Goal: Task Accomplishment & Management: Manage account settings

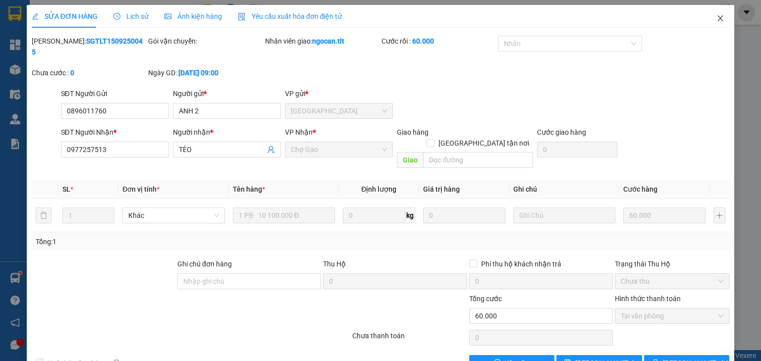
scroll to position [4, 0]
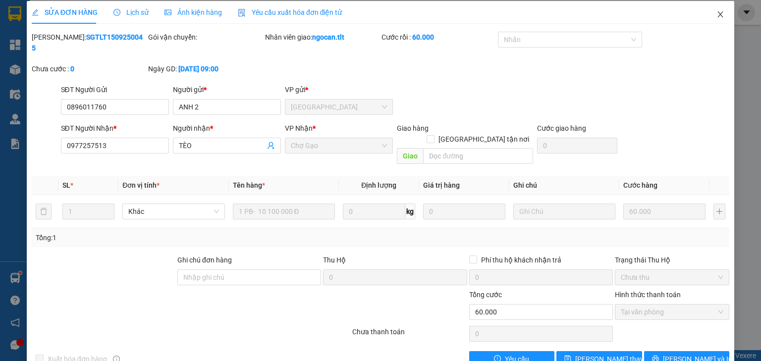
click at [716, 15] on icon "close" at bounding box center [720, 14] width 8 height 8
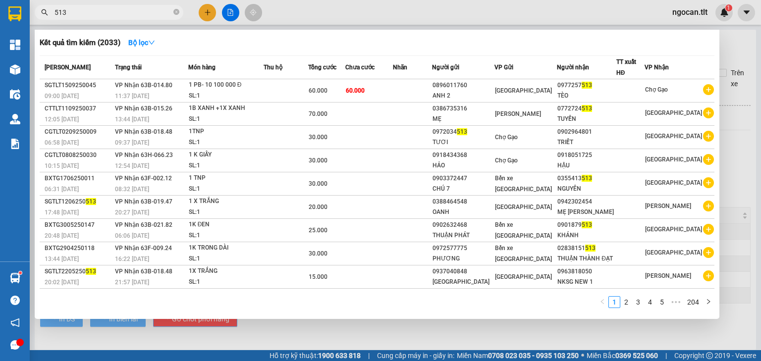
click at [88, 6] on span "513" at bounding box center [109, 12] width 149 height 15
click at [86, 12] on input "513" at bounding box center [112, 12] width 117 height 11
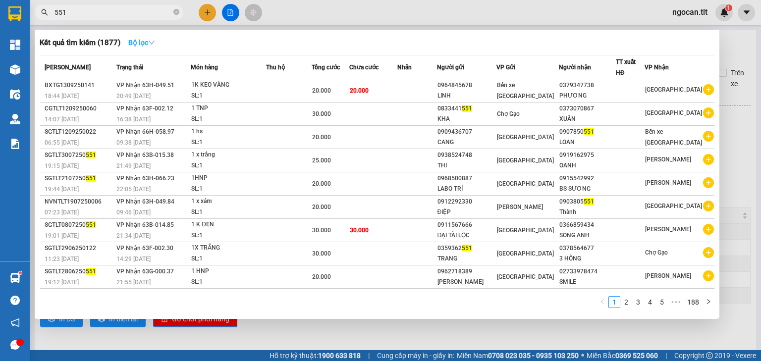
type input "551"
click at [155, 41] on icon "down" at bounding box center [151, 42] width 7 height 7
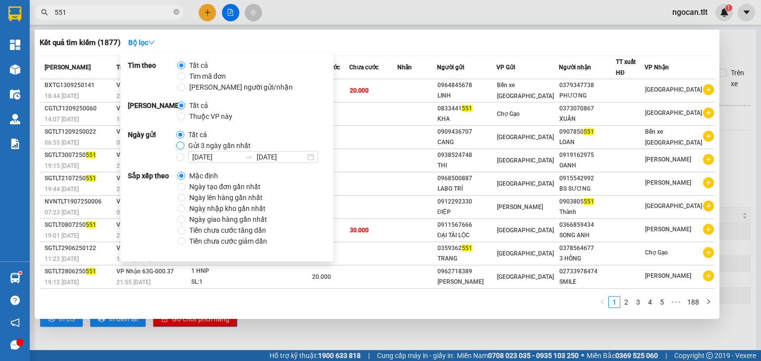
click at [180, 144] on input "Gửi 3 ngày gần nhất" at bounding box center [180, 146] width 8 height 8
radio input "true"
radio input "false"
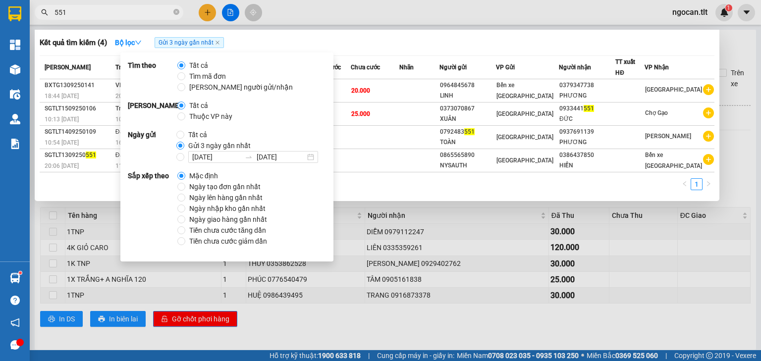
click at [121, 15] on input "551" at bounding box center [112, 12] width 117 height 11
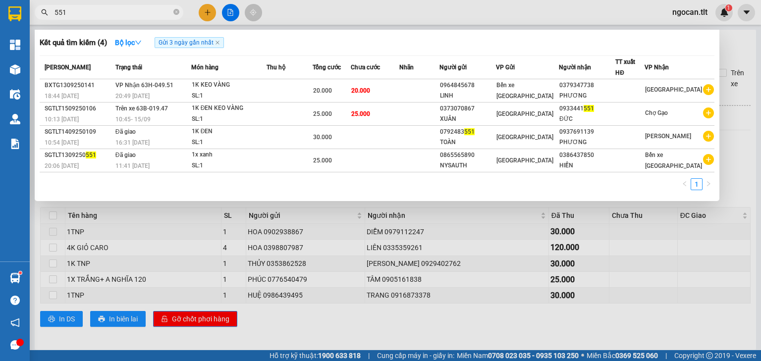
click at [97, 9] on input "551" at bounding box center [112, 12] width 117 height 11
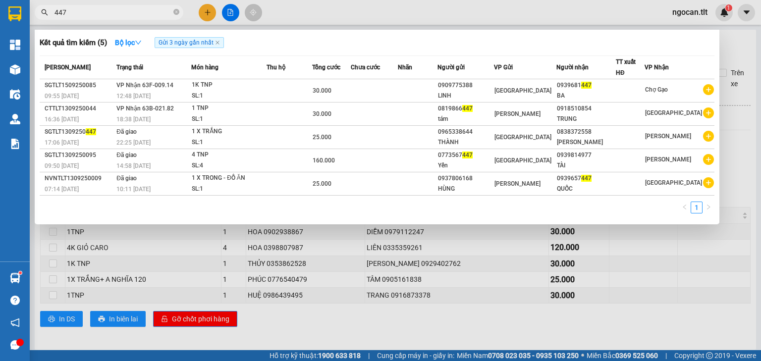
type input "447"
click at [199, 10] on div at bounding box center [380, 180] width 761 height 361
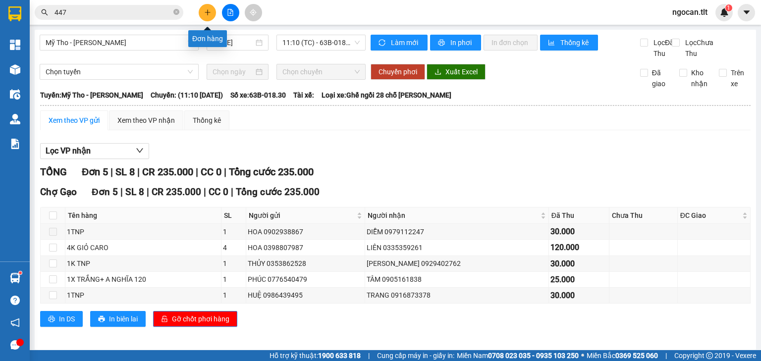
click at [201, 10] on button at bounding box center [207, 12] width 17 height 17
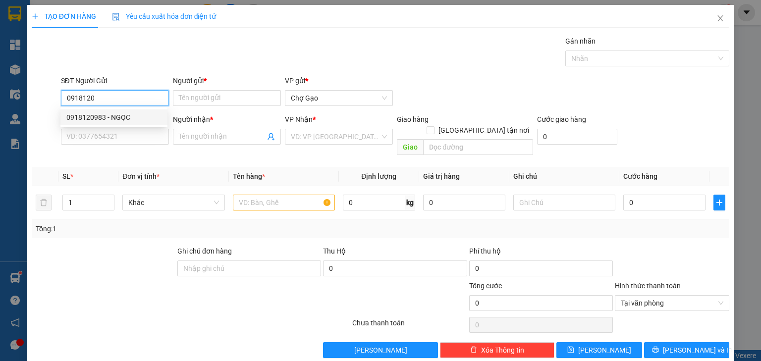
click at [111, 116] on div "0918120983 - NGỌC" at bounding box center [113, 117] width 95 height 11
type input "0918120983"
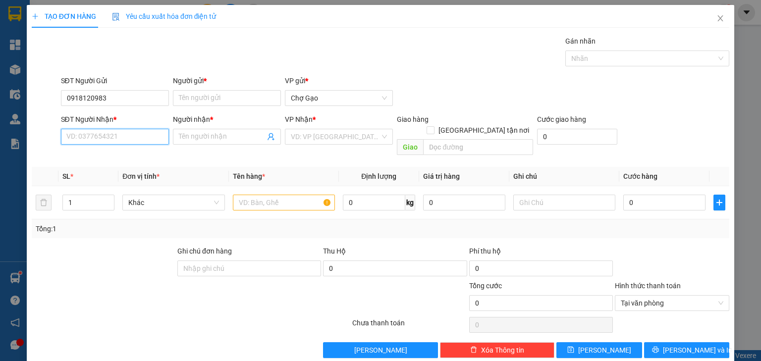
click at [121, 136] on input "SĐT Người Nhận *" at bounding box center [115, 137] width 108 height 16
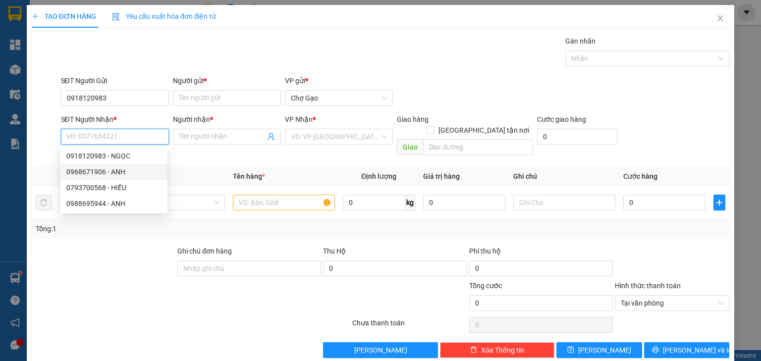
click at [99, 173] on div "0968671906 - ANH" at bounding box center [113, 171] width 95 height 11
type input "0968671906"
type input "ANH"
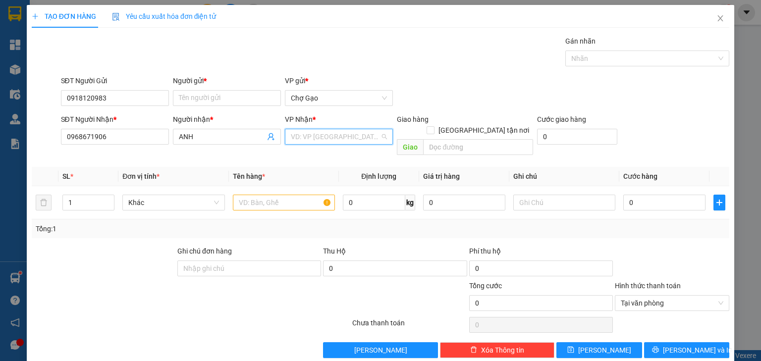
drag, startPoint x: 334, startPoint y: 133, endPoint x: 316, endPoint y: 152, distance: 26.3
click at [335, 133] on input "search" at bounding box center [335, 136] width 89 height 15
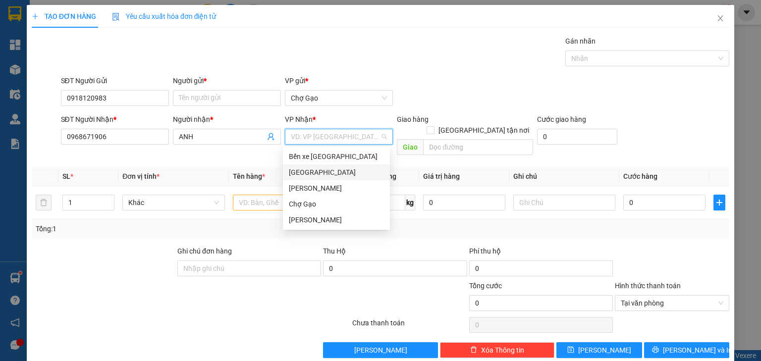
click at [289, 168] on div "[GEOGRAPHIC_DATA]" at bounding box center [336, 172] width 95 height 11
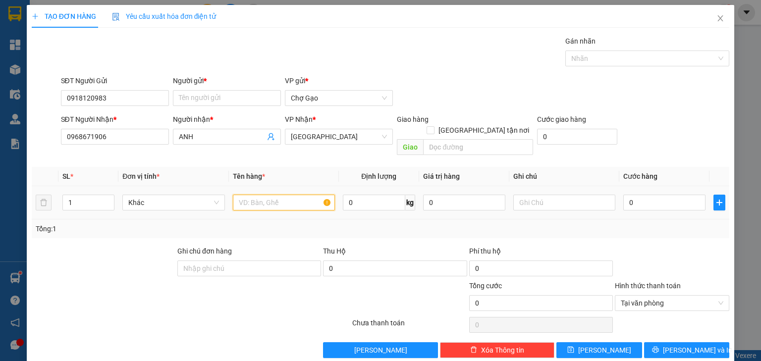
click at [267, 195] on input "text" at bounding box center [284, 203] width 102 height 16
type input "1 X VÀNG"
click at [644, 195] on input "0" at bounding box center [664, 203] width 82 height 16
type input "2"
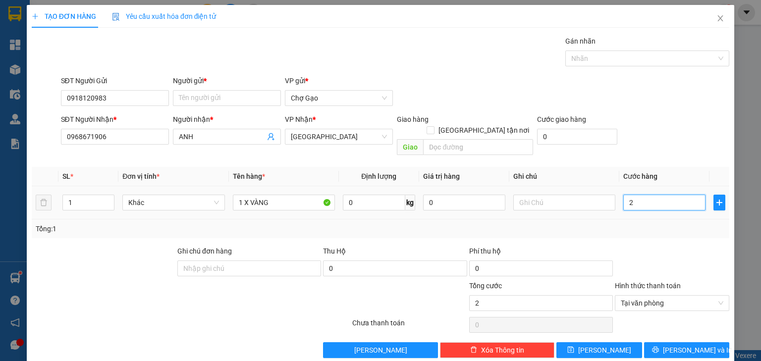
type input "20"
type input "20.000"
click at [691, 342] on button "[PERSON_NAME] và In" at bounding box center [687, 350] width 86 height 16
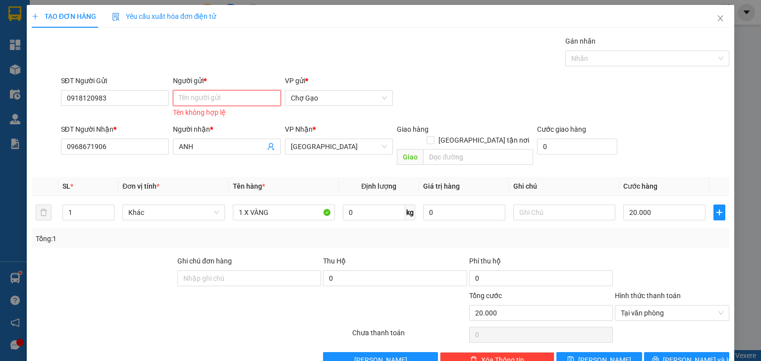
click at [219, 98] on input "Người gửi *" at bounding box center [227, 98] width 108 height 16
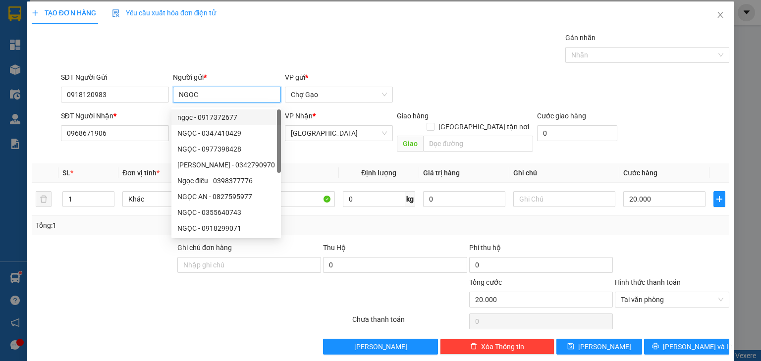
scroll to position [4, 0]
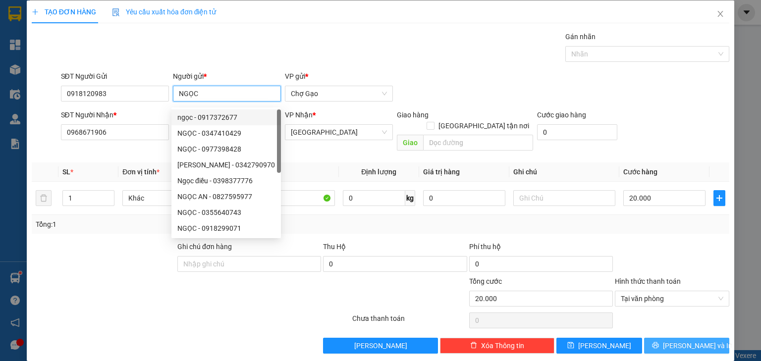
type input "NGỌC"
drag, startPoint x: 677, startPoint y: 330, endPoint x: 672, endPoint y: 331, distance: 5.5
click at [677, 340] on span "[PERSON_NAME] và In" at bounding box center [696, 345] width 69 height 11
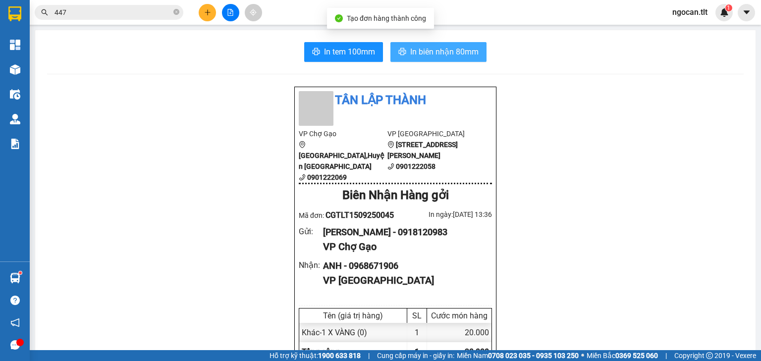
click at [436, 60] on button "In biên nhận 80mm" at bounding box center [438, 52] width 96 height 20
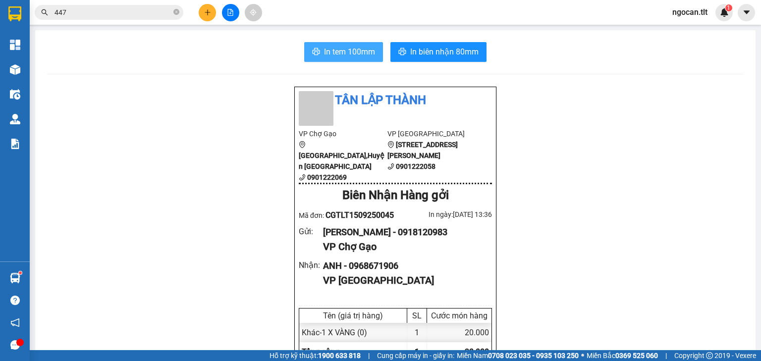
drag, startPoint x: 351, startPoint y: 50, endPoint x: 364, endPoint y: 39, distance: 17.3
click at [351, 48] on span "In tem 100mm" at bounding box center [349, 52] width 51 height 12
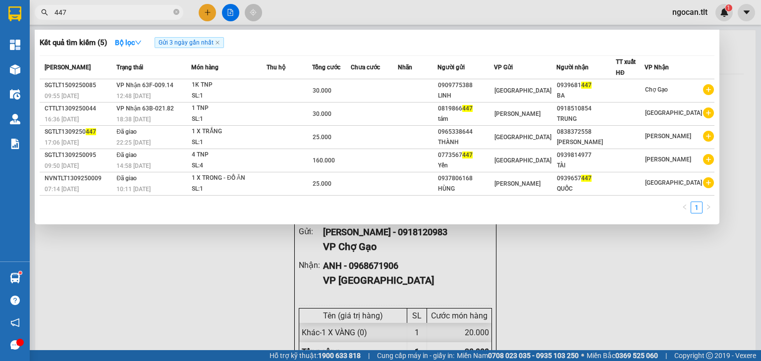
click at [100, 11] on input "447" at bounding box center [112, 12] width 117 height 11
click at [100, 10] on input "447" at bounding box center [112, 12] width 117 height 11
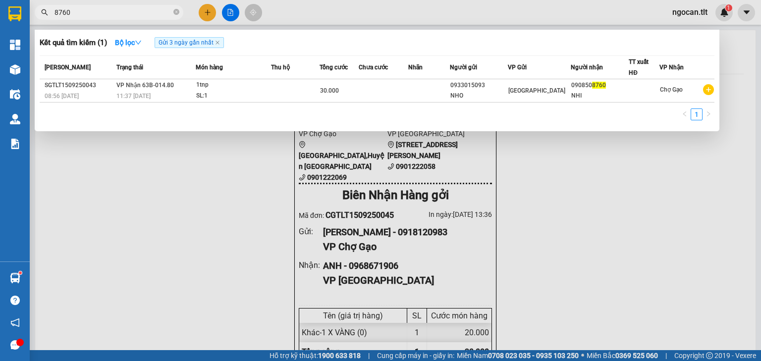
type input "8760"
click at [214, 11] on div at bounding box center [380, 180] width 761 height 361
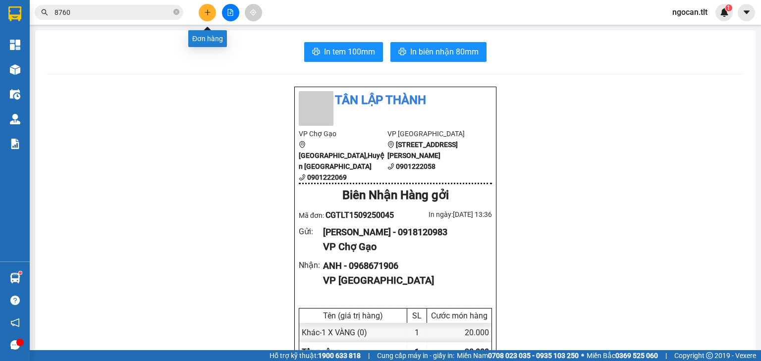
click at [207, 11] on icon "plus" at bounding box center [207, 11] width 0 height 5
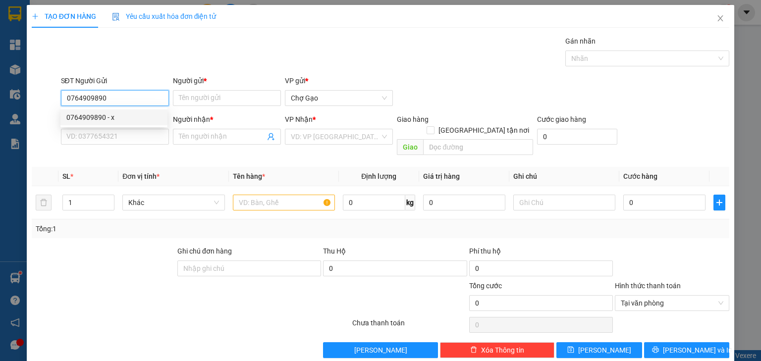
click at [119, 116] on div "0764909890 - x" at bounding box center [113, 117] width 95 height 11
type input "0764909890"
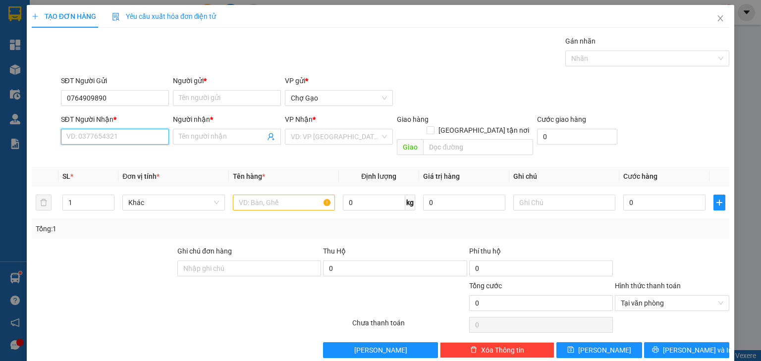
click at [107, 143] on input "SĐT Người Nhận *" at bounding box center [115, 137] width 108 height 16
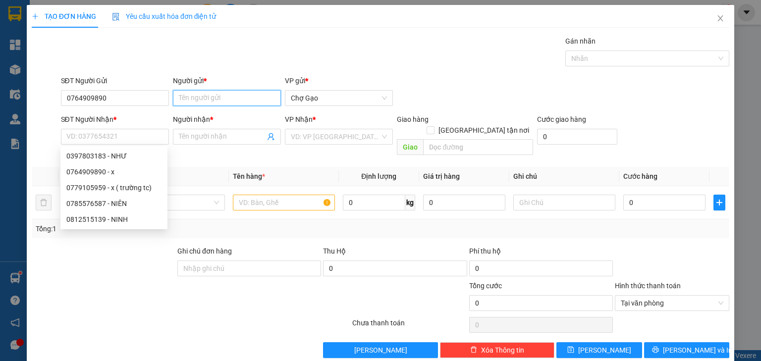
click at [179, 95] on input "Người gửi *" at bounding box center [227, 98] width 108 height 16
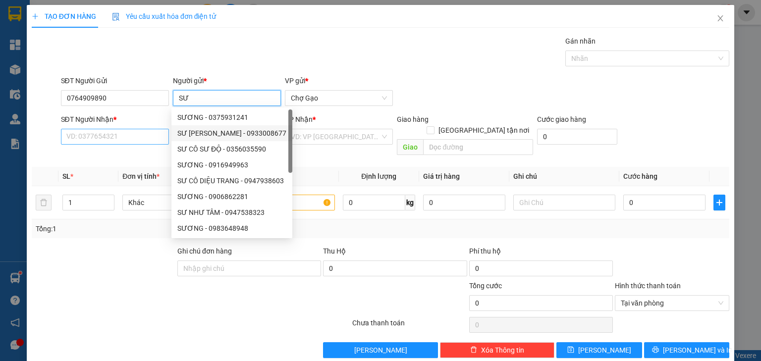
type input "SƯ"
click at [98, 133] on input "SĐT Người Nhận *" at bounding box center [115, 137] width 108 height 16
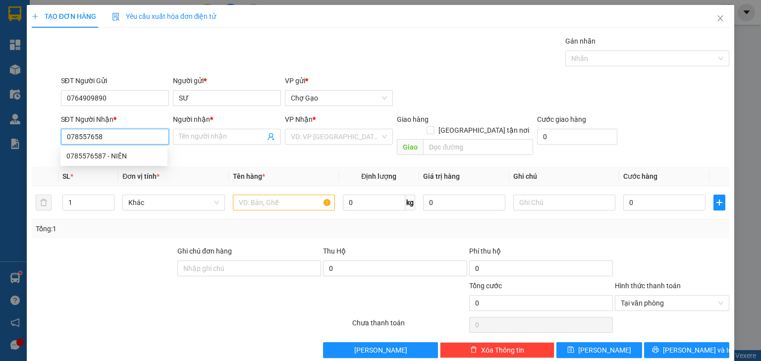
type input "0785576587"
click at [117, 151] on div "0785576587 - NIÊN" at bounding box center [113, 156] width 95 height 11
type input "NIÊN"
type input "0785576587"
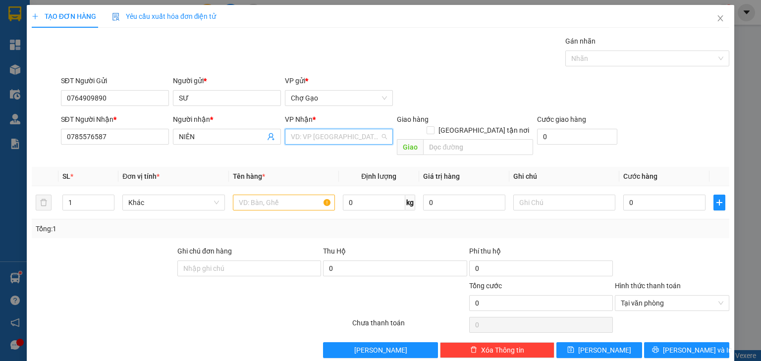
click at [300, 135] on input "search" at bounding box center [335, 136] width 89 height 15
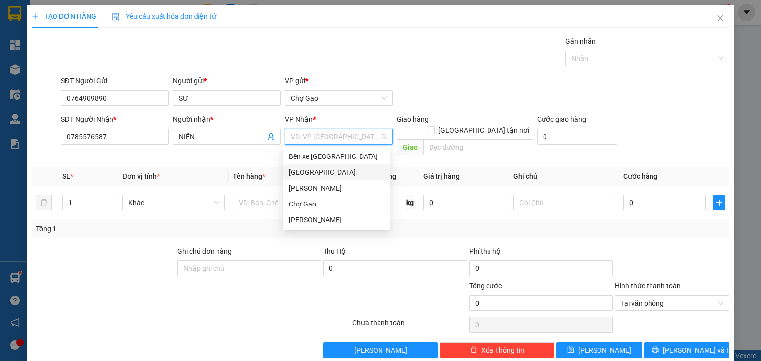
click at [291, 168] on div "[GEOGRAPHIC_DATA]" at bounding box center [336, 172] width 107 height 16
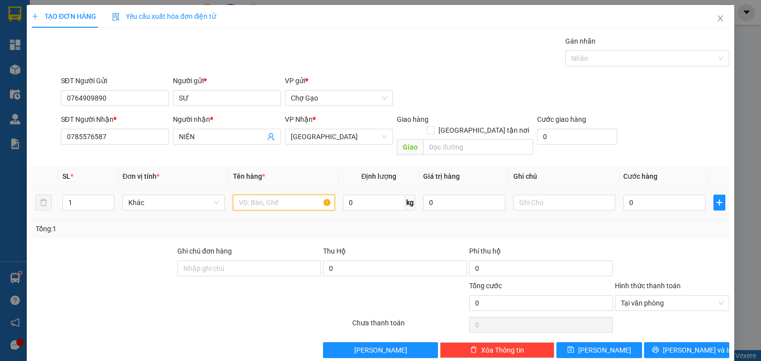
click at [273, 195] on input "text" at bounding box center [284, 203] width 102 height 16
type input "1 B TRẮNG"
type input "3"
type input "30"
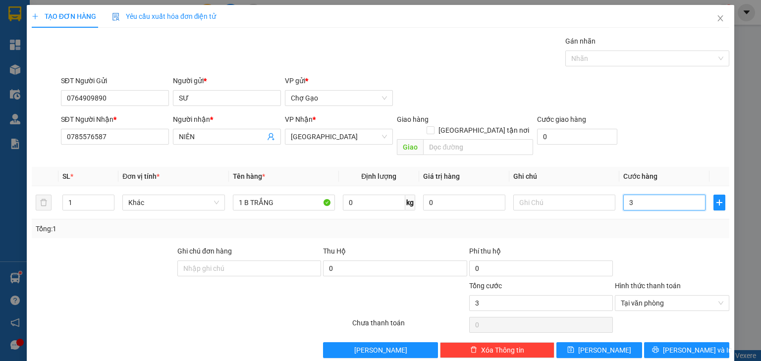
type input "30"
type input "30.000"
click at [659, 346] on icon "printer" at bounding box center [655, 349] width 7 height 7
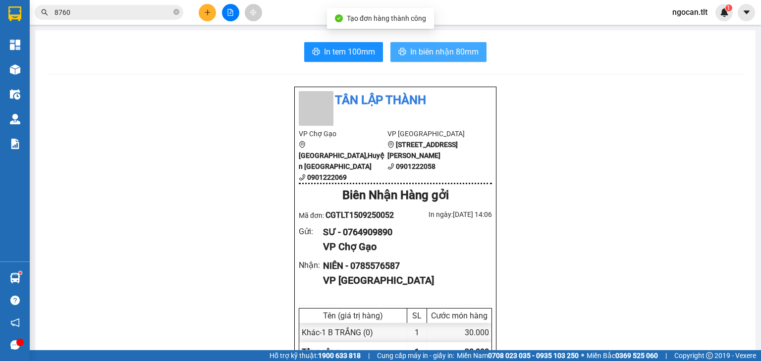
click at [453, 46] on span "In biên nhận 80mm" at bounding box center [444, 52] width 68 height 12
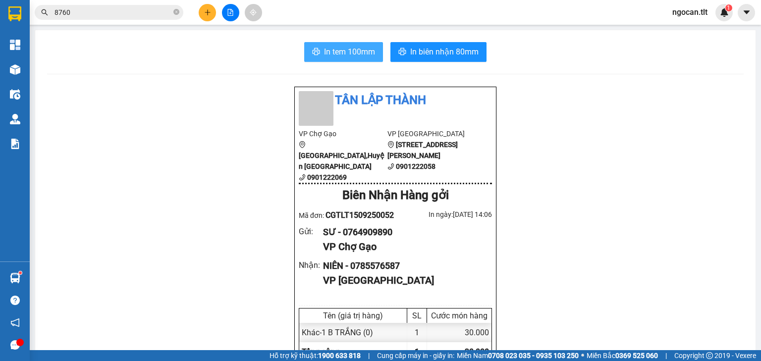
click at [346, 54] on span "In tem 100mm" at bounding box center [349, 52] width 51 height 12
click at [91, 14] on input "8760" at bounding box center [112, 12] width 117 height 11
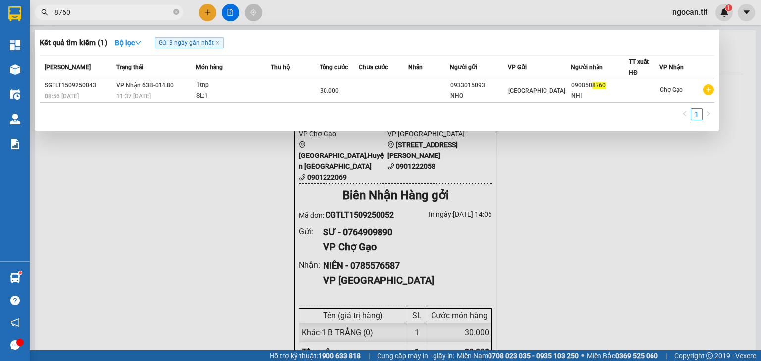
click at [94, 14] on input "8760" at bounding box center [112, 12] width 117 height 11
click at [95, 12] on input "8760" at bounding box center [112, 12] width 117 height 11
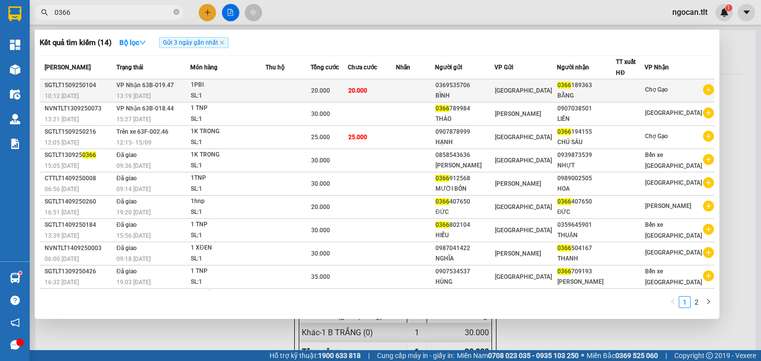
type input "0366"
click at [395, 97] on td "20.000" at bounding box center [372, 90] width 48 height 23
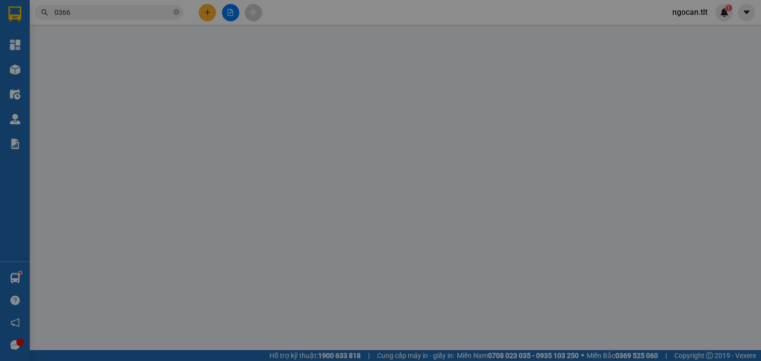
type input "0369535706"
type input "BÌNH"
type input "0366189363"
type input "BẰNG"
type input "20.000"
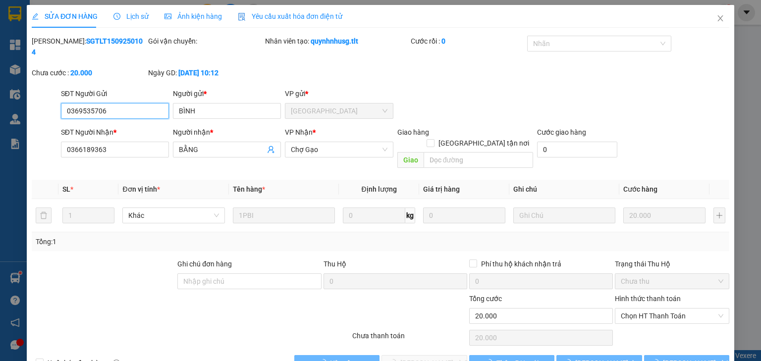
scroll to position [2, 0]
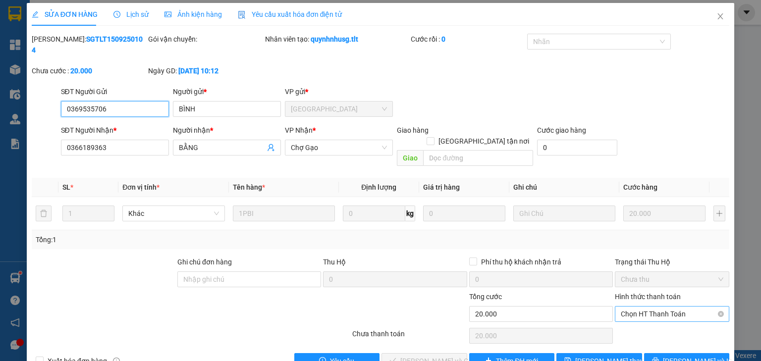
click at [639, 306] on span "Chọn HT Thanh Toán" at bounding box center [671, 313] width 102 height 15
drag, startPoint x: 636, startPoint y: 307, endPoint x: 627, endPoint y: 313, distance: 11.1
click at [636, 307] on div "Tại văn phòng" at bounding box center [666, 311] width 102 height 11
type input "0"
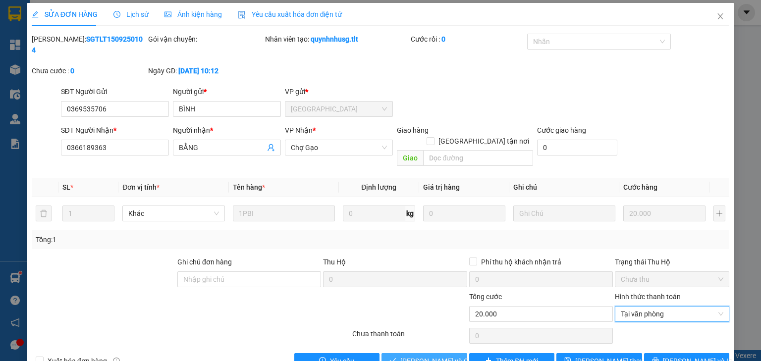
click at [408, 355] on span "[PERSON_NAME] và Giao hàng" at bounding box center [447, 360] width 95 height 11
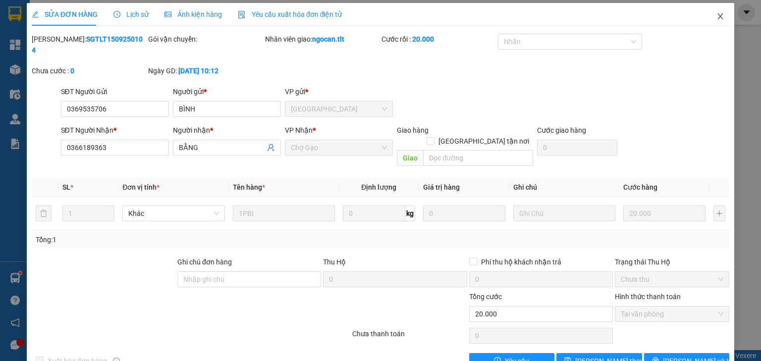
drag, startPoint x: 711, startPoint y: 18, endPoint x: 692, endPoint y: 10, distance: 20.7
click at [716, 14] on icon "close" at bounding box center [720, 16] width 8 height 8
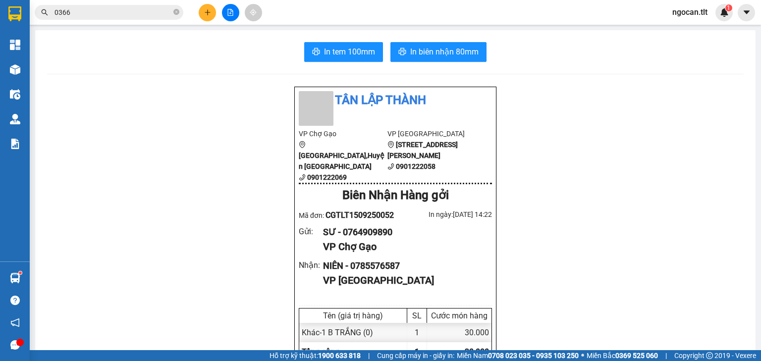
click at [206, 12] on icon "plus" at bounding box center [207, 12] width 7 height 7
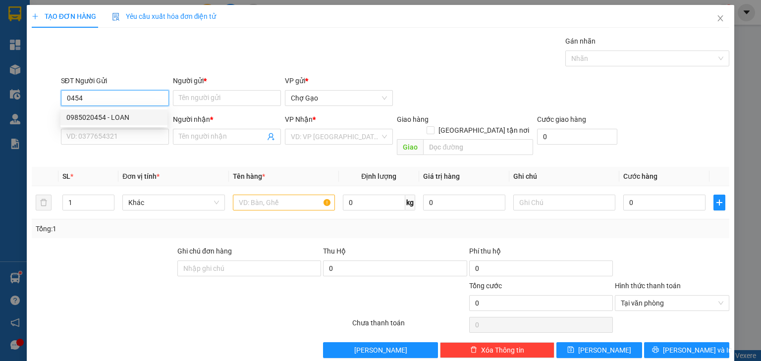
drag, startPoint x: 120, startPoint y: 110, endPoint x: 125, endPoint y: 113, distance: 5.4
click at [121, 110] on div "0985020454 - LOAN" at bounding box center [113, 117] width 107 height 16
type input "0985020454"
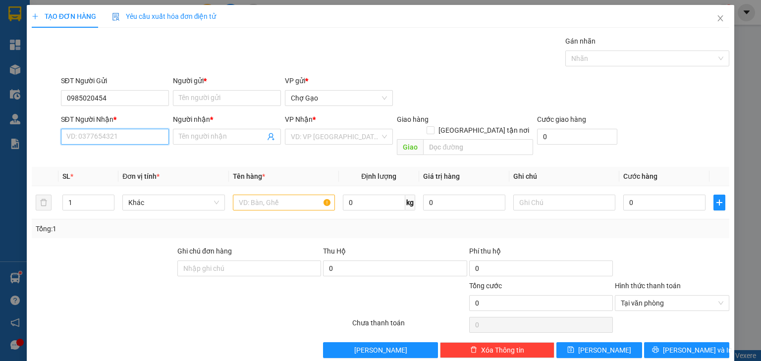
click at [133, 137] on input "SĐT Người Nhận *" at bounding box center [115, 137] width 108 height 16
click at [136, 150] on div "0765880538 - QUỲNH" at bounding box center [114, 156] width 109 height 16
type input "0765880538"
type input "QUỲNH"
drag, startPoint x: 313, startPoint y: 131, endPoint x: 311, endPoint y: 145, distance: 13.9
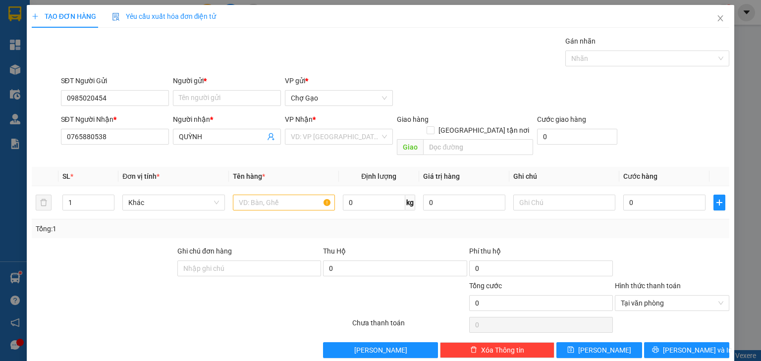
click at [313, 134] on input "search" at bounding box center [335, 136] width 89 height 15
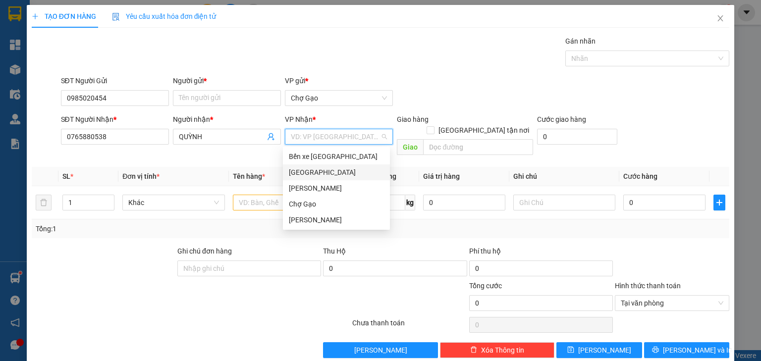
drag, startPoint x: 300, startPoint y: 168, endPoint x: 254, endPoint y: 151, distance: 48.7
click at [299, 168] on div "[GEOGRAPHIC_DATA]" at bounding box center [336, 172] width 95 height 11
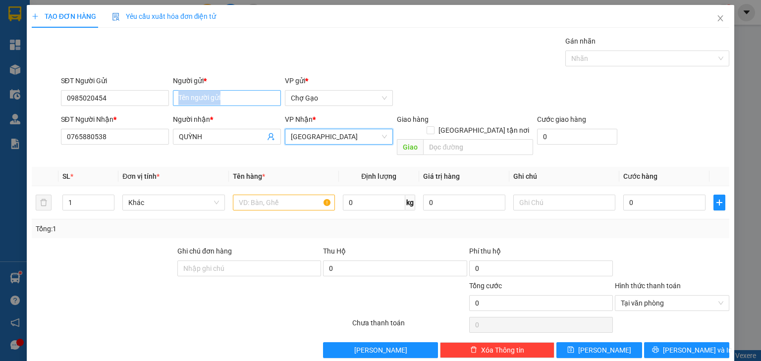
click at [224, 105] on div "Người gửi * Tên người gửi" at bounding box center [227, 92] width 108 height 35
click at [222, 103] on input "Người gửi *" at bounding box center [227, 98] width 108 height 16
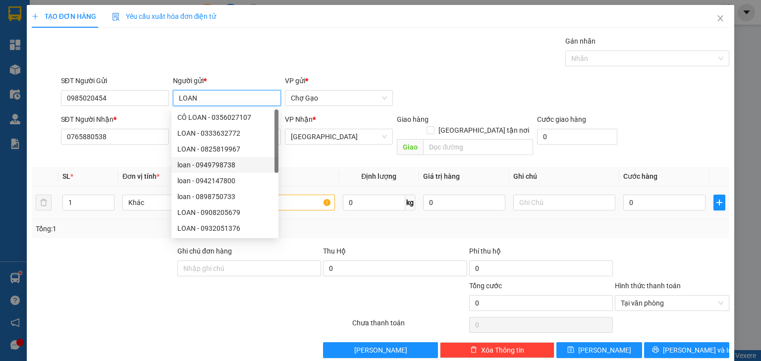
type input "LOAN"
click at [299, 197] on input "text" at bounding box center [284, 203] width 102 height 16
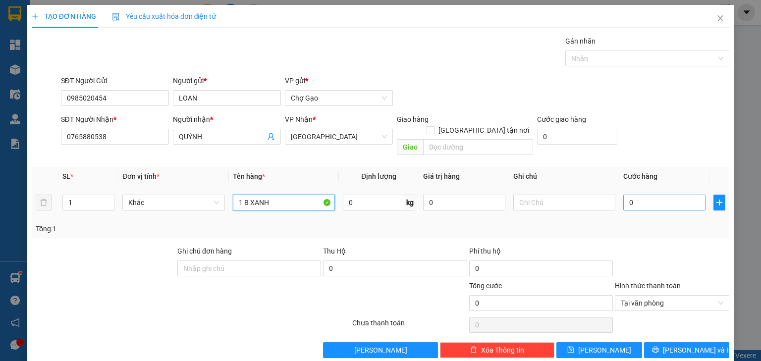
type input "1 B XANH"
type input "8"
type input "80"
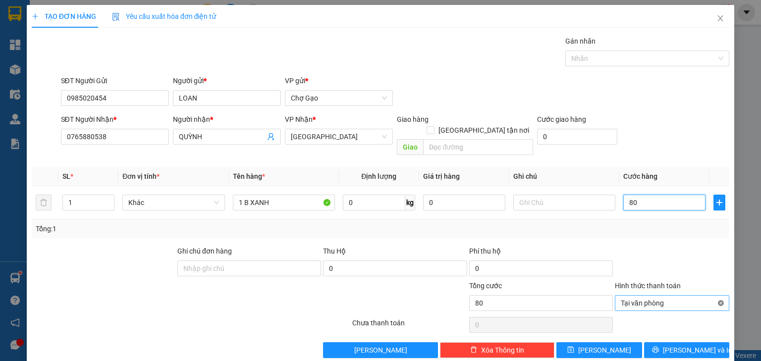
type input "80"
type input "80.000"
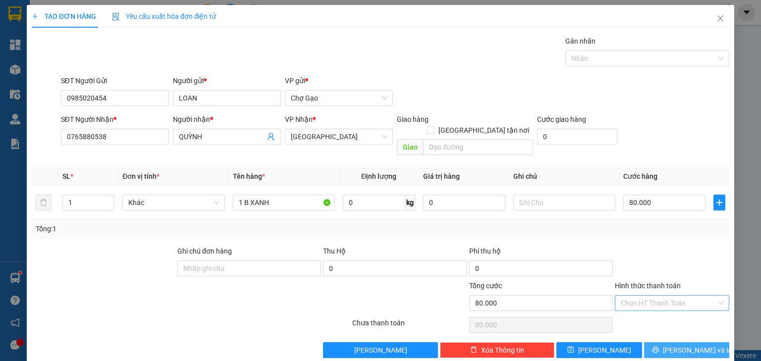
click at [677, 345] on span "[PERSON_NAME] và In" at bounding box center [696, 350] width 69 height 11
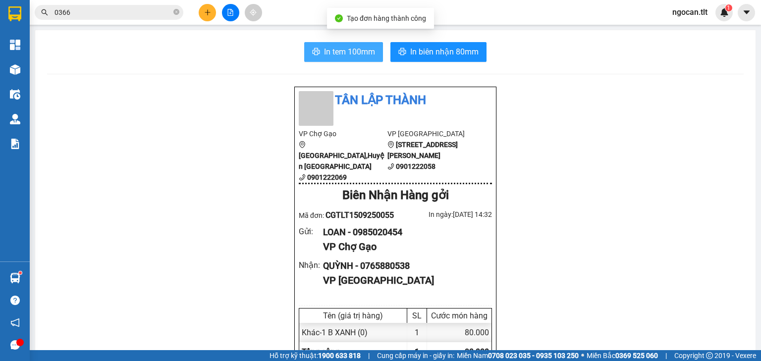
click at [330, 51] on span "In tem 100mm" at bounding box center [349, 52] width 51 height 12
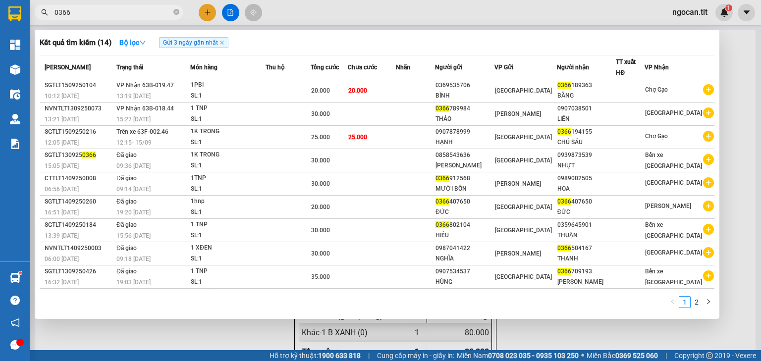
click at [86, 10] on input "0366" at bounding box center [112, 12] width 117 height 11
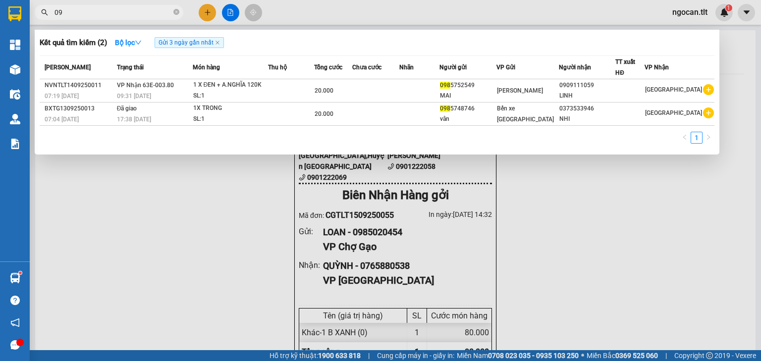
type input "0"
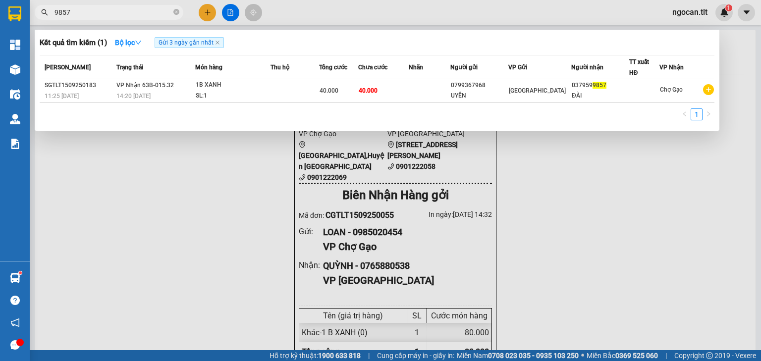
type input "9857"
click at [202, 14] on div at bounding box center [380, 180] width 761 height 361
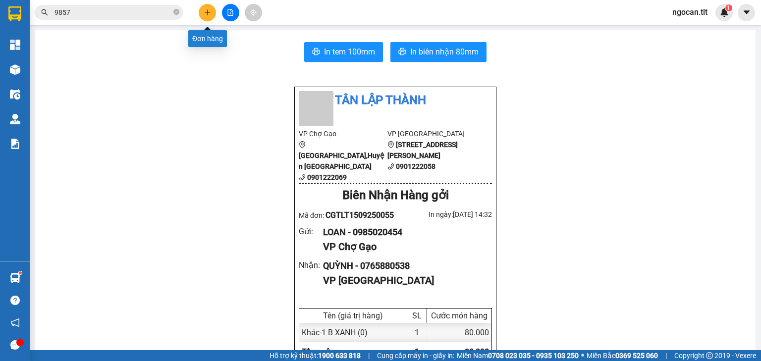
click at [208, 13] on icon "plus" at bounding box center [207, 12] width 7 height 7
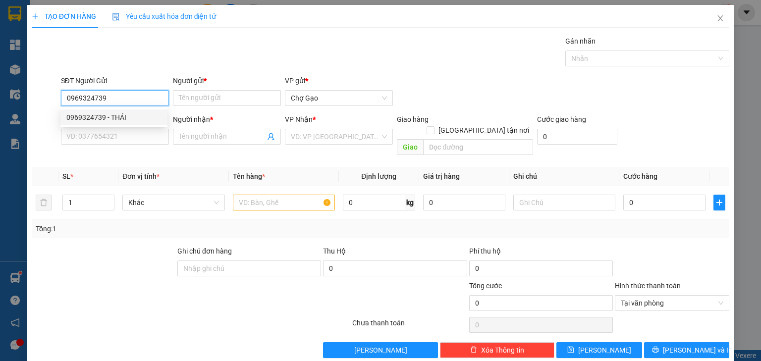
click at [91, 112] on div "0969324739 - THÁI" at bounding box center [113, 117] width 107 height 16
type input "0969324739"
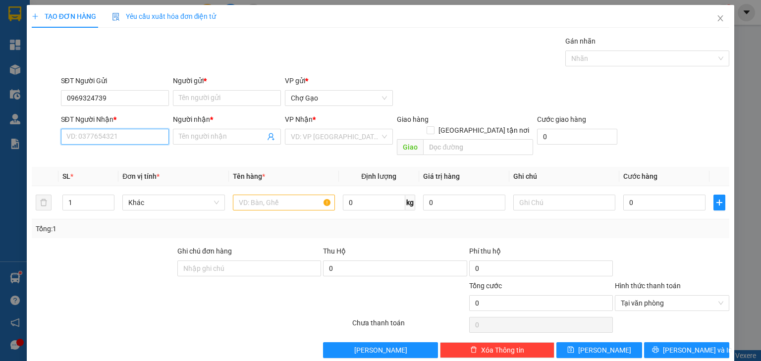
click at [101, 136] on input "SĐT Người Nhận *" at bounding box center [115, 137] width 108 height 16
click at [116, 168] on div "0981874460 - DƯƠNG" at bounding box center [113, 171] width 95 height 11
type input "0981874460"
type input "DƯƠNG"
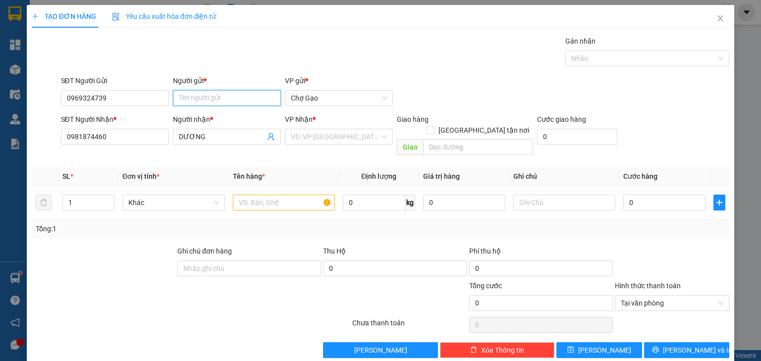
click at [232, 96] on input "Người gửi *" at bounding box center [227, 98] width 108 height 16
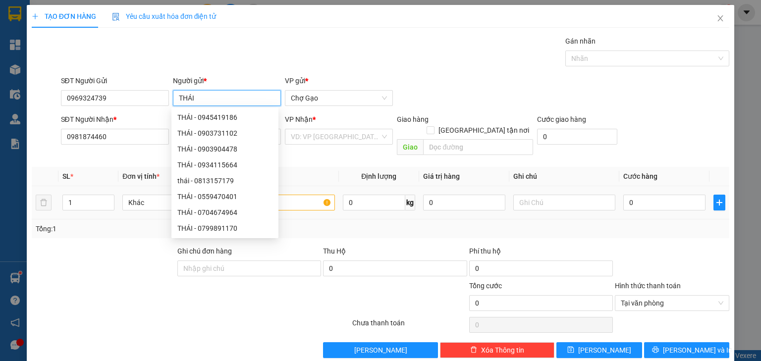
type input "THÁI"
click at [283, 198] on input "text" at bounding box center [284, 203] width 102 height 16
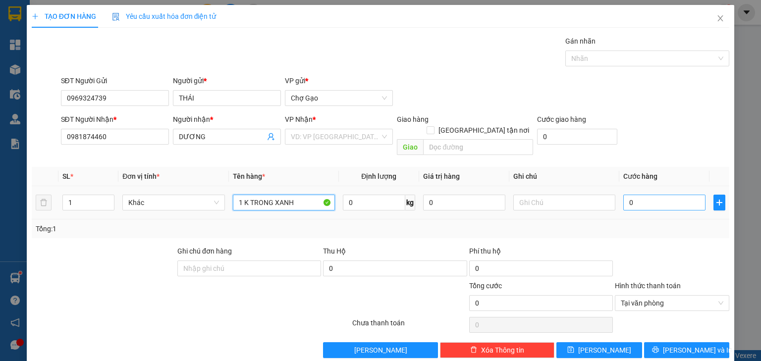
type input "1 K TRONG XANH"
click at [633, 195] on input "0" at bounding box center [664, 203] width 82 height 16
type input "2"
type input "20"
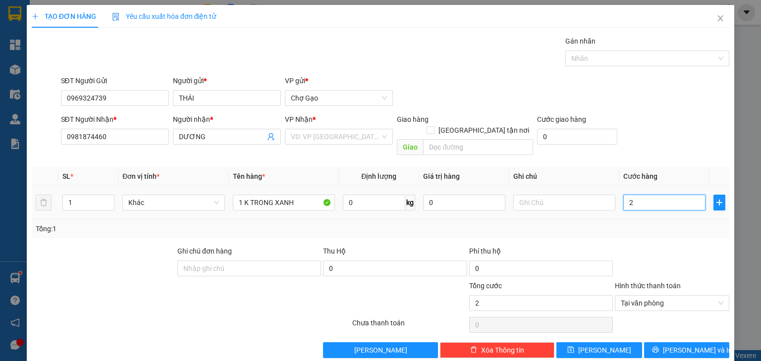
type input "20"
type input "20.000"
click at [671, 329] on div "Transit Pickup Surcharge Ids Transit Deliver Surcharge Ids Transit Deliver Surc…" at bounding box center [380, 197] width 697 height 322
click at [668, 342] on button "[PERSON_NAME] và In" at bounding box center [687, 350] width 86 height 16
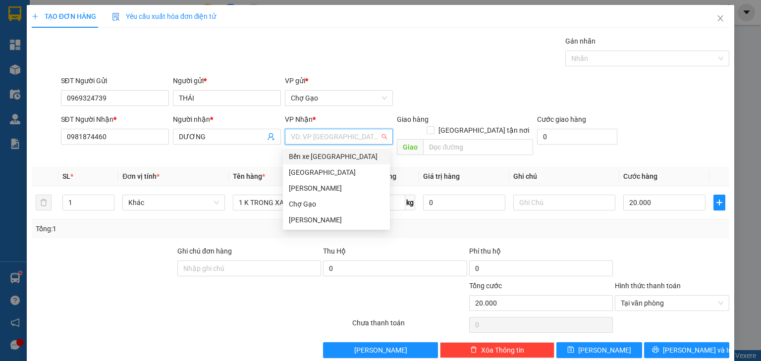
drag, startPoint x: 308, startPoint y: 135, endPoint x: 315, endPoint y: 169, distance: 34.4
click at [308, 137] on input "search" at bounding box center [335, 136] width 89 height 15
click at [308, 175] on div "[GEOGRAPHIC_DATA]" at bounding box center [336, 172] width 95 height 11
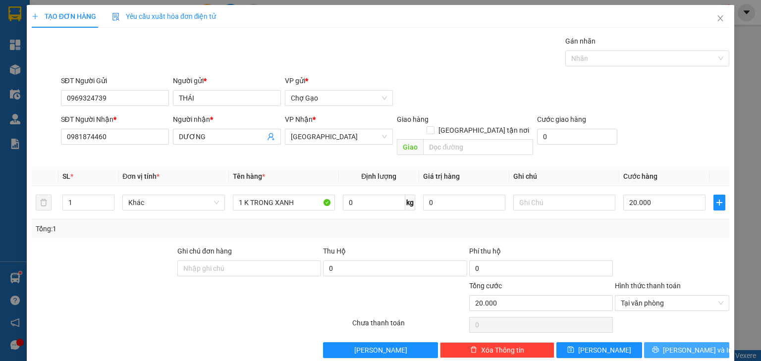
click at [659, 342] on button "[PERSON_NAME] và In" at bounding box center [687, 350] width 86 height 16
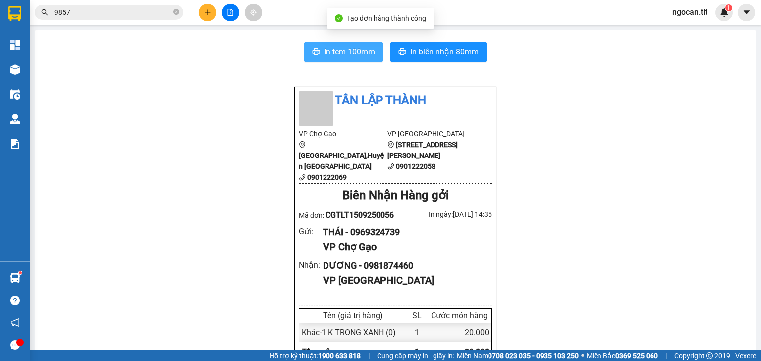
drag, startPoint x: 327, startPoint y: 45, endPoint x: 342, endPoint y: 64, distance: 24.3
click at [327, 46] on span "In tem 100mm" at bounding box center [349, 52] width 51 height 12
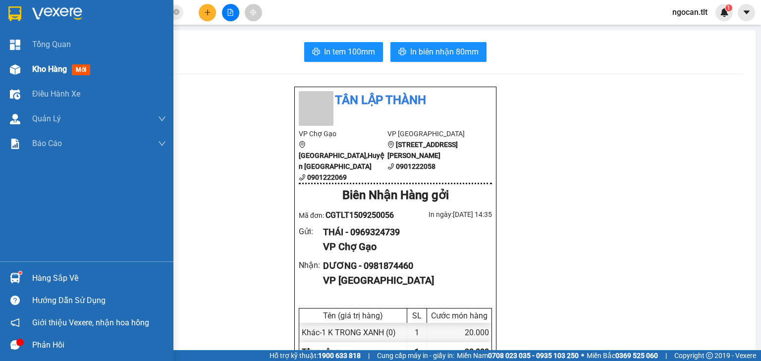
click at [44, 72] on span "Kho hàng" at bounding box center [49, 68] width 35 height 9
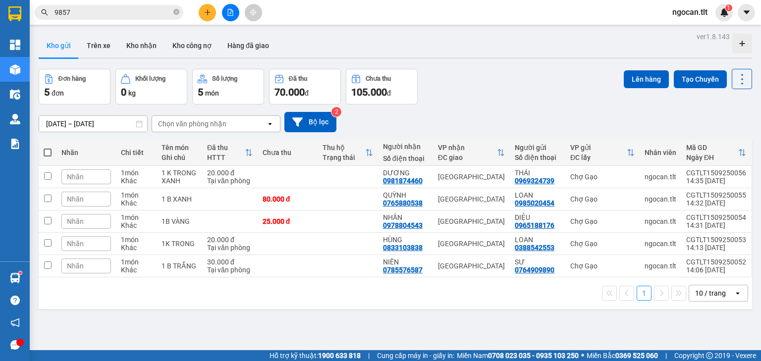
click at [45, 152] on span at bounding box center [48, 153] width 8 height 8
click at [48, 148] on input "checkbox" at bounding box center [48, 148] width 0 height 0
checkbox input "true"
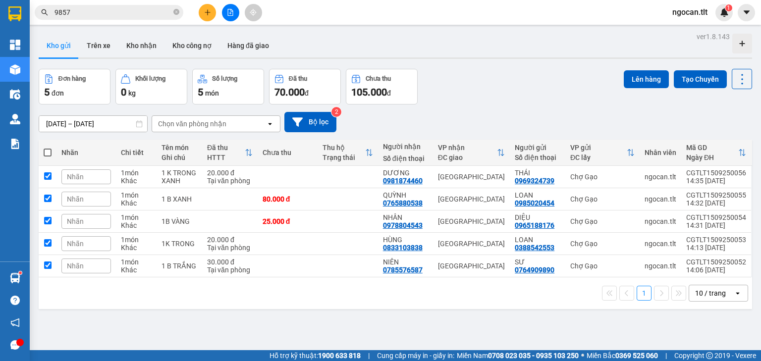
checkbox input "true"
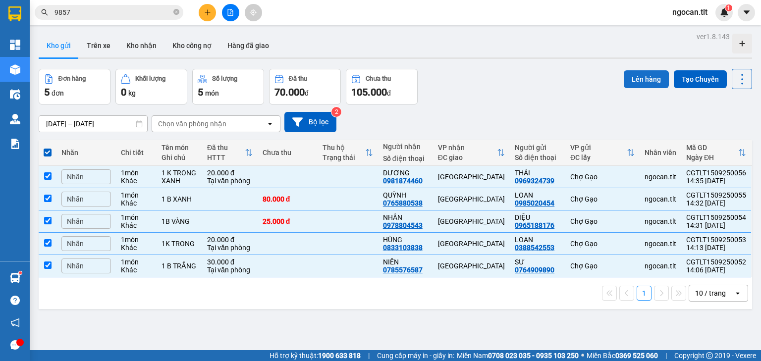
click at [625, 80] on button "Lên hàng" at bounding box center [645, 79] width 45 height 18
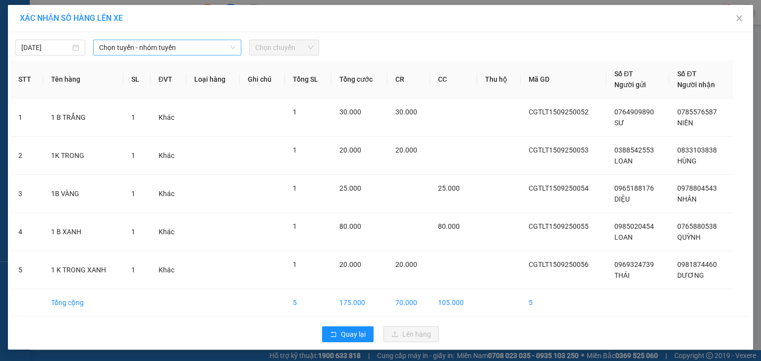
click at [200, 52] on span "Chọn tuyến - nhóm tuyến" at bounding box center [167, 47] width 136 height 15
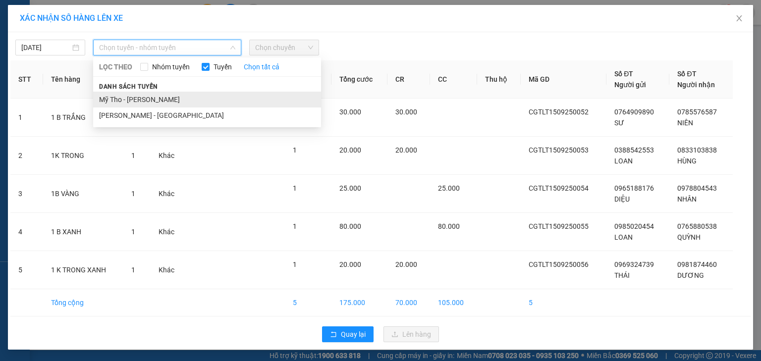
click at [166, 101] on li "Mỹ Tho - [PERSON_NAME]" at bounding box center [207, 100] width 228 height 16
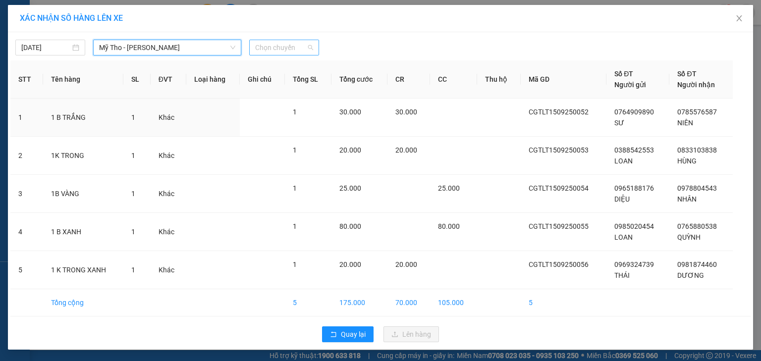
click at [281, 52] on span "Chọn chuyến" at bounding box center [284, 47] width 58 height 15
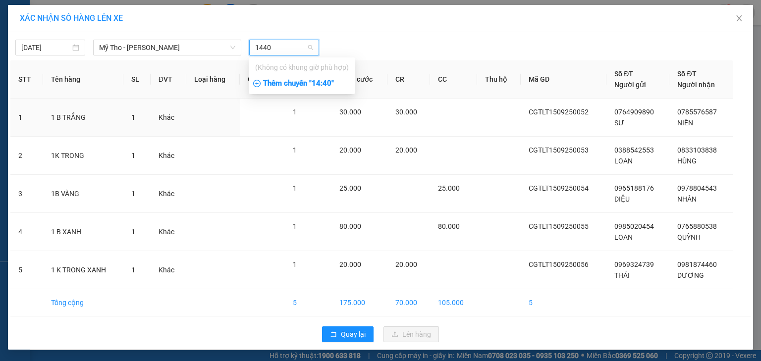
type input "1440"
drag, startPoint x: 323, startPoint y: 85, endPoint x: 333, endPoint y: 86, distance: 10.0
click at [329, 86] on div "Thêm chuyến " 14:40 "" at bounding box center [301, 83] width 105 height 17
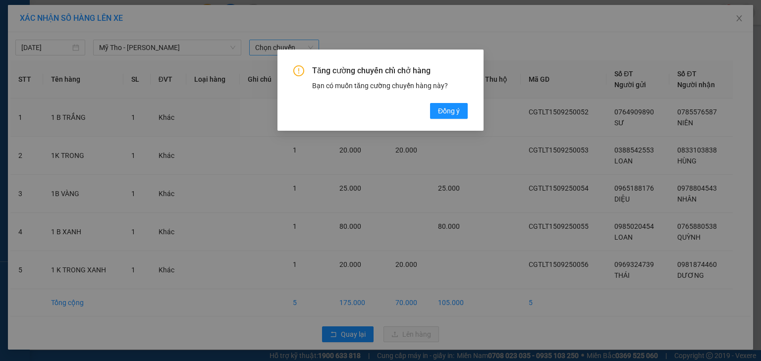
drag, startPoint x: 458, startPoint y: 109, endPoint x: 498, endPoint y: 81, distance: 47.9
click at [459, 108] on span "Đồng ý" at bounding box center [449, 110] width 22 height 11
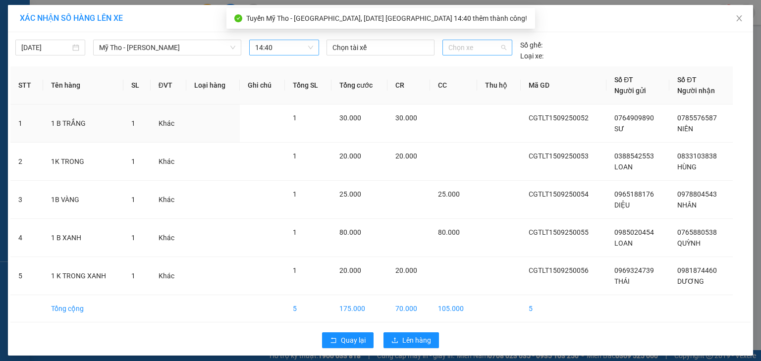
click at [468, 42] on span "Chọn xe" at bounding box center [476, 47] width 57 height 15
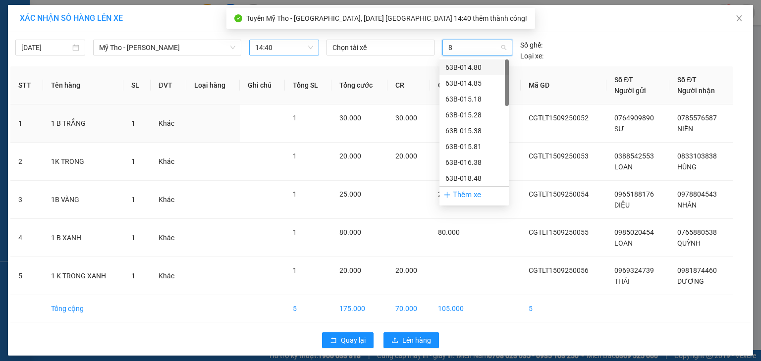
type input "84"
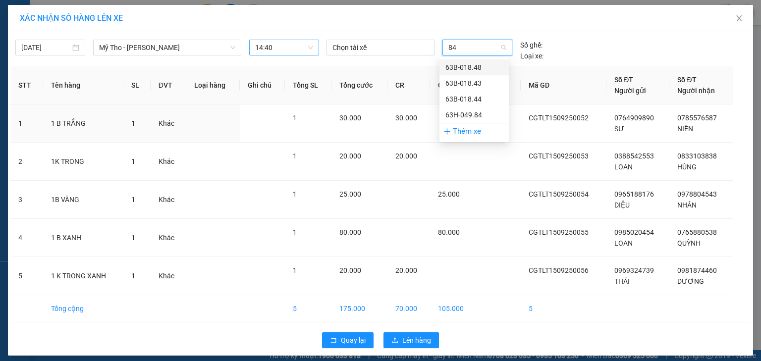
click at [477, 70] on div "63B-018.48" at bounding box center [473, 67] width 57 height 11
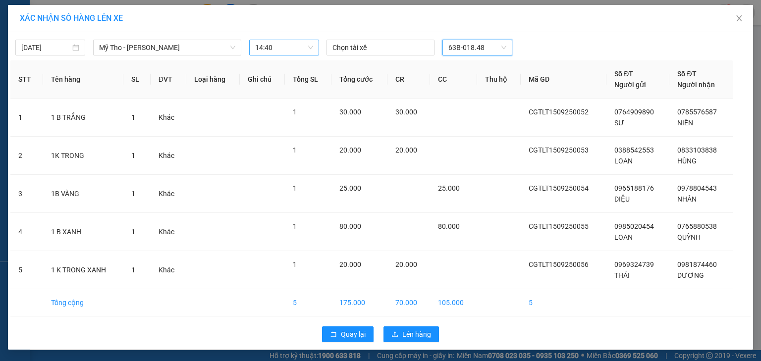
click at [487, 51] on span "63B-018.48" at bounding box center [476, 47] width 57 height 15
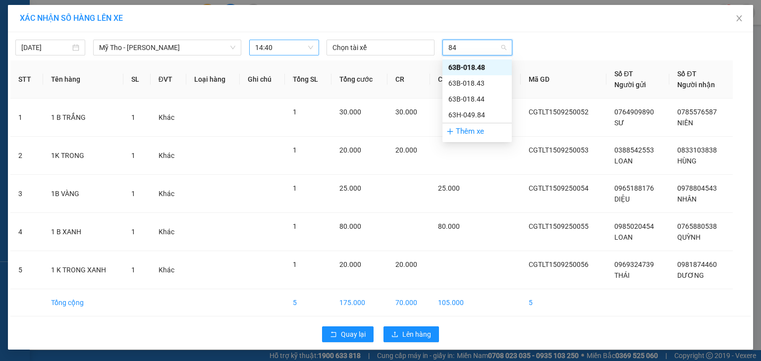
type input "844"
click at [484, 68] on div "63B-018.44" at bounding box center [476, 67] width 57 height 11
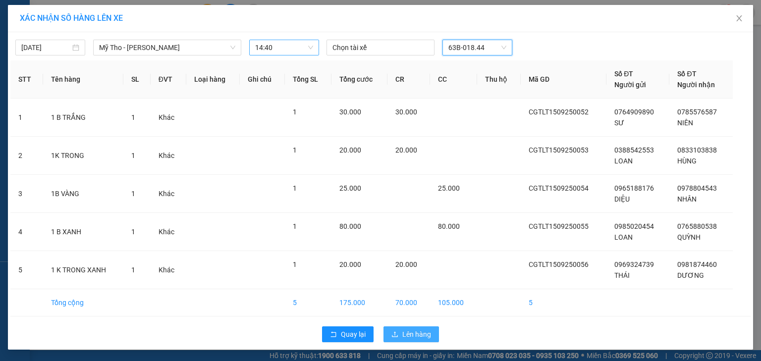
click at [428, 331] on span "Lên hàng" at bounding box center [416, 334] width 29 height 11
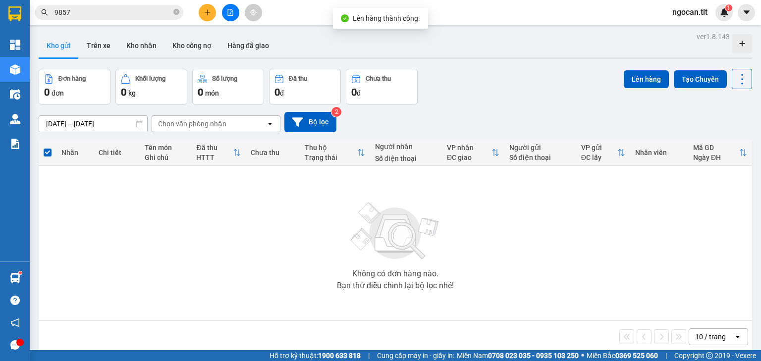
click at [231, 12] on icon "file-add" at bounding box center [230, 12] width 7 height 7
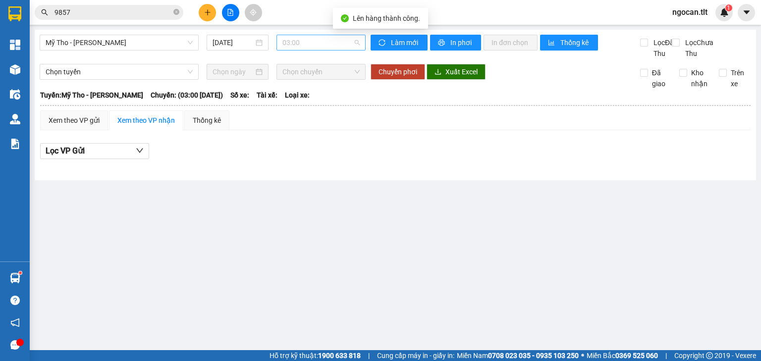
click at [296, 41] on span "03:00" at bounding box center [321, 42] width 78 height 15
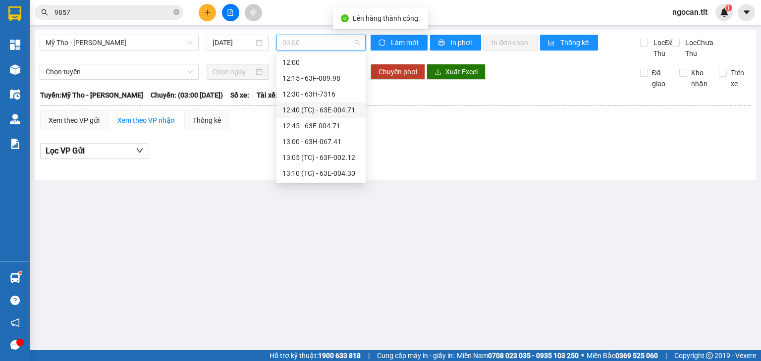
scroll to position [990, 0]
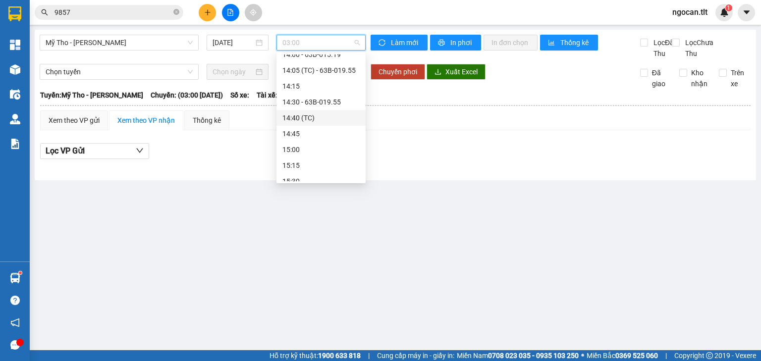
click at [318, 116] on div "14:40 (TC)" at bounding box center [320, 117] width 77 height 11
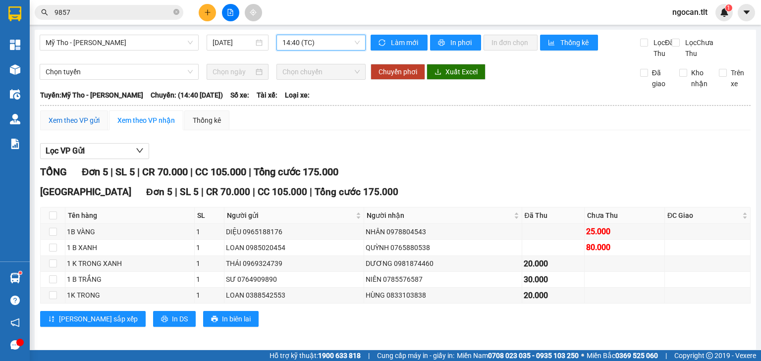
click at [76, 126] on div "Xem theo VP gửi" at bounding box center [74, 120] width 51 height 11
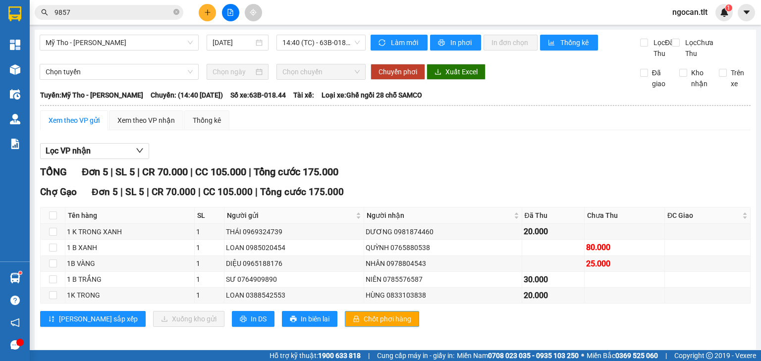
click at [368, 324] on span "Chốt phơi hàng" at bounding box center [387, 318] width 48 height 11
click at [112, 12] on input "9857" at bounding box center [112, 12] width 117 height 11
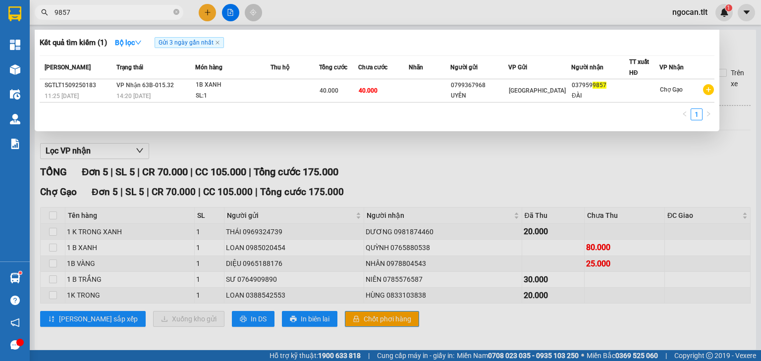
click at [112, 12] on input "9857" at bounding box center [112, 12] width 117 height 11
click at [235, 11] on div at bounding box center [380, 180] width 761 height 361
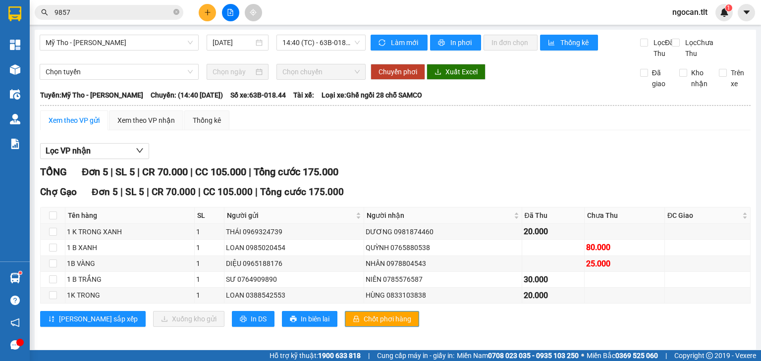
click at [235, 10] on button at bounding box center [230, 12] width 17 height 17
click at [307, 43] on span "14:40 (TC) - 63B-018.44" at bounding box center [321, 42] width 78 height 15
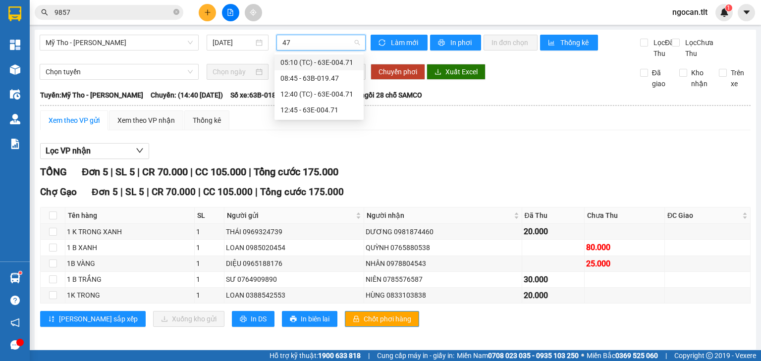
type input "471"
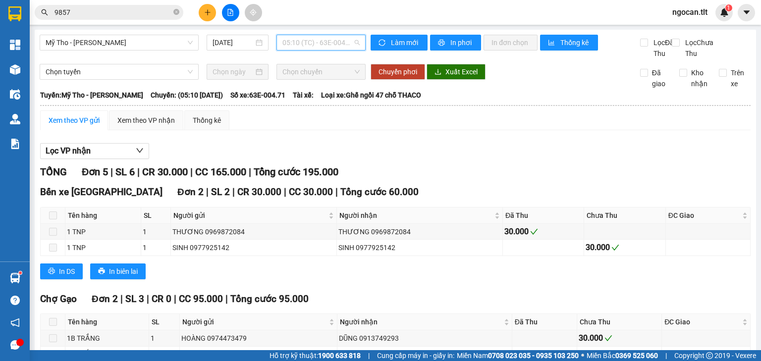
scroll to position [48, 0]
click at [346, 46] on span "05:10 (TC) - 63E-004.71" at bounding box center [321, 42] width 78 height 15
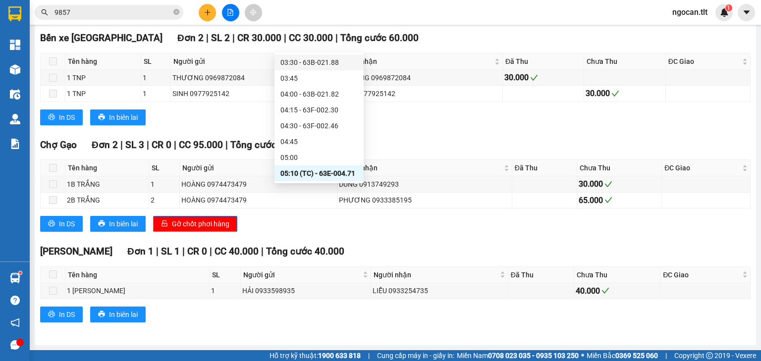
scroll to position [0, 0]
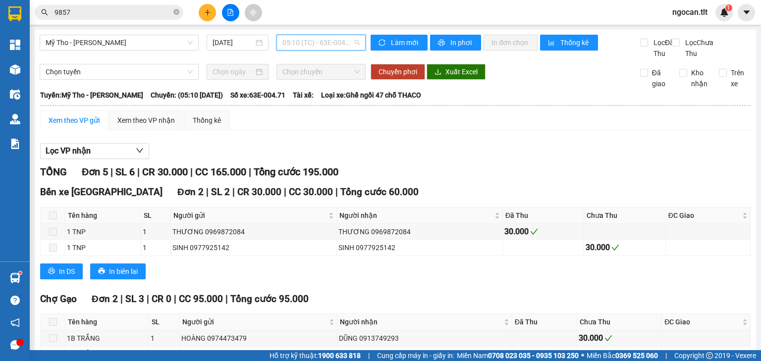
click at [321, 41] on span "05:10 (TC) - 63E-004.71" at bounding box center [321, 42] width 78 height 15
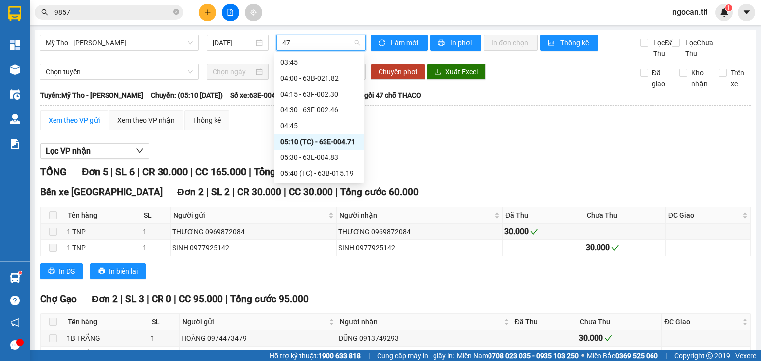
type input "471"
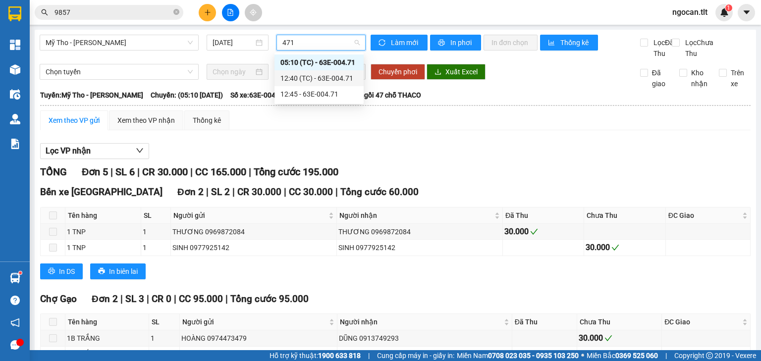
click at [331, 79] on div "12:40 (TC) - 63E-004.71" at bounding box center [318, 78] width 77 height 11
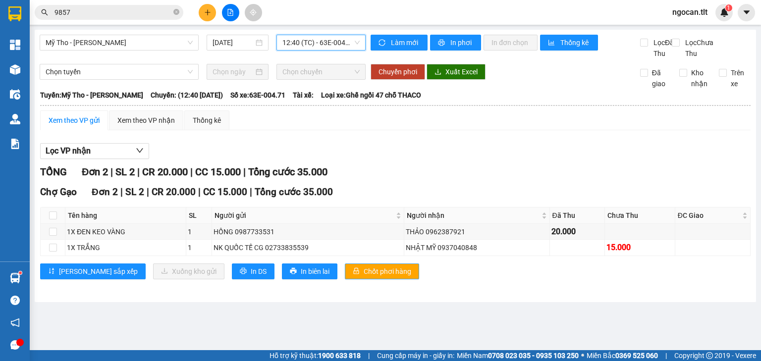
click at [363, 277] on span "Chốt phơi hàng" at bounding box center [387, 271] width 48 height 11
click at [208, 5] on button at bounding box center [207, 12] width 17 height 17
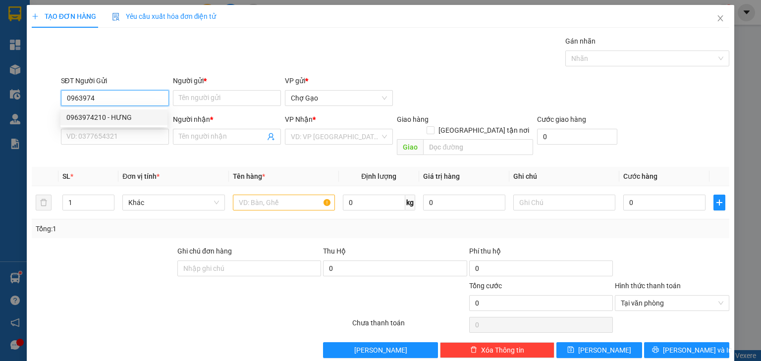
click at [85, 114] on div "0963974210 - HƯNG" at bounding box center [113, 117] width 95 height 11
type input "0963974210"
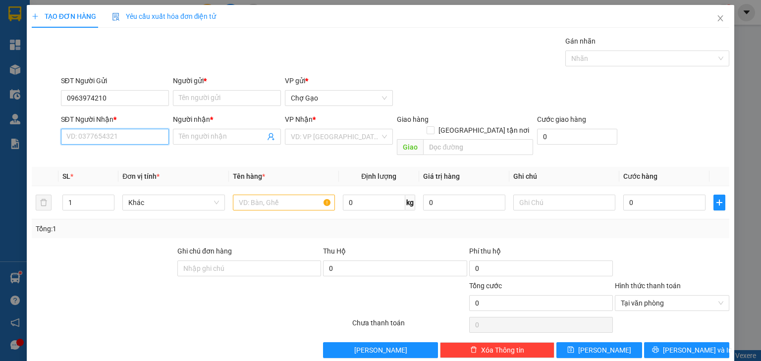
click at [126, 139] on input "SĐT Người Nhận *" at bounding box center [115, 137] width 108 height 16
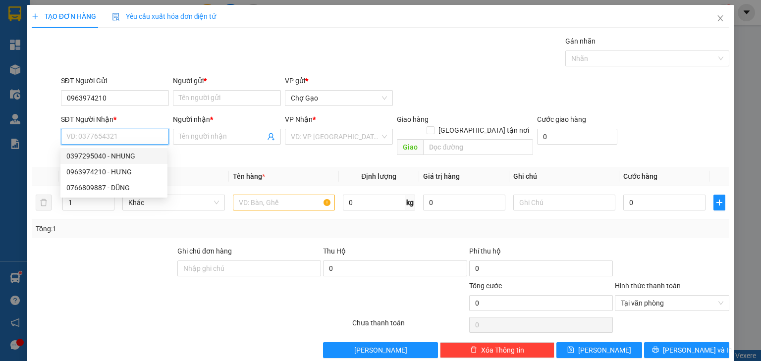
click at [124, 156] on div "0397295040 - NHUNG" at bounding box center [113, 156] width 95 height 11
type input "0397295040"
type input "NHUNG"
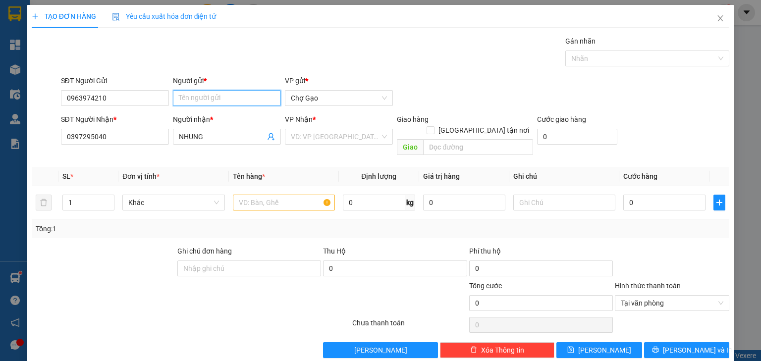
click at [214, 94] on input "Người gửi *" at bounding box center [227, 98] width 108 height 16
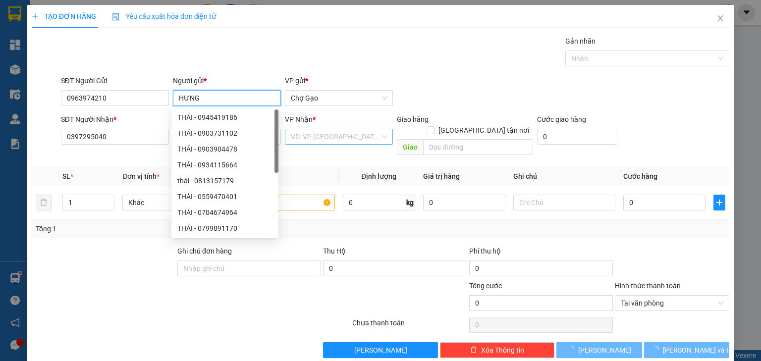
type input "HƯNG"
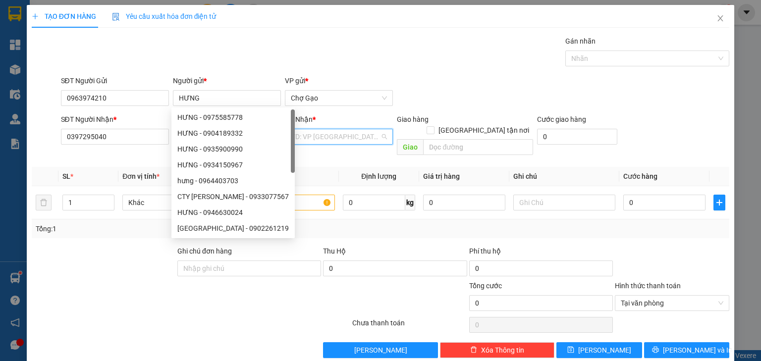
click at [319, 134] on input "search" at bounding box center [335, 136] width 89 height 15
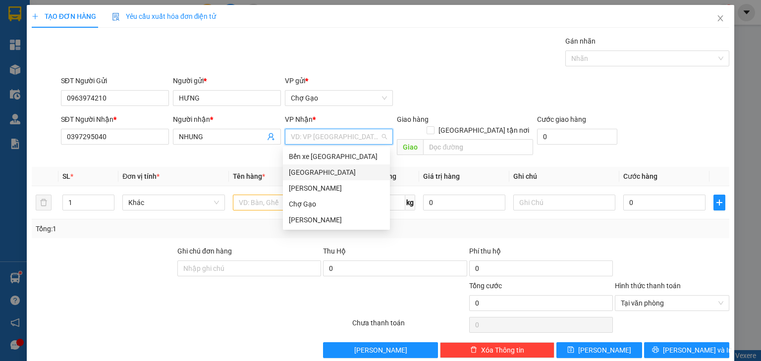
drag, startPoint x: 308, startPoint y: 177, endPoint x: 294, endPoint y: 196, distance: 23.3
click at [308, 179] on div "[GEOGRAPHIC_DATA]" at bounding box center [336, 172] width 107 height 16
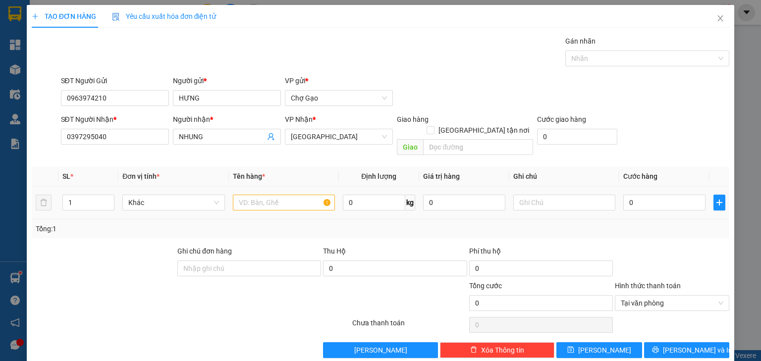
click at [276, 200] on div at bounding box center [284, 203] width 102 height 20
click at [283, 195] on input "text" at bounding box center [284, 203] width 102 height 16
click at [285, 195] on input "text" at bounding box center [284, 203] width 102 height 16
type input "1 X TRẮNG-ƯỚT SẴN"
click at [634, 195] on input "0" at bounding box center [664, 203] width 82 height 16
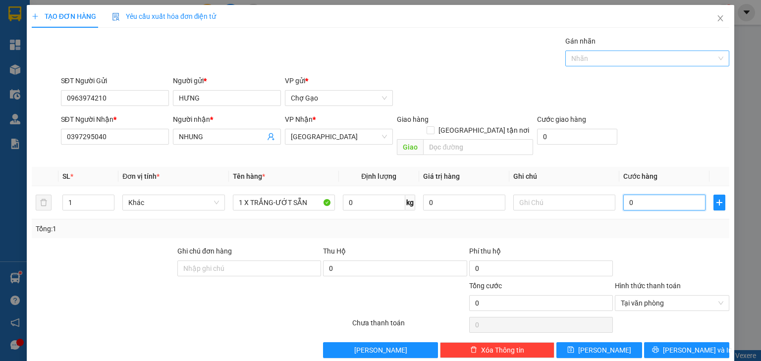
type input "2"
type input "25"
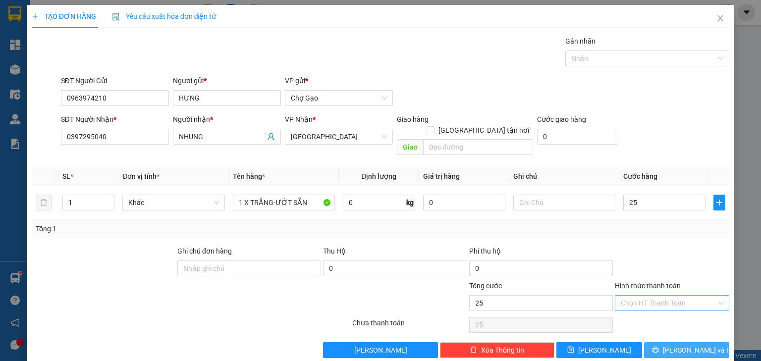
type input "25.000"
click at [698, 345] on span "[PERSON_NAME] và In" at bounding box center [696, 350] width 69 height 11
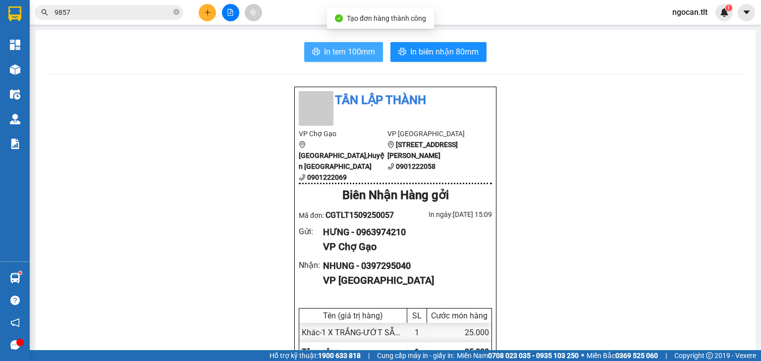
drag, startPoint x: 339, startPoint y: 47, endPoint x: 346, endPoint y: 52, distance: 8.8
click at [339, 47] on span "In tem 100mm" at bounding box center [349, 52] width 51 height 12
click at [105, 14] on input "9857" at bounding box center [112, 12] width 117 height 11
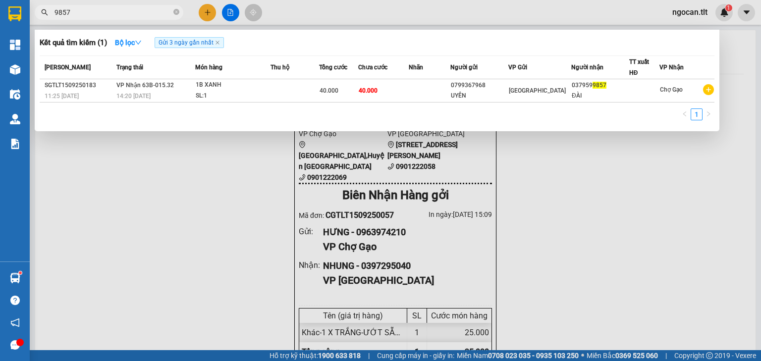
drag, startPoint x: 104, startPoint y: 14, endPoint x: 105, endPoint y: 7, distance: 7.0
click at [104, 13] on input "9857" at bounding box center [112, 12] width 117 height 11
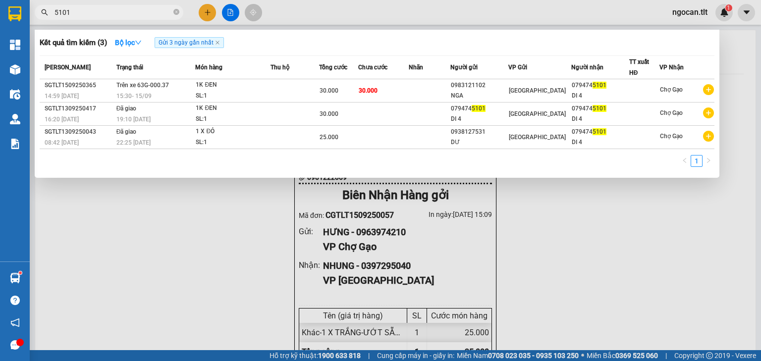
click at [109, 14] on input "5101" at bounding box center [112, 12] width 117 height 11
type input "."
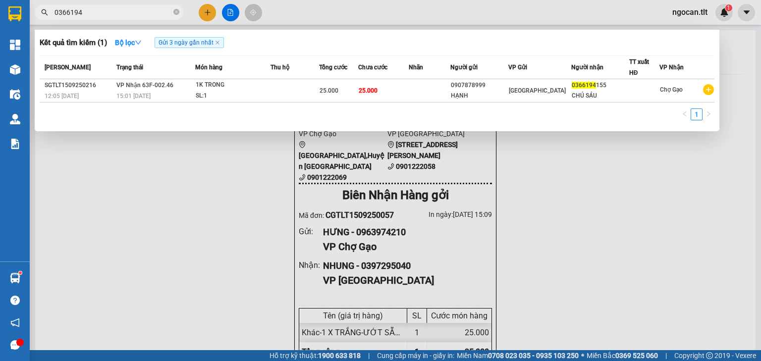
click at [92, 12] on input "0366194" at bounding box center [112, 12] width 117 height 11
click at [92, 11] on input "0366194" at bounding box center [112, 12] width 117 height 11
click at [95, 13] on input "0366194" at bounding box center [112, 12] width 117 height 11
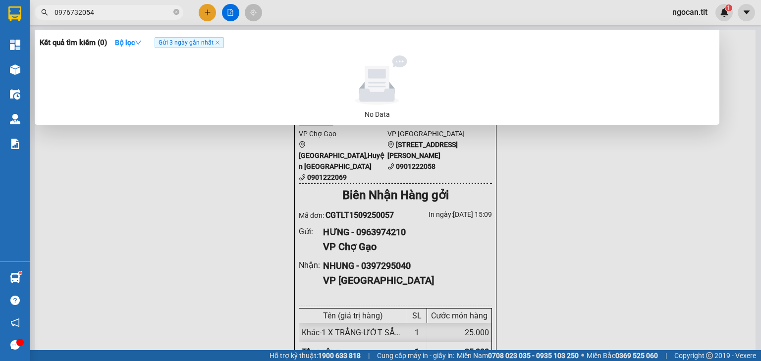
type input "0976732054"
click at [207, 14] on div at bounding box center [380, 180] width 761 height 361
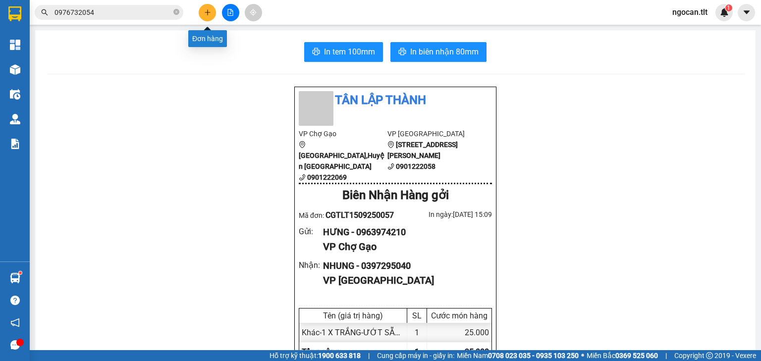
click at [208, 12] on icon "plus" at bounding box center [207, 12] width 7 height 7
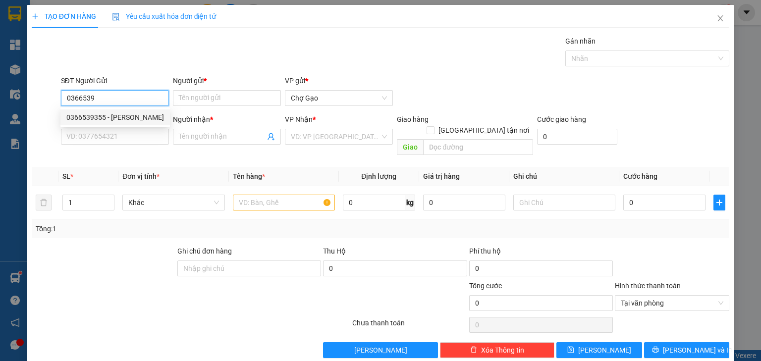
click at [99, 118] on div "0366539355 - VÂN" at bounding box center [115, 117] width 98 height 11
type input "0366539355"
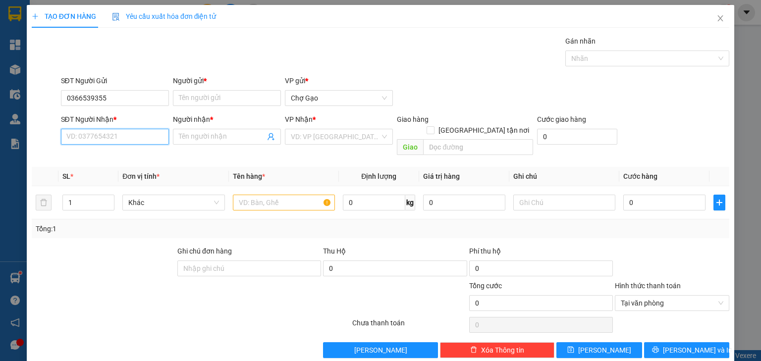
click at [118, 141] on input "SĐT Người Nhận *" at bounding box center [115, 137] width 108 height 16
click at [123, 156] on div "0345770064 - LUÂN" at bounding box center [115, 156] width 98 height 11
type input "0345770064"
type input "LUÂN"
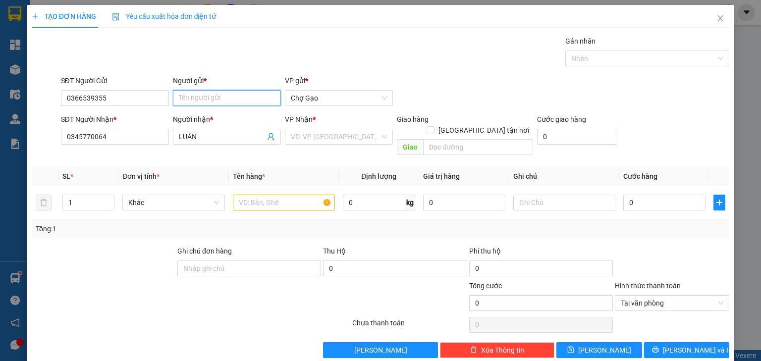
click at [239, 104] on input "Người gửi *" at bounding box center [227, 98] width 108 height 16
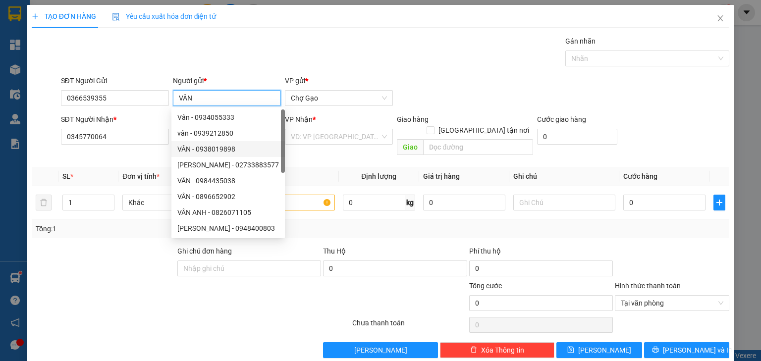
type input "VÂN"
click at [322, 150] on div "Transit Pickup Surcharge Ids Transit Deliver Surcharge Ids Transit Deliver Surc…" at bounding box center [380, 197] width 697 height 322
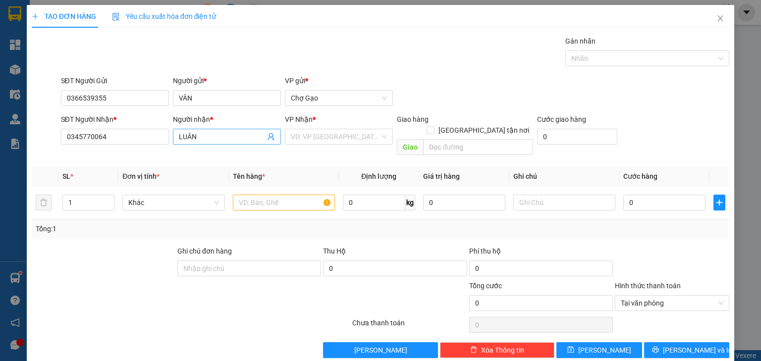
click at [226, 129] on span "LUÂN" at bounding box center [227, 137] width 108 height 16
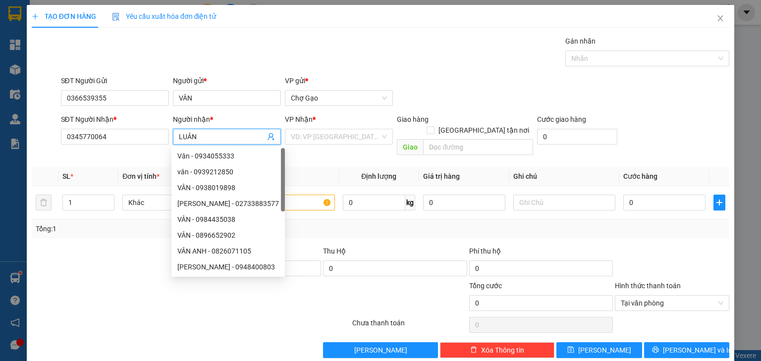
click at [315, 125] on div "VP Nhận *" at bounding box center [339, 121] width 108 height 15
click at [316, 130] on input "search" at bounding box center [335, 136] width 89 height 15
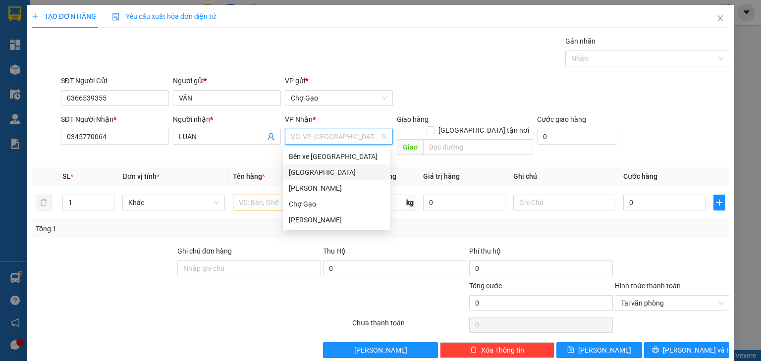
click at [311, 167] on div "[GEOGRAPHIC_DATA]" at bounding box center [336, 172] width 95 height 11
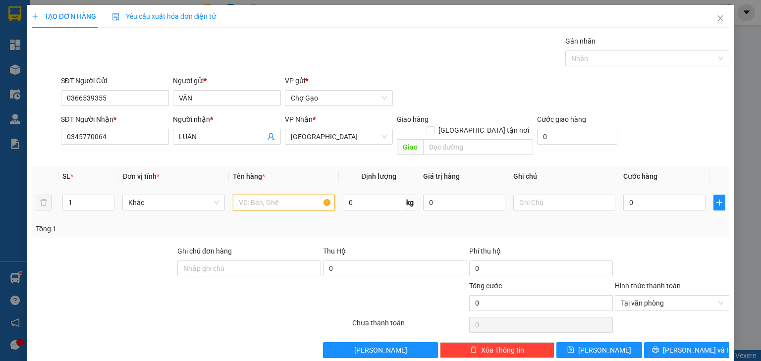
drag, startPoint x: 265, startPoint y: 196, endPoint x: 264, endPoint y: 184, distance: 11.4
click at [265, 195] on input "text" at bounding box center [284, 203] width 102 height 16
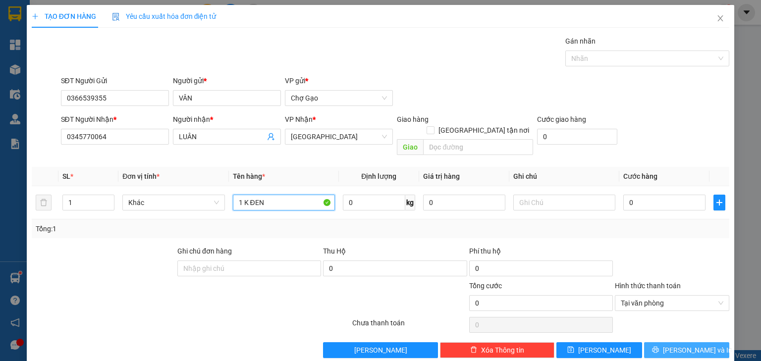
type input "1 K ĐEN"
click at [685, 345] on span "[PERSON_NAME] và In" at bounding box center [696, 350] width 69 height 11
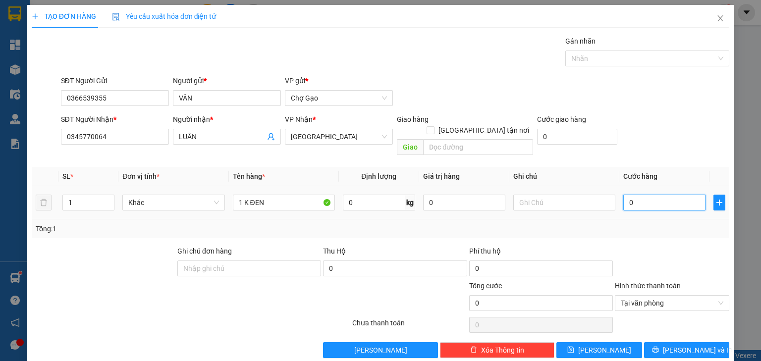
type input "2"
type input "20"
type input "20.000"
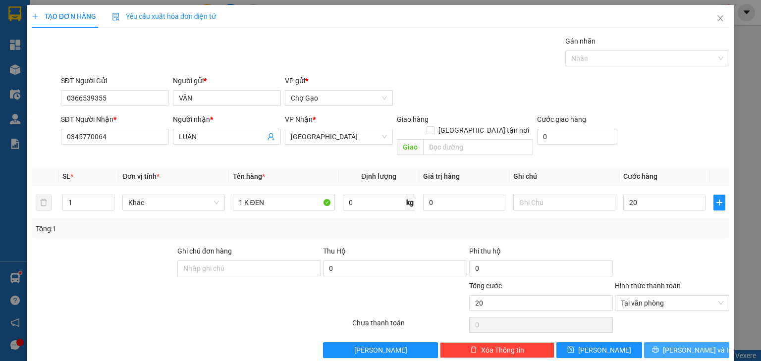
type input "20.000"
click at [659, 346] on icon "printer" at bounding box center [655, 349] width 7 height 7
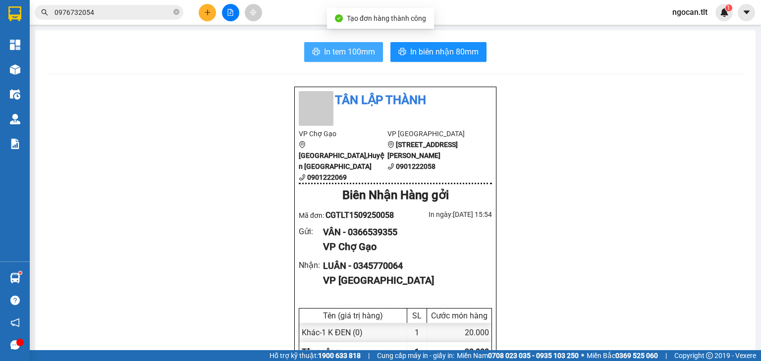
drag, startPoint x: 340, startPoint y: 53, endPoint x: 394, endPoint y: 188, distance: 145.5
click at [341, 53] on span "In tem 100mm" at bounding box center [349, 52] width 51 height 12
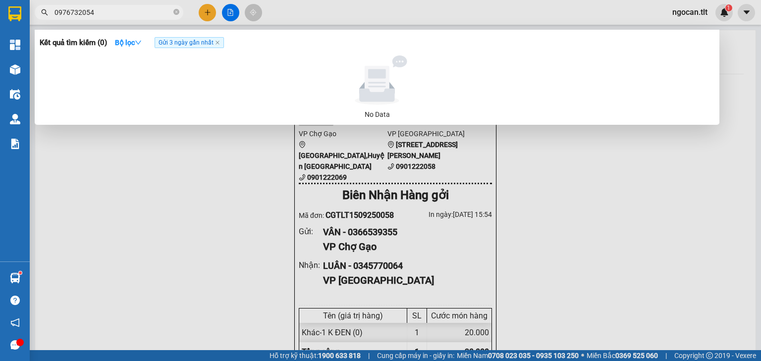
click at [111, 19] on span "0976732054" at bounding box center [109, 12] width 149 height 15
click at [115, 13] on input "0976732054" at bounding box center [112, 12] width 117 height 11
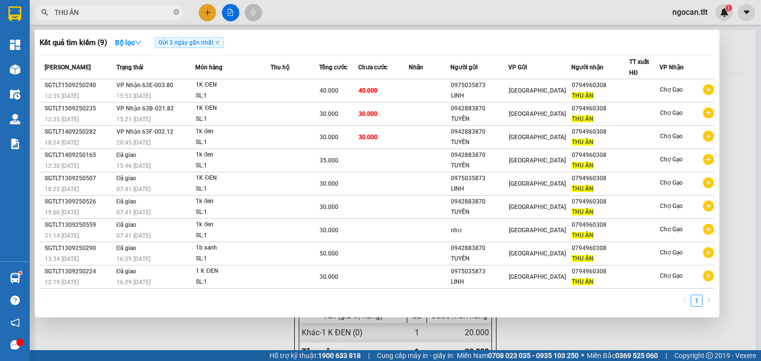
type input "THU ÂN"
click at [202, 13] on div at bounding box center [380, 180] width 761 height 361
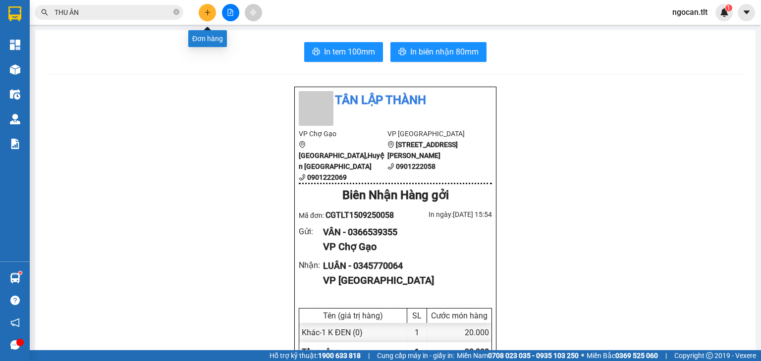
click at [199, 12] on button at bounding box center [207, 12] width 17 height 17
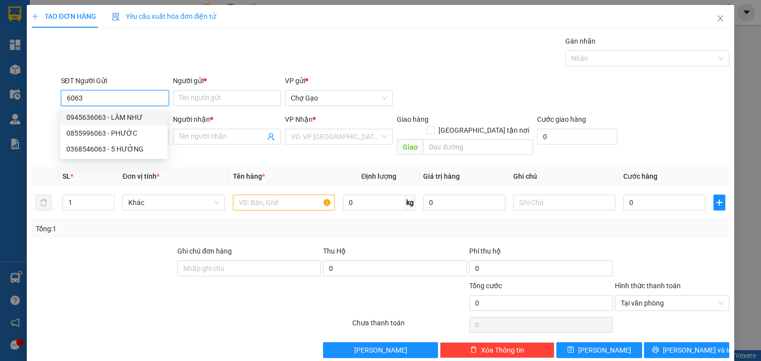
click at [127, 119] on div "0945636063 - LÂM NHƯ" at bounding box center [113, 117] width 95 height 11
type input "0945636063"
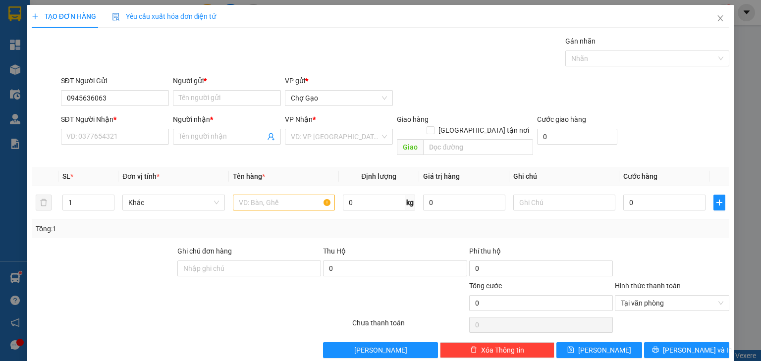
click at [129, 127] on div "SĐT Người Nhận *" at bounding box center [115, 121] width 108 height 15
click at [128, 136] on input "SĐT Người Nhận *" at bounding box center [115, 137] width 108 height 16
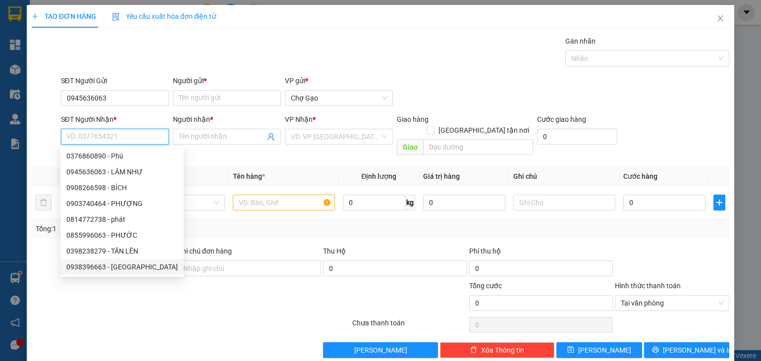
click at [125, 266] on div "0938396663 - NGA" at bounding box center [121, 266] width 111 height 11
type input "0938396663"
type input "NGA"
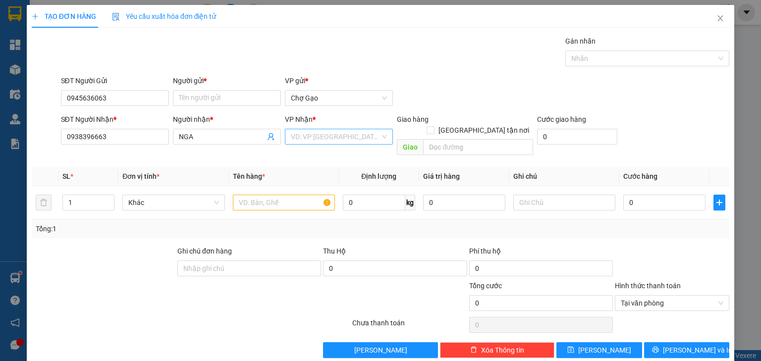
click at [309, 137] on input "search" at bounding box center [335, 136] width 89 height 15
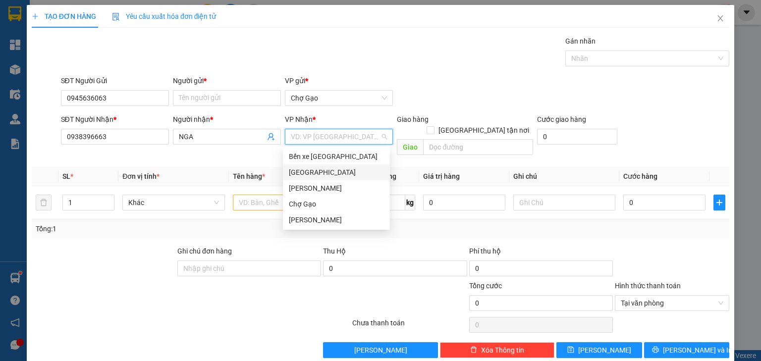
click at [302, 169] on div "[GEOGRAPHIC_DATA]" at bounding box center [336, 172] width 95 height 11
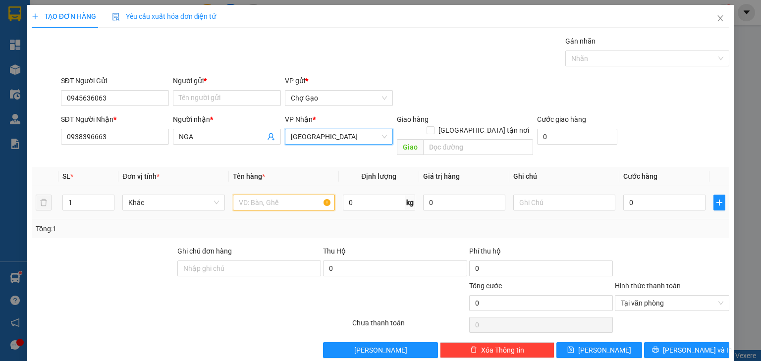
click at [261, 195] on input "text" at bounding box center [284, 203] width 102 height 16
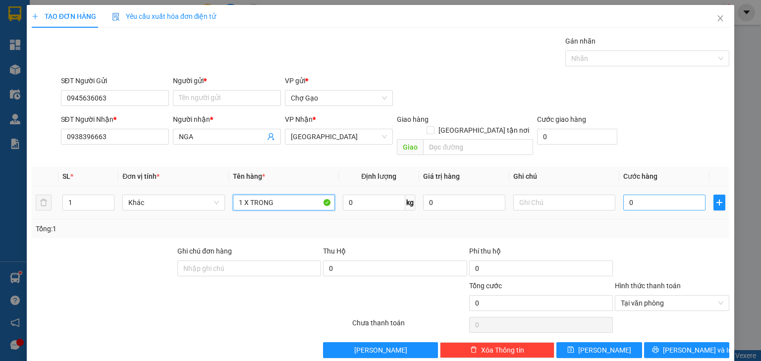
type input "1 X TRONG"
click at [667, 195] on input "0" at bounding box center [664, 203] width 82 height 16
type input "2"
type input "20"
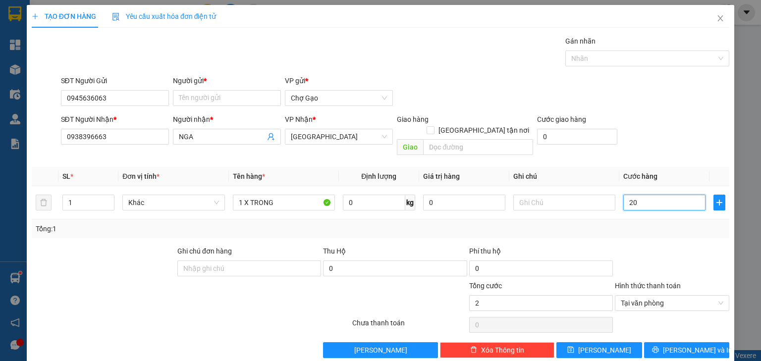
type input "20"
type input "20.000"
click at [299, 195] on input "1 X TRONG" at bounding box center [284, 203] width 102 height 16
drag, startPoint x: 111, startPoint y: 141, endPoint x: 0, endPoint y: 122, distance: 113.0
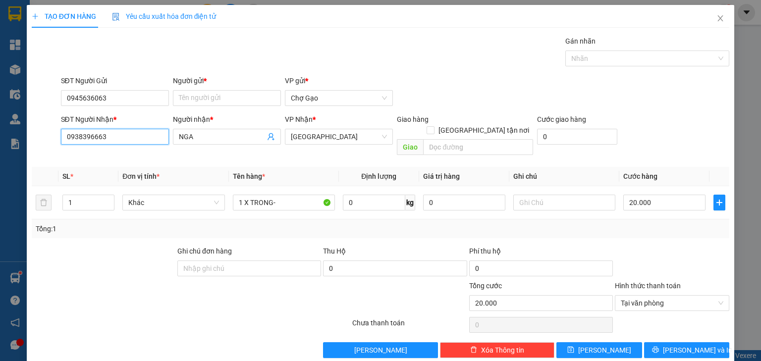
click at [0, 125] on div "TẠO ĐƠN HÀNG Yêu cầu xuất hóa đơn điện tử Transit Pickup Surcharge Ids Transit …" at bounding box center [380, 180] width 761 height 361
click at [295, 195] on input "1 X TRONG-" at bounding box center [284, 203] width 102 height 16
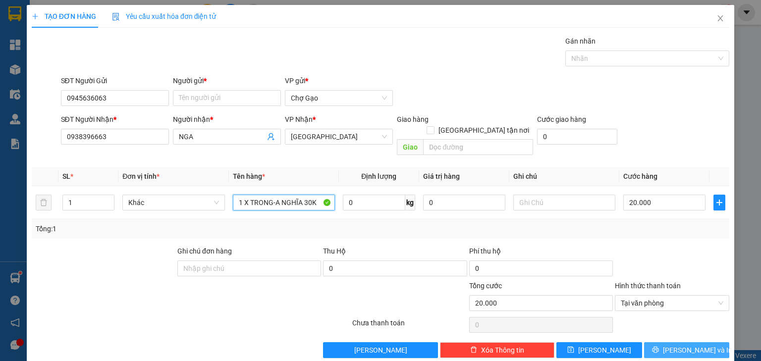
type input "1 X TRONG-A NGHĨA 30K"
drag, startPoint x: 667, startPoint y: 339, endPoint x: 265, endPoint y: 115, distance: 460.4
click at [378, 163] on div "Transit Pickup Surcharge Ids Transit Deliver Surcharge Ids Transit Deliver Surc…" at bounding box center [380, 197] width 697 height 322
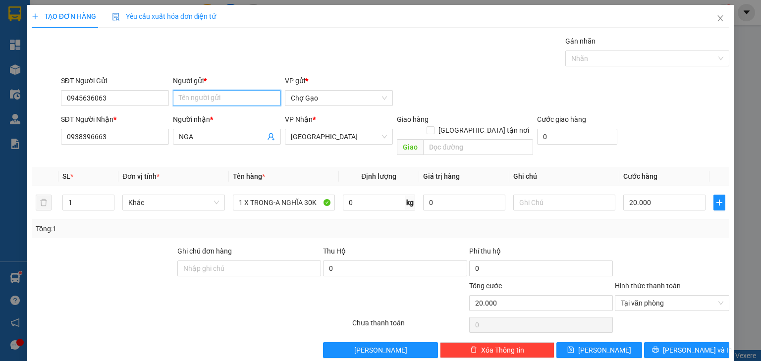
drag, startPoint x: 232, startPoint y: 96, endPoint x: 222, endPoint y: 91, distance: 10.6
click at [231, 95] on input "Người gửi *" at bounding box center [227, 98] width 108 height 16
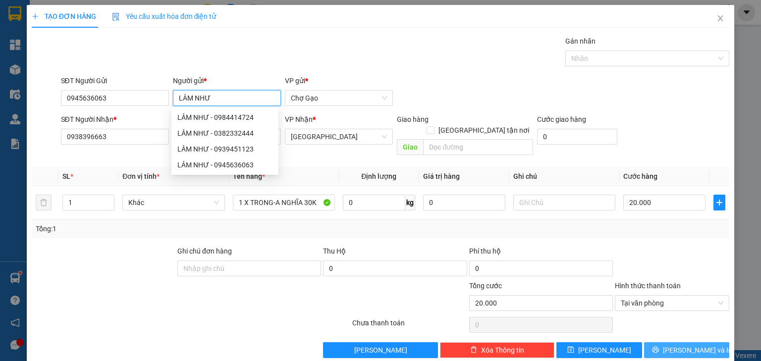
type input "LÂM NHƯ"
click at [680, 345] on span "[PERSON_NAME] và In" at bounding box center [696, 350] width 69 height 11
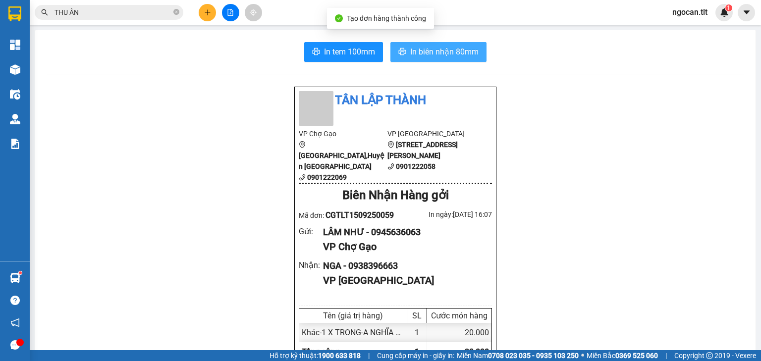
drag, startPoint x: 431, startPoint y: 51, endPoint x: 422, endPoint y: 52, distance: 8.4
click at [431, 51] on span "In biên nhận 80mm" at bounding box center [444, 52] width 68 height 12
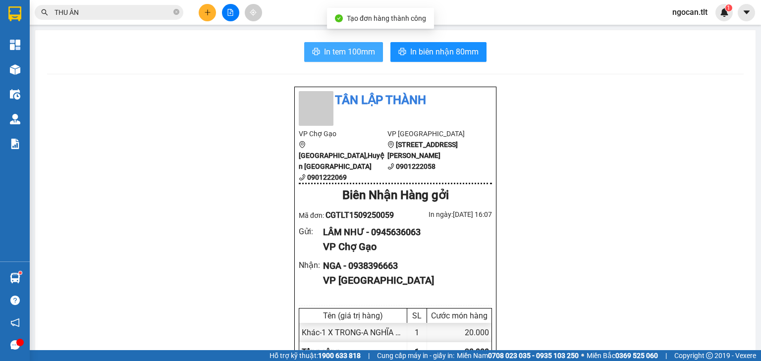
click at [335, 54] on span "In tem 100mm" at bounding box center [349, 52] width 51 height 12
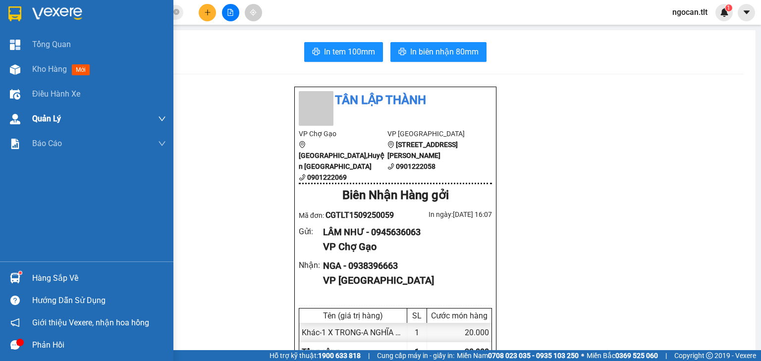
drag, startPoint x: 30, startPoint y: 67, endPoint x: 0, endPoint y: 115, distance: 56.5
click at [32, 67] on div "Kho hàng mới" at bounding box center [86, 69] width 173 height 25
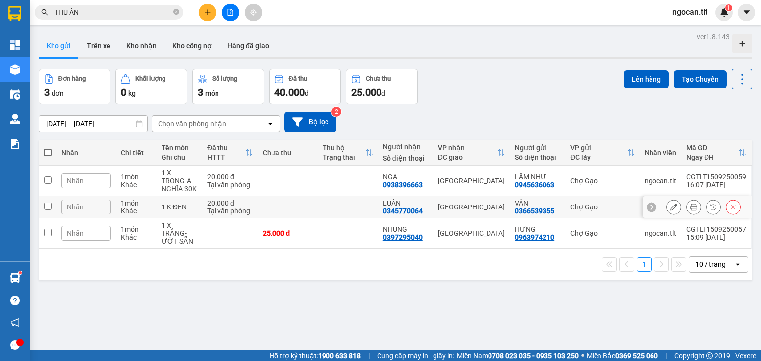
click at [283, 205] on td at bounding box center [287, 207] width 60 height 22
checkbox input "true"
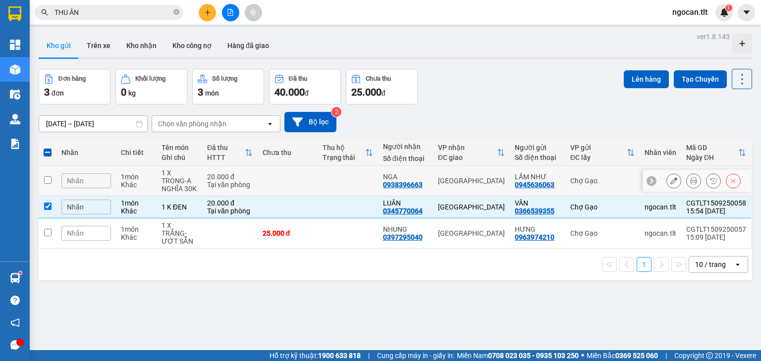
click at [286, 186] on td at bounding box center [287, 181] width 60 height 30
checkbox input "true"
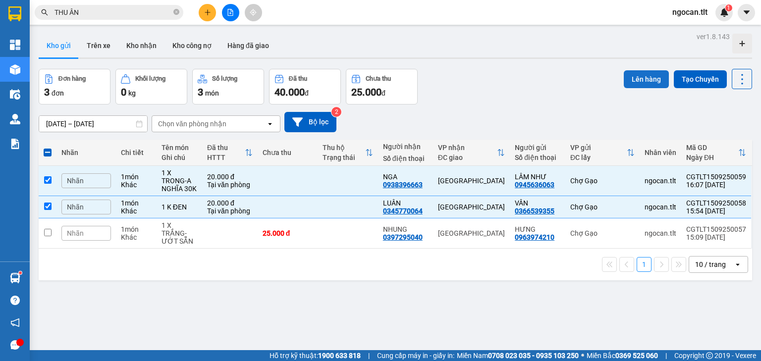
click at [638, 77] on button "Lên hàng" at bounding box center [645, 79] width 45 height 18
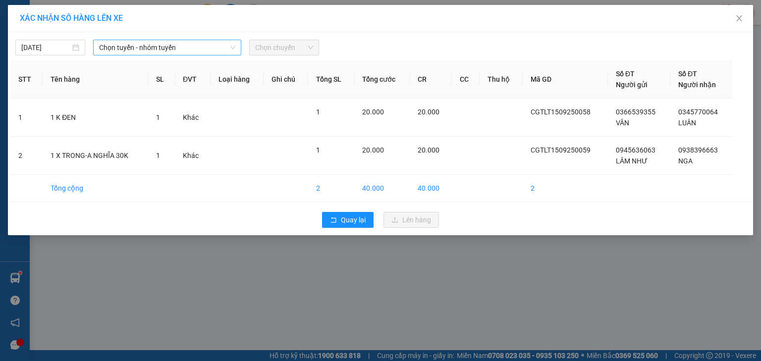
click at [135, 43] on span "Chọn tuyến - nhóm tuyến" at bounding box center [167, 47] width 136 height 15
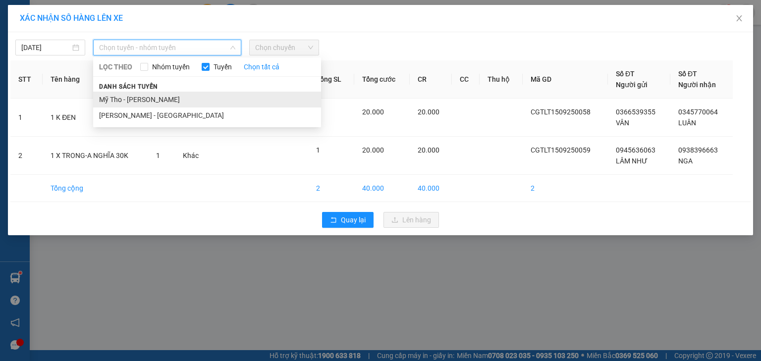
click at [137, 99] on li "Mỹ Tho - [PERSON_NAME]" at bounding box center [207, 100] width 228 height 16
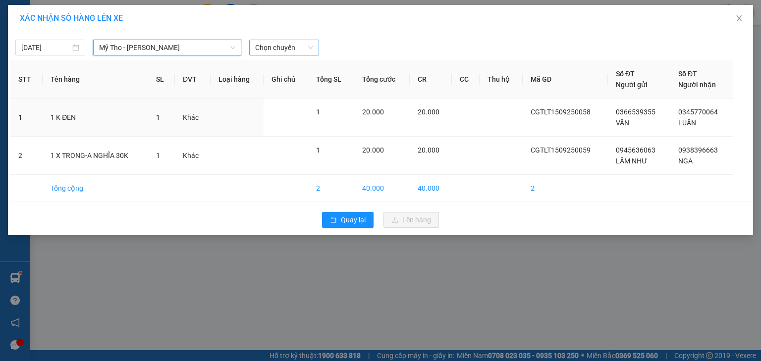
click at [270, 47] on span "Chọn chuyến" at bounding box center [284, 47] width 58 height 15
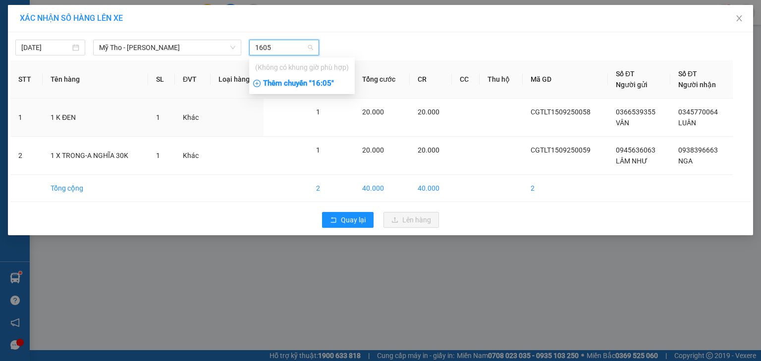
type input "1605"
click at [330, 78] on div "Thêm chuyến " 16:05 "" at bounding box center [301, 83] width 105 height 17
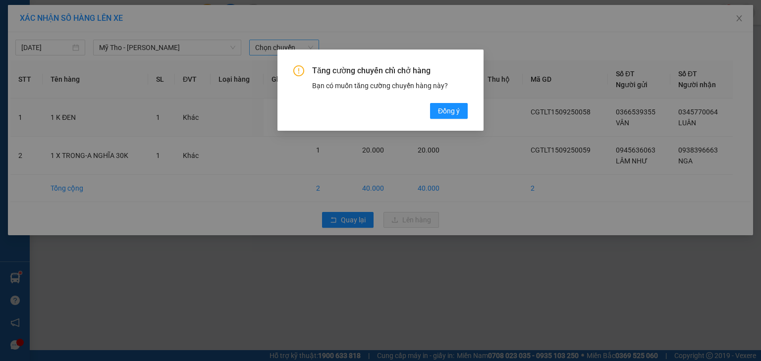
drag, startPoint x: 456, startPoint y: 109, endPoint x: 454, endPoint y: 84, distance: 24.8
click at [455, 108] on span "Đồng ý" at bounding box center [449, 110] width 22 height 11
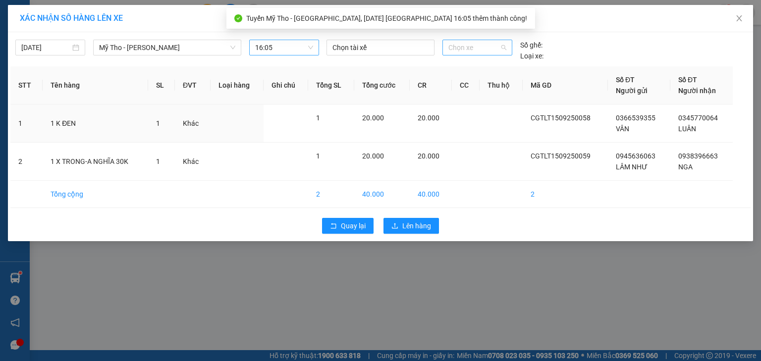
click at [482, 51] on span "Chọn xe" at bounding box center [476, 47] width 57 height 15
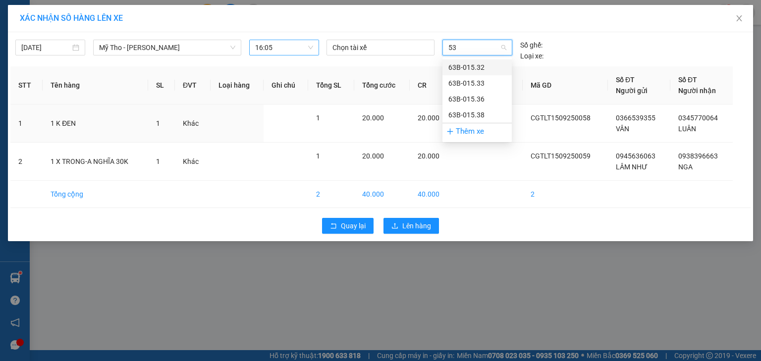
type input "533"
click at [485, 60] on div "63B-015.33" at bounding box center [476, 67] width 69 height 16
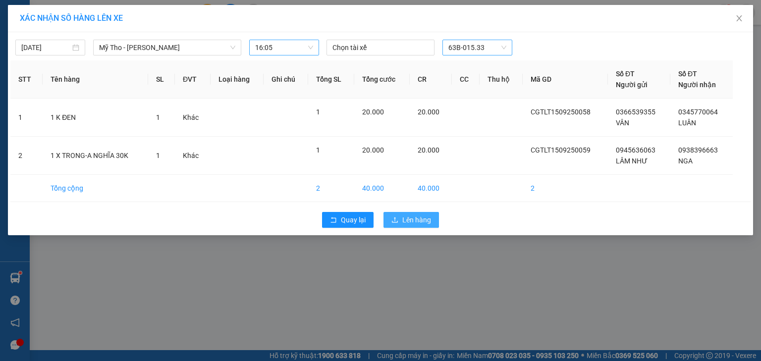
click at [418, 218] on span "Lên hàng" at bounding box center [416, 219] width 29 height 11
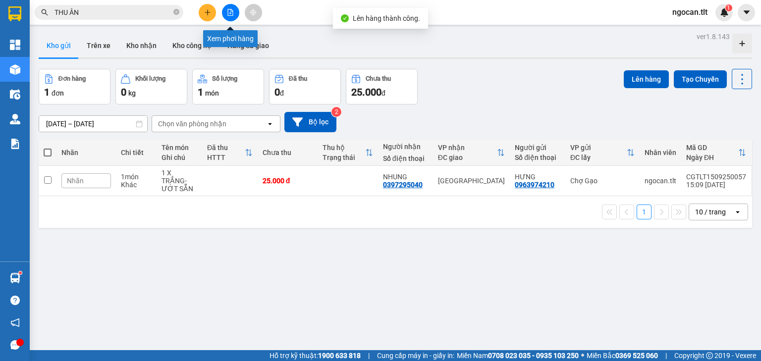
click at [236, 16] on button at bounding box center [230, 12] width 17 height 17
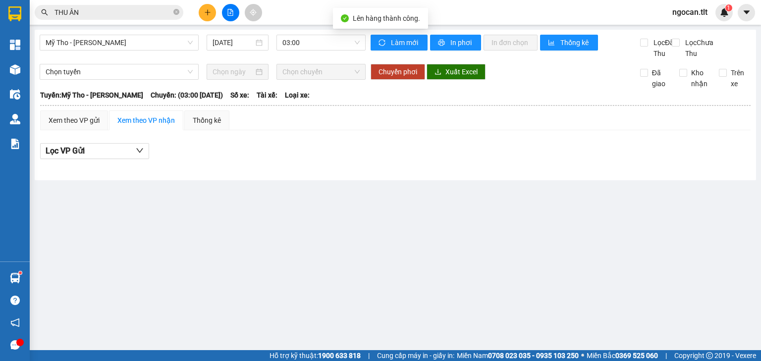
drag, startPoint x: 358, startPoint y: 51, endPoint x: 346, endPoint y: 51, distance: 11.9
click at [356, 51] on div "Mỹ Tho - Hồ Chí Minh 15/09/2025 03:00" at bounding box center [203, 47] width 326 height 24
click at [325, 48] on span "03:00" at bounding box center [321, 42] width 78 height 15
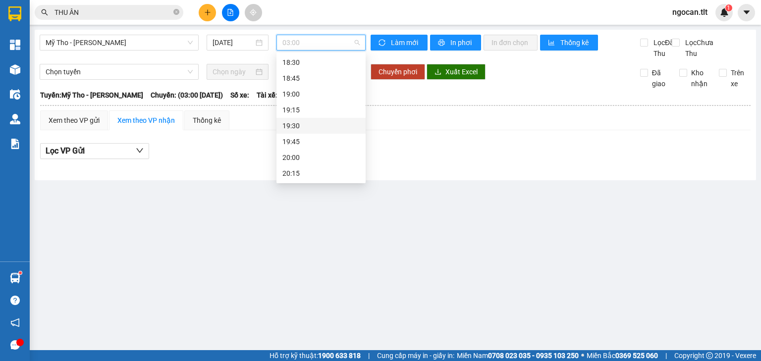
scroll to position [1133, 0]
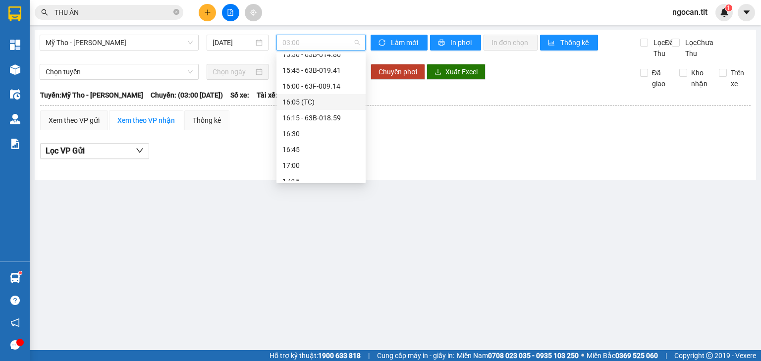
click at [302, 103] on div "16:05 (TC)" at bounding box center [320, 102] width 77 height 11
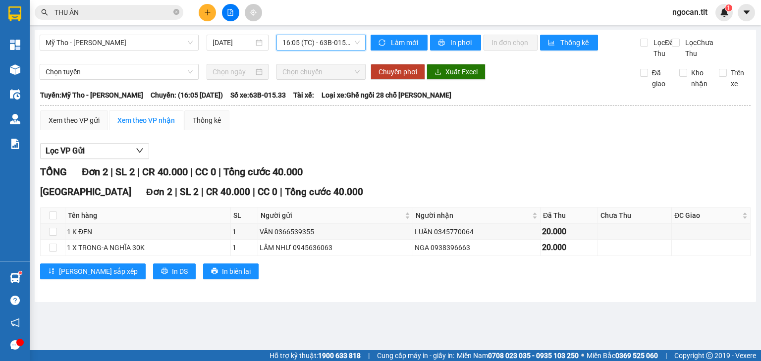
drag, startPoint x: 78, startPoint y: 125, endPoint x: 144, endPoint y: 174, distance: 81.7
click at [78, 125] on div "Xem theo VP gửi" at bounding box center [74, 120] width 68 height 20
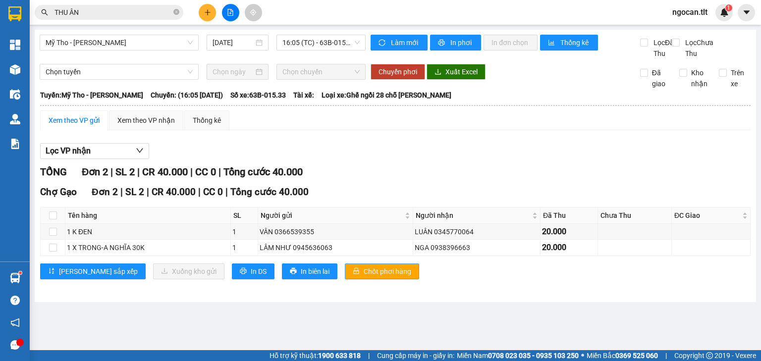
click at [363, 277] on span "Chốt phơi hàng" at bounding box center [387, 271] width 48 height 11
drag, startPoint x: 149, startPoint y: 121, endPoint x: 163, endPoint y: 166, distance: 47.8
click at [151, 125] on div "Xem theo VP nhận" at bounding box center [146, 120] width 74 height 20
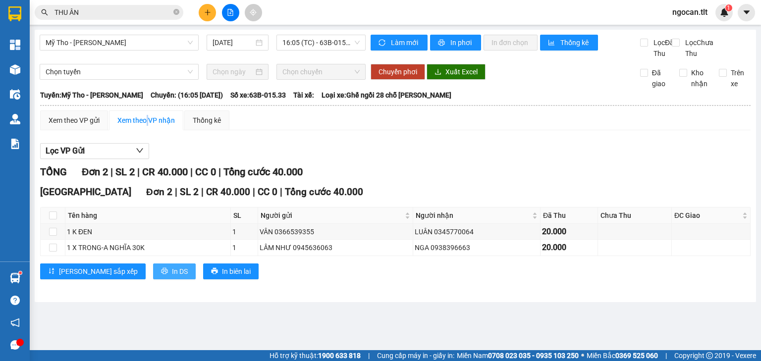
click at [153, 279] on button "In DS" at bounding box center [174, 271] width 43 height 16
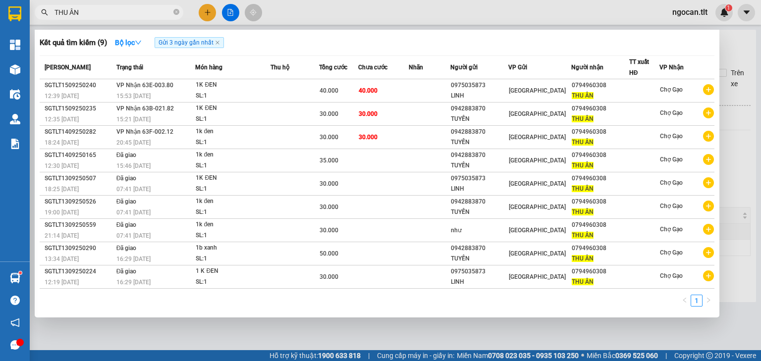
click at [133, 15] on input "THU ÂN" at bounding box center [112, 12] width 117 height 11
click at [134, 15] on input "THU ÂN" at bounding box center [112, 12] width 117 height 11
click at [135, 14] on input "THU ÂN" at bounding box center [112, 12] width 117 height 11
click at [139, 14] on input "THU ÂN" at bounding box center [112, 12] width 117 height 11
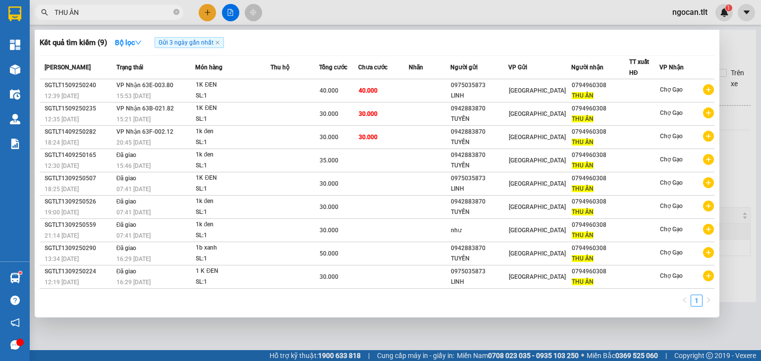
click at [139, 13] on input "THU ÂN" at bounding box center [112, 12] width 117 height 11
click at [138, 12] on input "THU ÂN" at bounding box center [112, 12] width 117 height 11
click at [139, 12] on input "THU ÂN" at bounding box center [112, 12] width 117 height 11
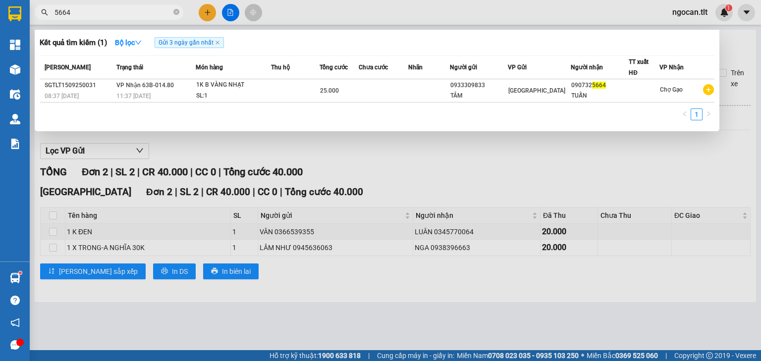
click at [97, 8] on input "5664" at bounding box center [112, 12] width 117 height 11
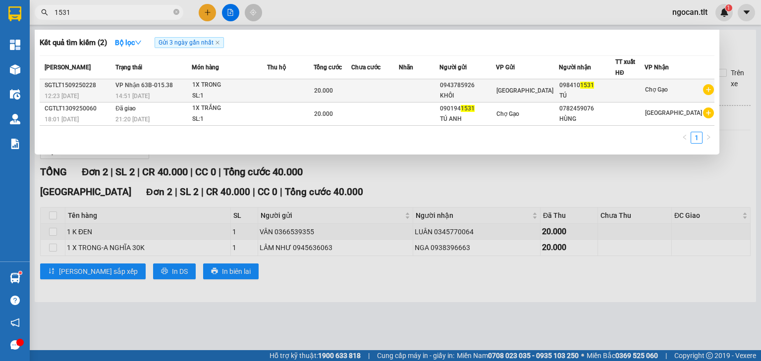
type input "1531"
click at [300, 85] on td at bounding box center [290, 90] width 47 height 23
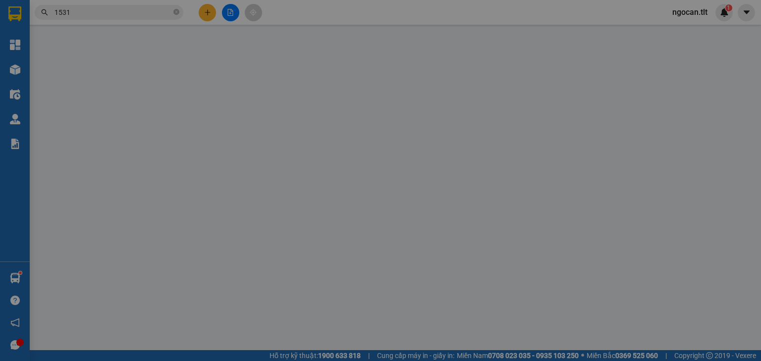
type input "0943785926"
type input "KHÔI"
type input "0984101531"
type input "TÚ"
type input "20.000"
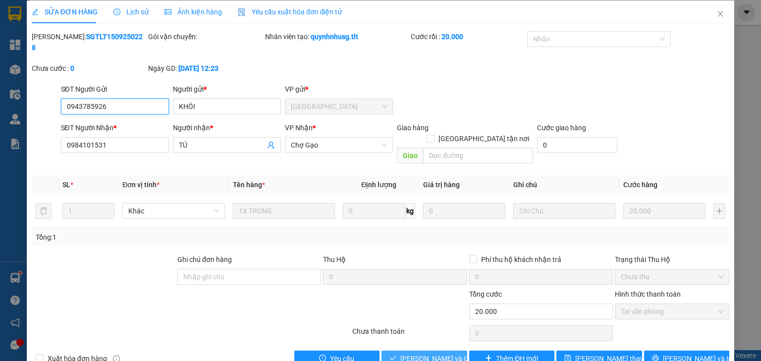
scroll to position [7, 0]
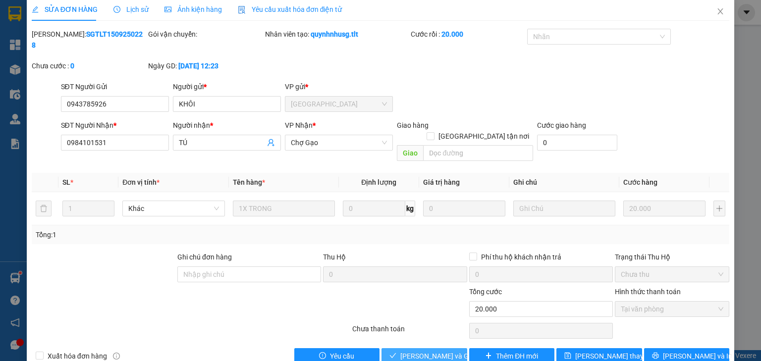
click at [431, 351] on span "[PERSON_NAME] và Giao hàng" at bounding box center [447, 356] width 95 height 11
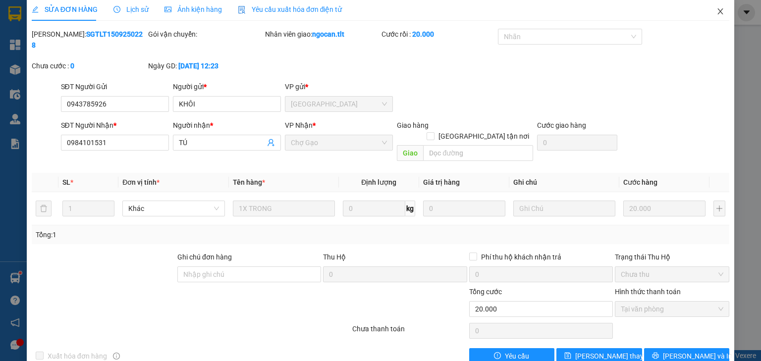
click at [717, 12] on icon "close" at bounding box center [720, 11] width 8 height 8
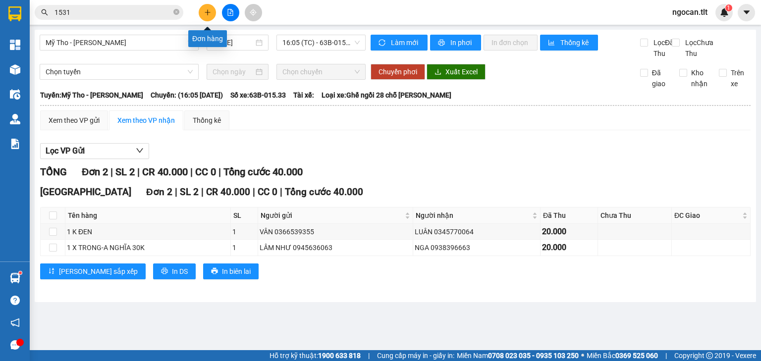
click at [206, 10] on icon "plus" at bounding box center [207, 12] width 7 height 7
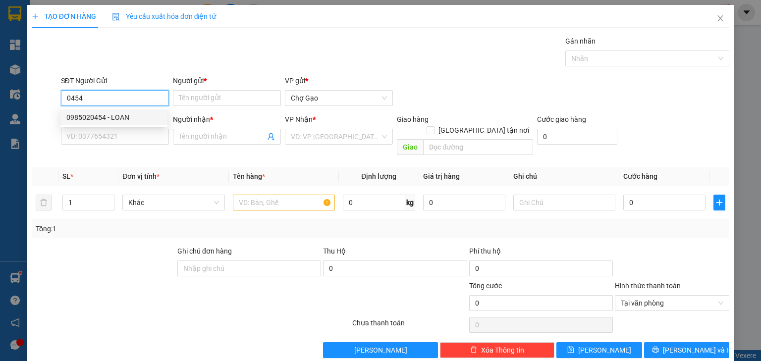
click at [111, 118] on div "0985020454 - LOAN" at bounding box center [113, 117] width 95 height 11
type input "0985020454"
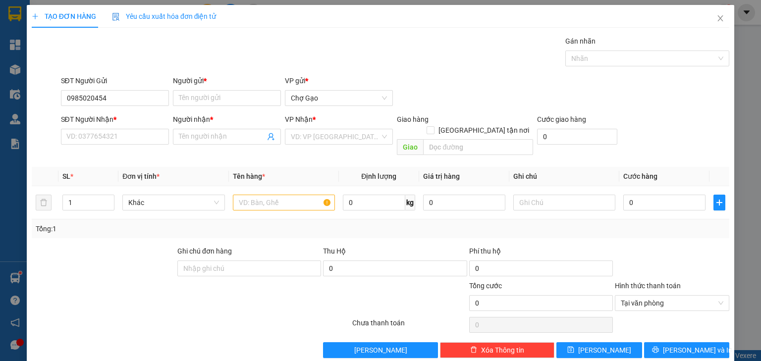
click at [114, 125] on div "SĐT Người Nhận *" at bounding box center [115, 121] width 108 height 15
click at [114, 135] on input "SĐT Người Nhận *" at bounding box center [115, 137] width 108 height 16
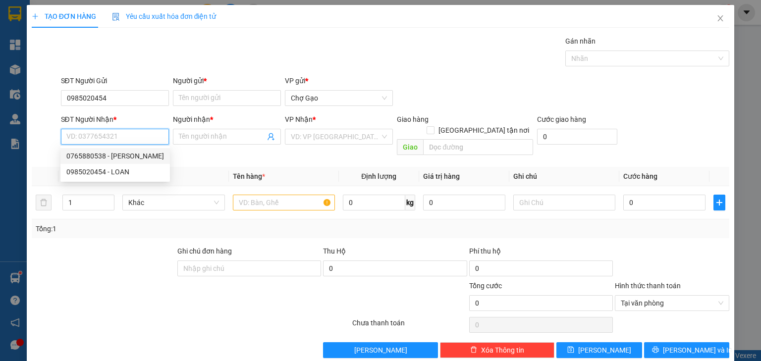
drag, startPoint x: 121, startPoint y: 160, endPoint x: 130, endPoint y: 158, distance: 9.0
click at [121, 159] on div "0765880538 - QUỲNH" at bounding box center [115, 156] width 98 height 11
type input "0765880538"
type input "QUỲNH"
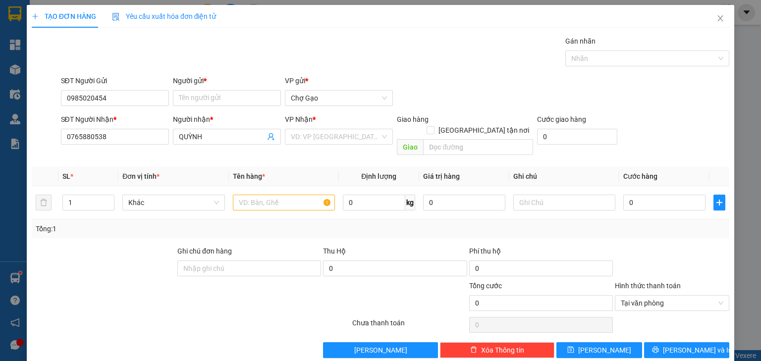
click at [383, 121] on div "VP Nhận *" at bounding box center [339, 119] width 108 height 11
click at [219, 91] on input "Người gửi *" at bounding box center [227, 98] width 108 height 16
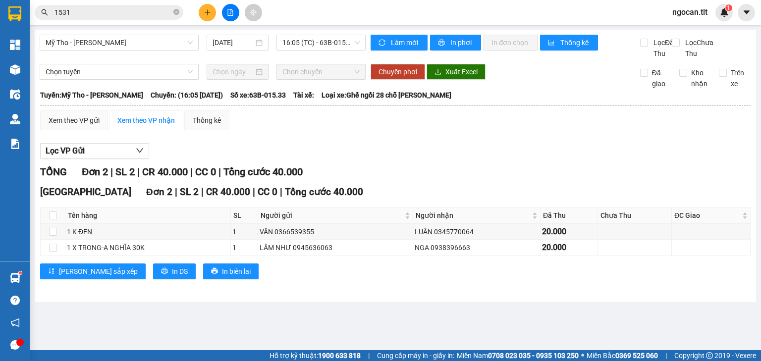
click at [94, 11] on input "1531" at bounding box center [112, 12] width 117 height 11
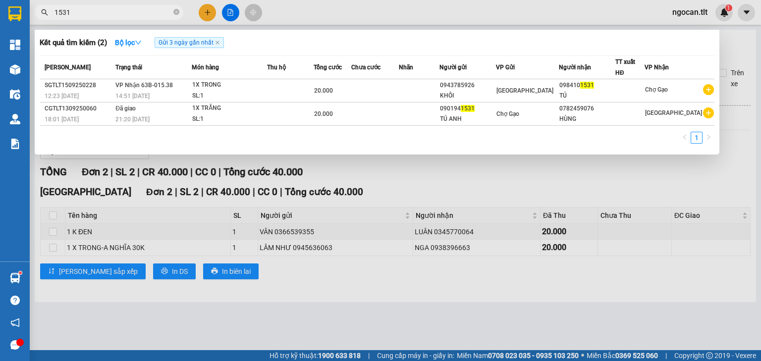
click at [94, 10] on input "1531" at bounding box center [112, 12] width 117 height 11
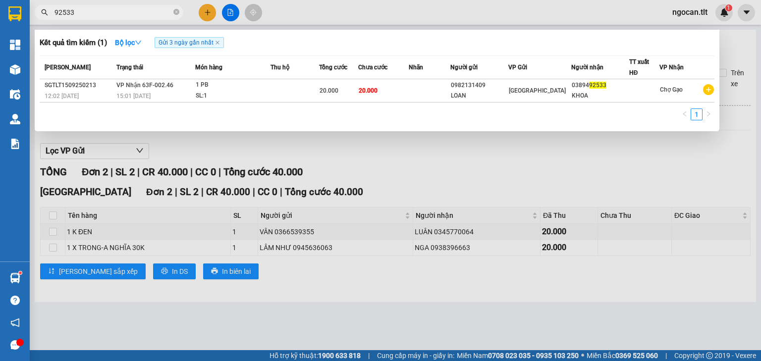
type input "92533"
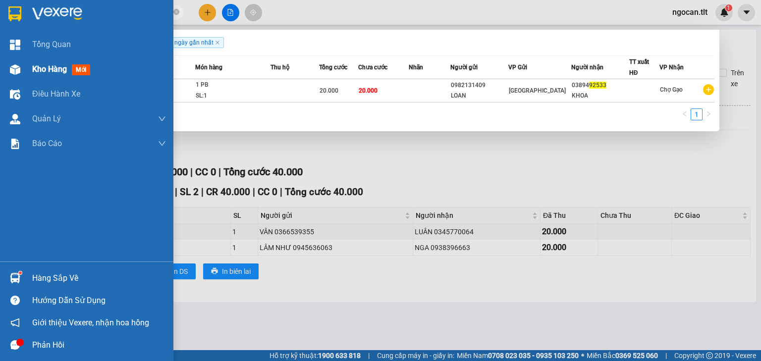
drag, startPoint x: 36, startPoint y: 67, endPoint x: 56, endPoint y: 229, distance: 163.1
click at [38, 67] on span "Kho hàng" at bounding box center [49, 68] width 35 height 9
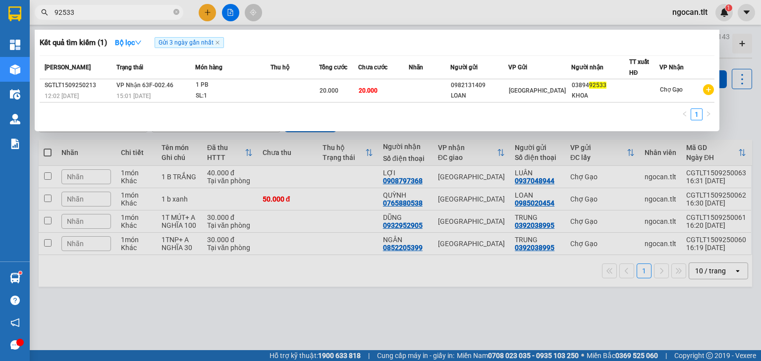
drag, startPoint x: 311, startPoint y: 182, endPoint x: 318, endPoint y: 194, distance: 13.6
click at [312, 182] on div at bounding box center [380, 180] width 761 height 361
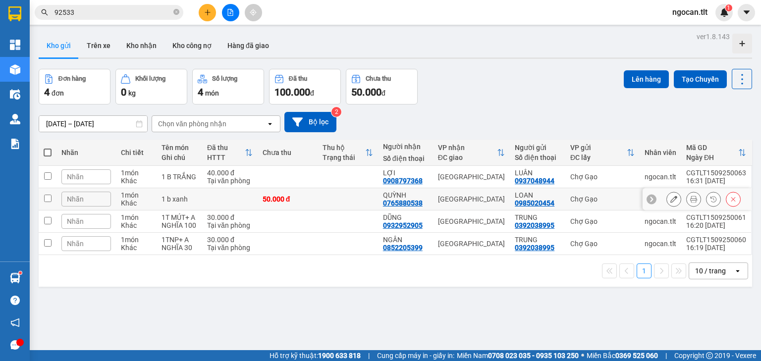
click at [321, 196] on td at bounding box center [347, 199] width 60 height 22
checkbox input "true"
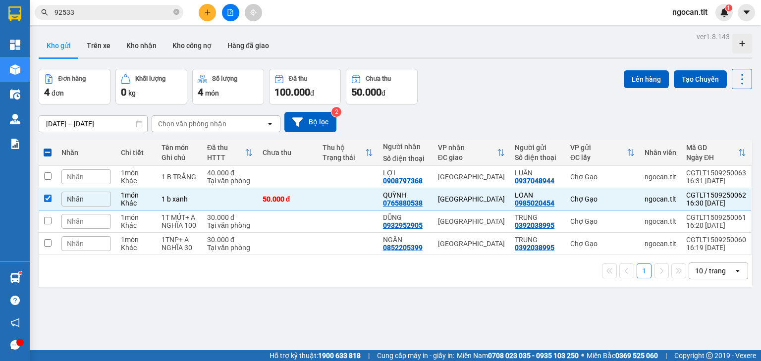
click at [43, 152] on th at bounding box center [48, 153] width 18 height 26
click at [46, 152] on span at bounding box center [48, 153] width 8 height 8
click at [48, 148] on input "checkbox" at bounding box center [48, 148] width 0 height 0
checkbox input "true"
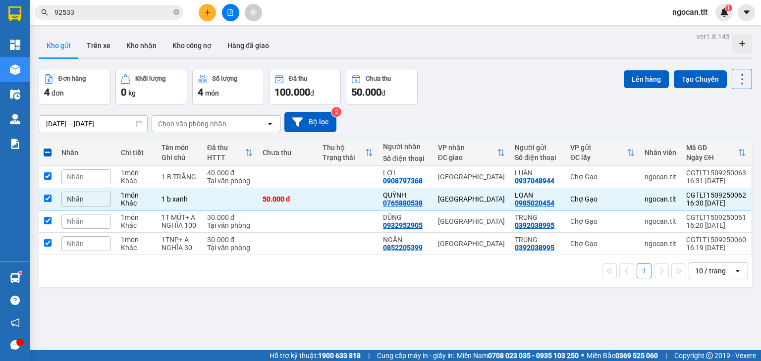
checkbox input "true"
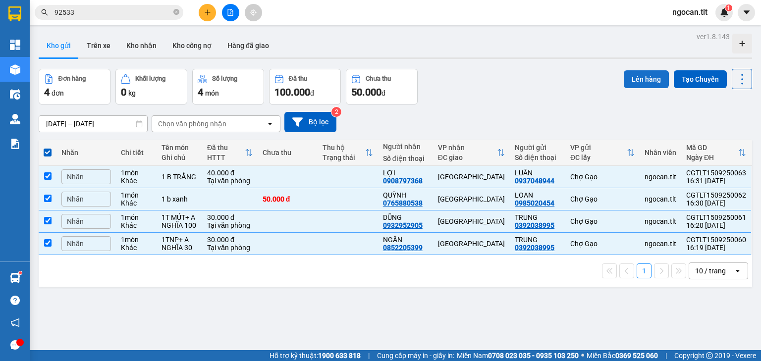
click at [634, 80] on button "Lên hàng" at bounding box center [645, 79] width 45 height 18
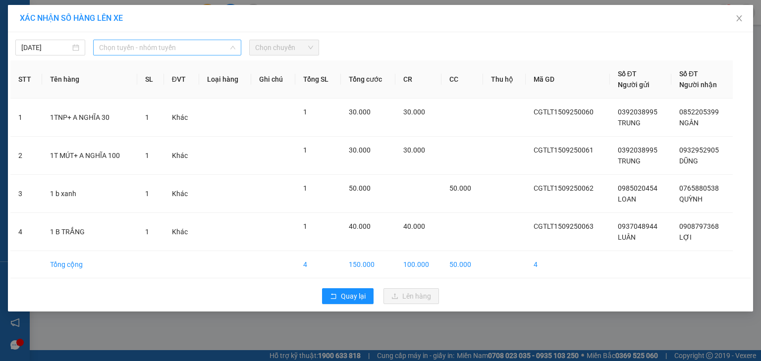
click at [182, 54] on span "Chọn tuyến - nhóm tuyến" at bounding box center [167, 47] width 136 height 15
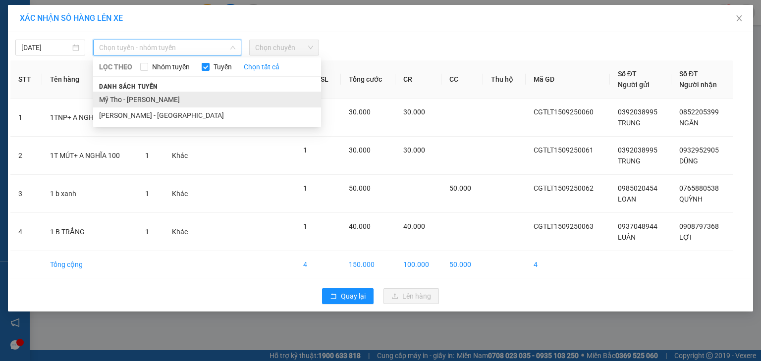
click at [152, 96] on li "Mỹ Tho - [PERSON_NAME]" at bounding box center [207, 100] width 228 height 16
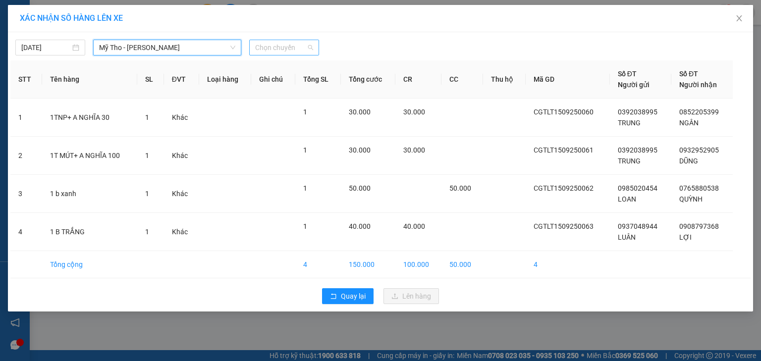
click at [298, 50] on span "Chọn chuyến" at bounding box center [284, 47] width 58 height 15
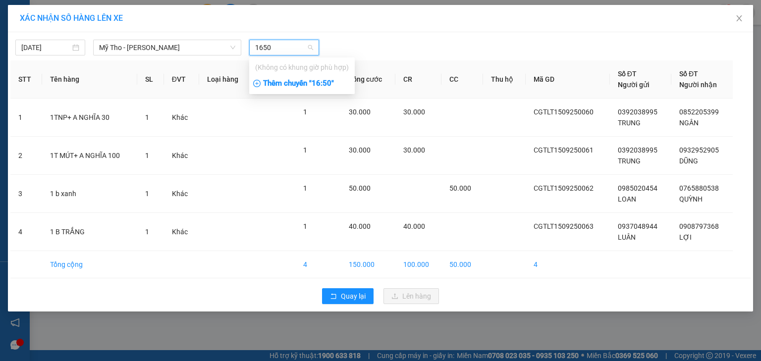
type input "1650"
click at [347, 83] on div "Thêm chuyến " 16:50 "" at bounding box center [301, 83] width 105 height 17
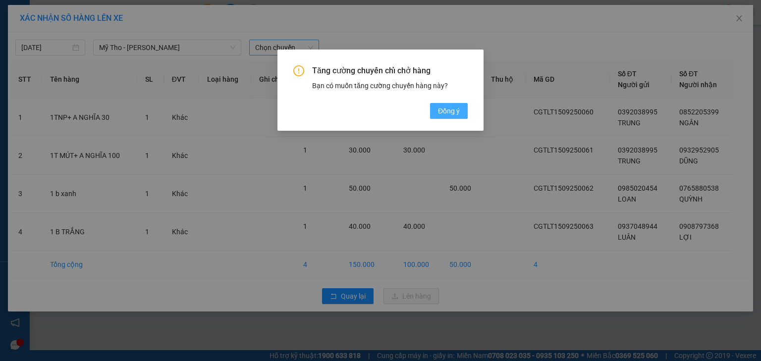
click at [465, 117] on button "Đồng ý" at bounding box center [449, 111] width 38 height 16
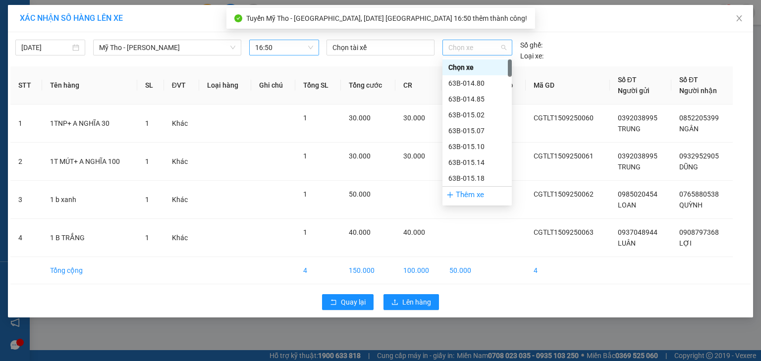
click at [479, 49] on span "Chọn xe" at bounding box center [476, 47] width 57 height 15
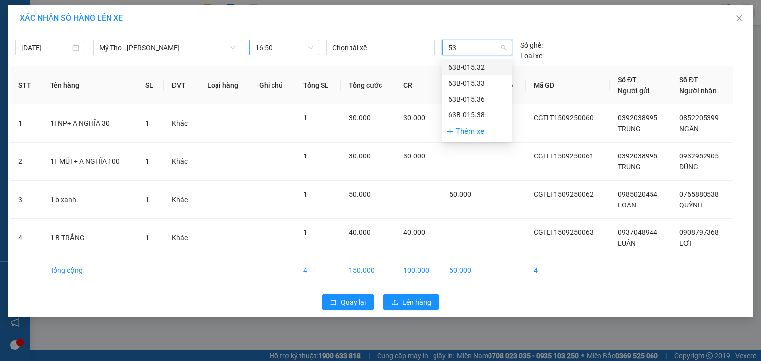
type input "538"
drag, startPoint x: 470, startPoint y: 65, endPoint x: 477, endPoint y: 69, distance: 7.7
click at [471, 65] on div "63B-015.38" at bounding box center [476, 67] width 57 height 11
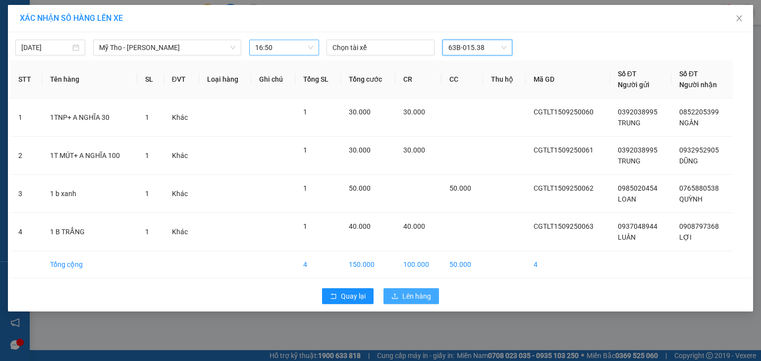
drag, startPoint x: 423, startPoint y: 291, endPoint x: 426, endPoint y: 283, distance: 8.5
click at [423, 291] on span "Lên hàng" at bounding box center [416, 296] width 29 height 11
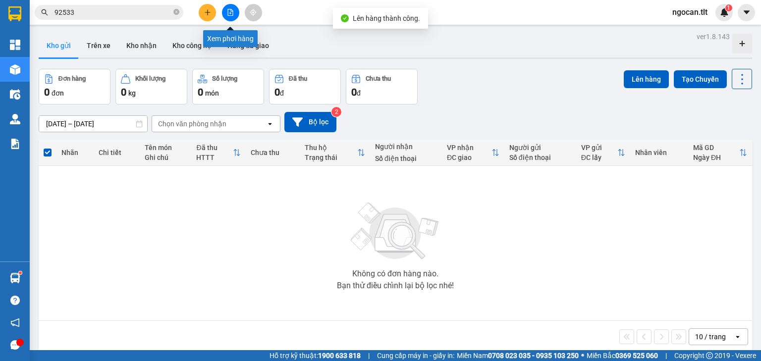
click at [228, 5] on button at bounding box center [230, 12] width 17 height 17
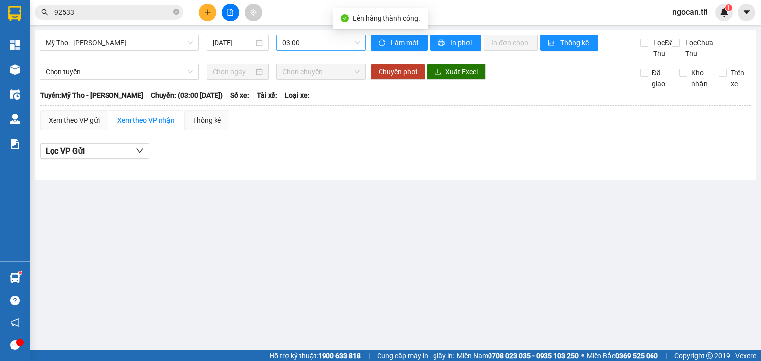
click at [297, 38] on span "03:00" at bounding box center [321, 42] width 78 height 15
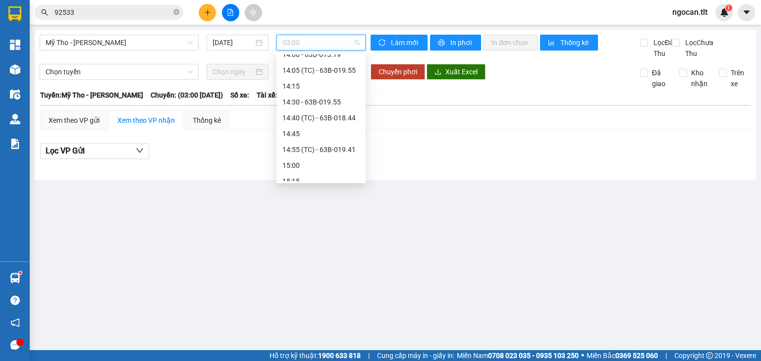
scroll to position [1188, 0]
click at [326, 125] on div "16:50 (TC)" at bounding box center [320, 125] width 77 height 11
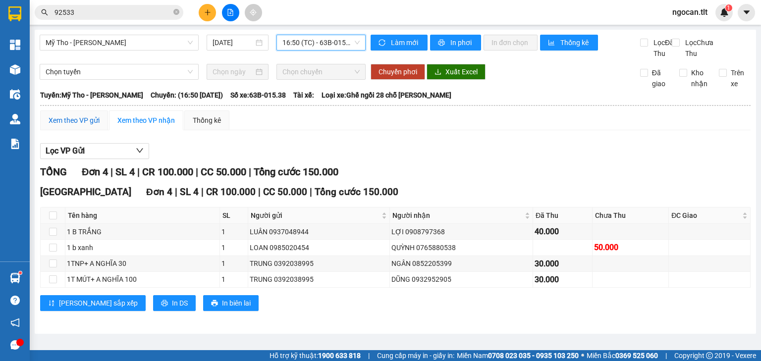
click at [88, 126] on div "Xem theo VP gửi" at bounding box center [74, 120] width 51 height 11
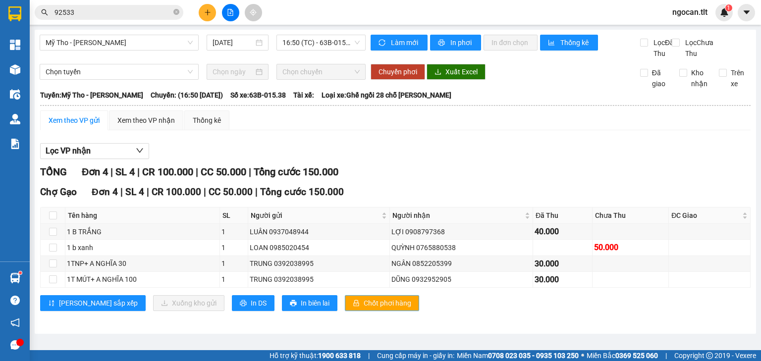
click at [363, 308] on span "Chốt phơi hàng" at bounding box center [387, 303] width 48 height 11
click at [145, 126] on div "Xem theo VP nhận" at bounding box center [145, 120] width 57 height 11
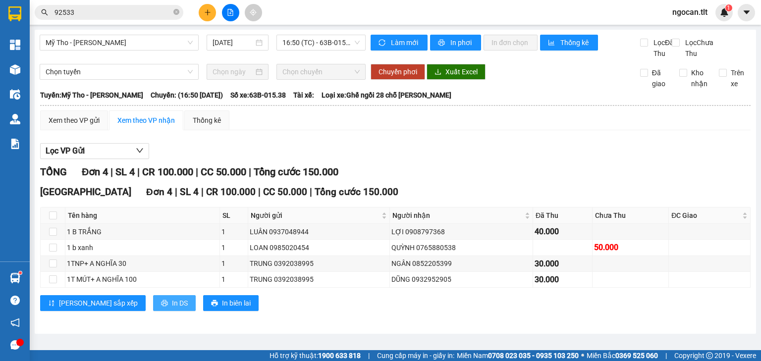
click at [153, 311] on button "In DS" at bounding box center [174, 303] width 43 height 16
click at [203, 14] on button at bounding box center [207, 12] width 17 height 17
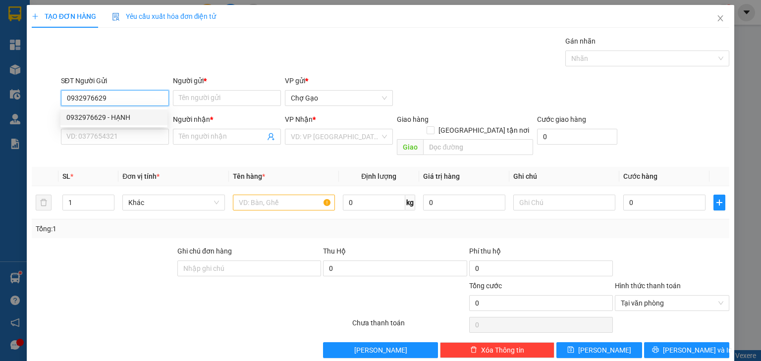
click at [118, 122] on div "0932976629 - HẠNH" at bounding box center [113, 117] width 107 height 16
type input "0932976629"
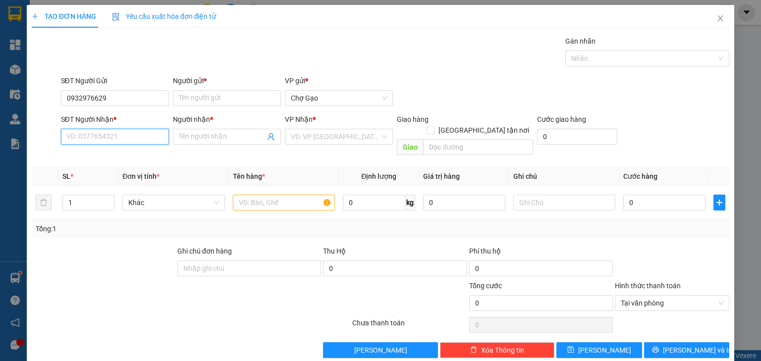
click at [124, 134] on input "SĐT Người Nhận *" at bounding box center [115, 137] width 108 height 16
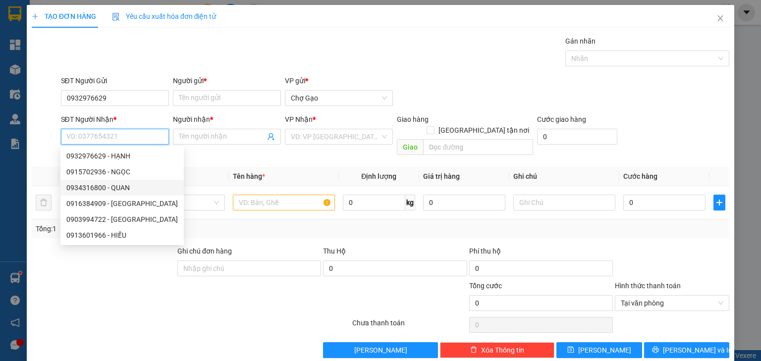
click at [127, 189] on div "0934316800 - QUAN" at bounding box center [121, 187] width 111 height 11
type input "0934316800"
type input "QUAN"
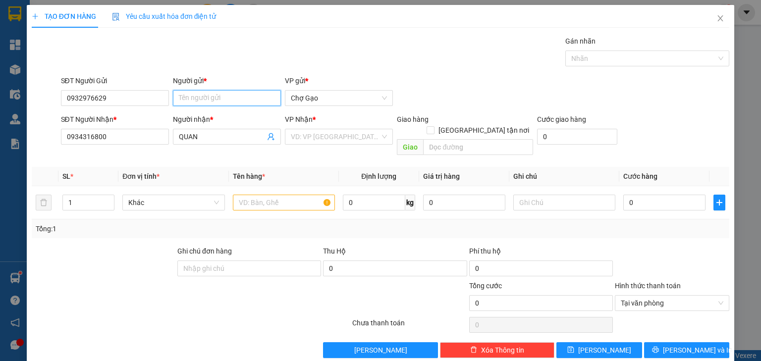
click at [202, 97] on input "Người gửi *" at bounding box center [227, 98] width 108 height 16
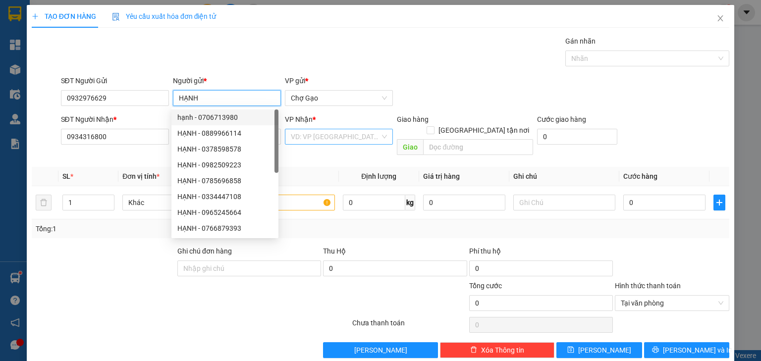
type input "HẠNH"
click at [324, 142] on input "search" at bounding box center [335, 136] width 89 height 15
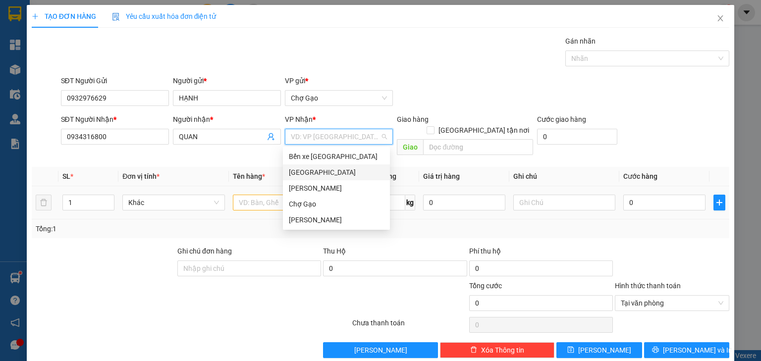
drag, startPoint x: 303, startPoint y: 168, endPoint x: 271, endPoint y: 197, distance: 42.8
click at [303, 169] on div "[GEOGRAPHIC_DATA]" at bounding box center [336, 172] width 95 height 11
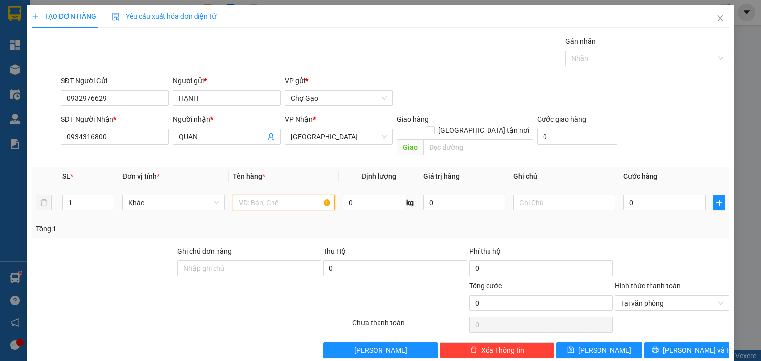
click at [270, 196] on input "text" at bounding box center [284, 203] width 102 height 16
type input "1 TNP"
drag, startPoint x: 640, startPoint y: 196, endPoint x: 628, endPoint y: 193, distance: 12.7
click at [640, 196] on input "0" at bounding box center [664, 203] width 82 height 16
type input "3"
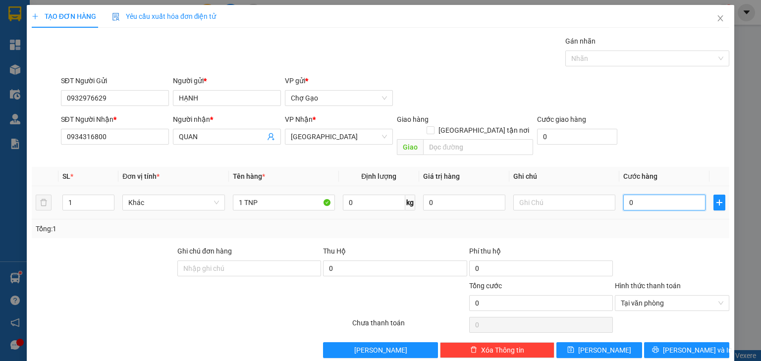
type input "3"
type input "30"
type input "30.000"
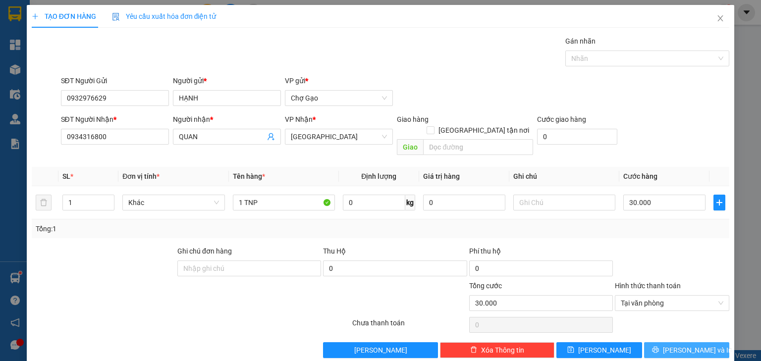
drag, startPoint x: 675, startPoint y: 335, endPoint x: 603, endPoint y: 215, distance: 139.9
click at [675, 345] on span "[PERSON_NAME] và In" at bounding box center [696, 350] width 69 height 11
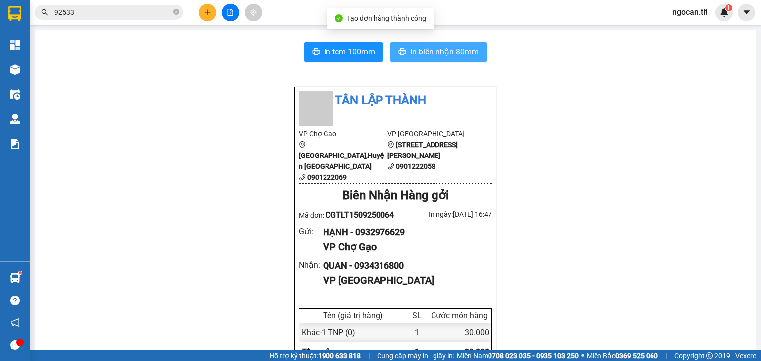
click at [460, 43] on button "In biên nhận 80mm" at bounding box center [438, 52] width 96 height 20
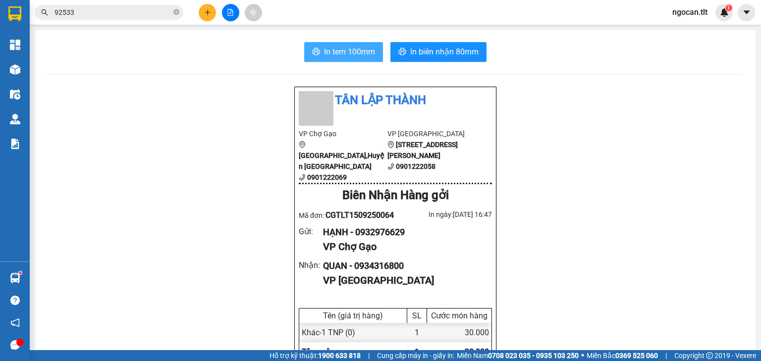
click at [338, 49] on span "In tem 100mm" at bounding box center [349, 52] width 51 height 12
click at [211, 9] on button at bounding box center [207, 12] width 17 height 17
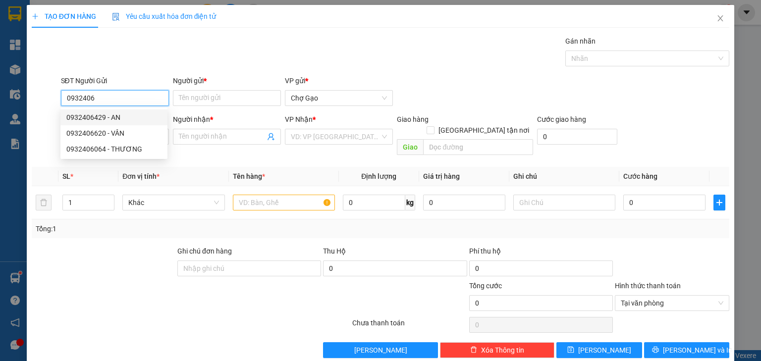
click at [100, 97] on input "0932406" at bounding box center [115, 98] width 108 height 16
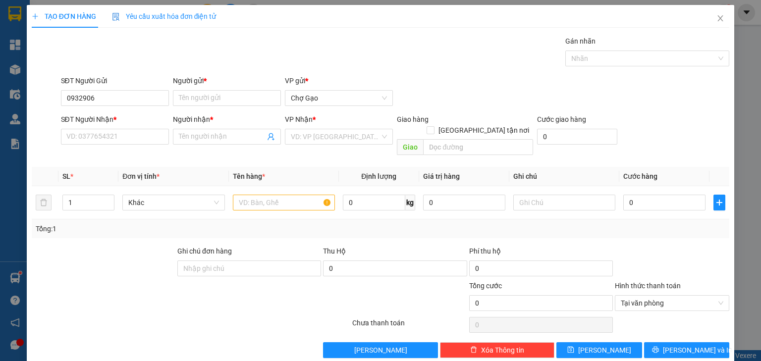
click at [129, 111] on form "SĐT Người Gửi 0932906 Người gửi * Tên người gửi VP gửi * Chợ Gạo SĐT Người Nhận…" at bounding box center [380, 117] width 697 height 84
click at [125, 103] on input "0932906" at bounding box center [115, 98] width 108 height 16
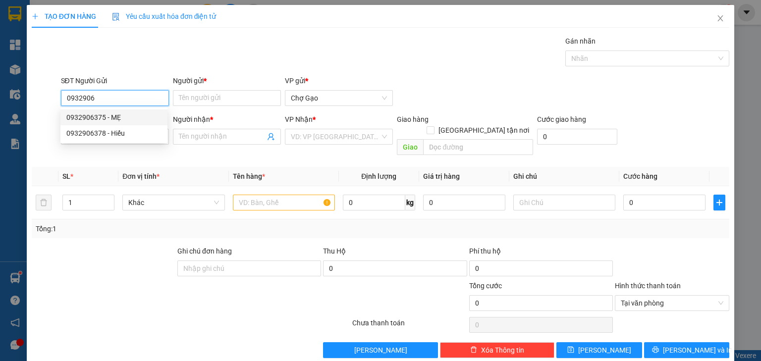
click at [138, 118] on div "0932906375 - MẸ" at bounding box center [113, 117] width 95 height 11
type input "0932906375"
click at [132, 135] on input "SĐT Người Nhận *" at bounding box center [115, 137] width 108 height 16
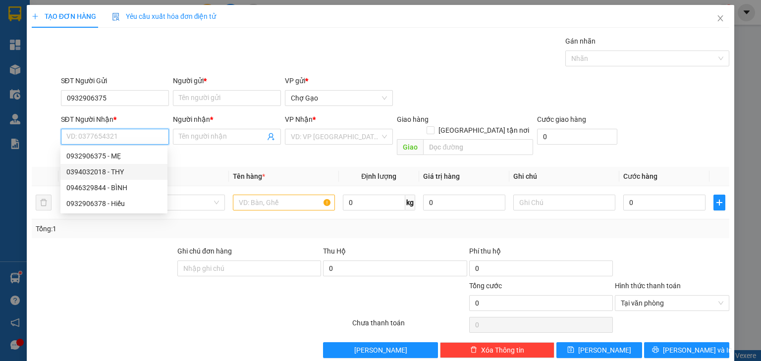
click at [124, 170] on div "0394032018 - THY" at bounding box center [113, 171] width 95 height 11
type input "0394032018"
type input "THY"
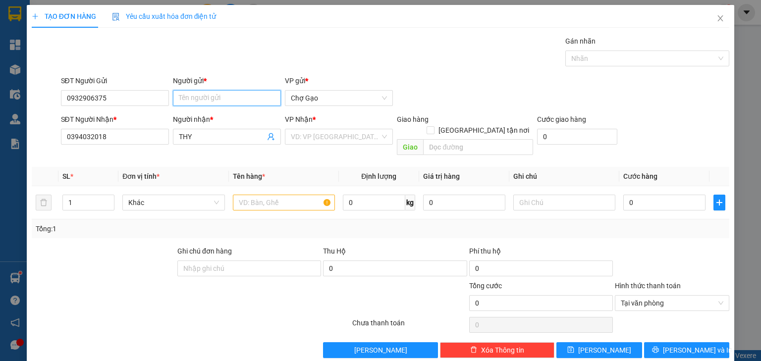
click at [189, 92] on input "Người gửi *" at bounding box center [227, 98] width 108 height 16
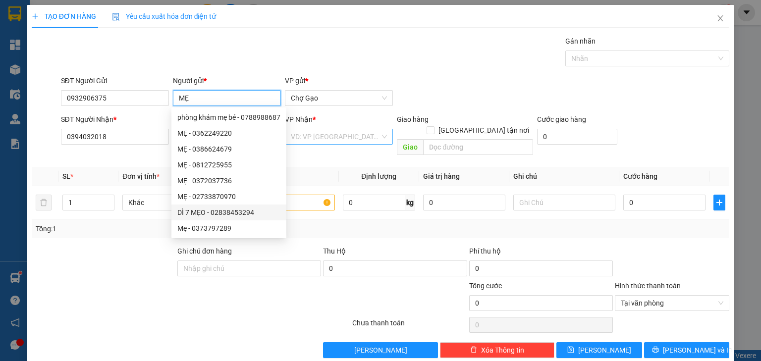
type input "MẸ"
drag, startPoint x: 328, startPoint y: 135, endPoint x: 331, endPoint y: 152, distance: 18.1
click at [328, 135] on input "search" at bounding box center [335, 136] width 89 height 15
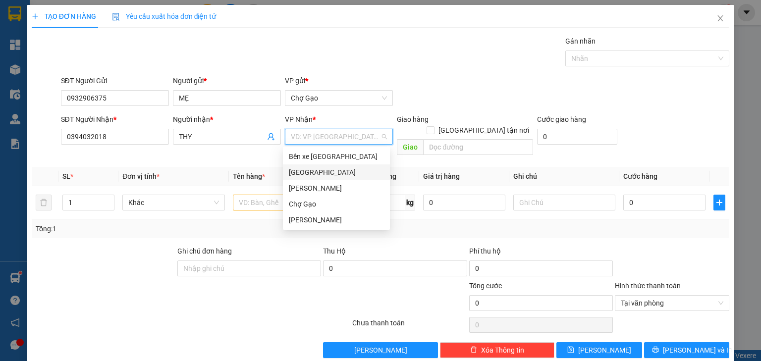
drag, startPoint x: 309, startPoint y: 167, endPoint x: 308, endPoint y: 173, distance: 6.0
click at [309, 169] on div "[GEOGRAPHIC_DATA]" at bounding box center [336, 172] width 95 height 11
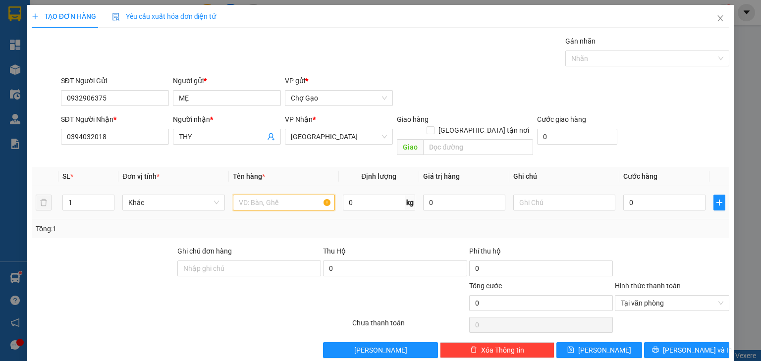
click at [280, 195] on input "text" at bounding box center [284, 203] width 102 height 16
type input "1 X ĐEN"
drag, startPoint x: 628, startPoint y: 189, endPoint x: 637, endPoint y: 207, distance: 20.2
click at [628, 195] on input "0" at bounding box center [664, 203] width 82 height 16
type input "2"
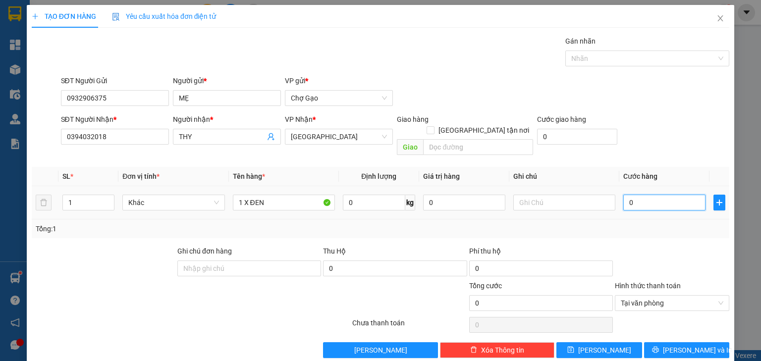
type input "2"
type input "20"
type input "20.000"
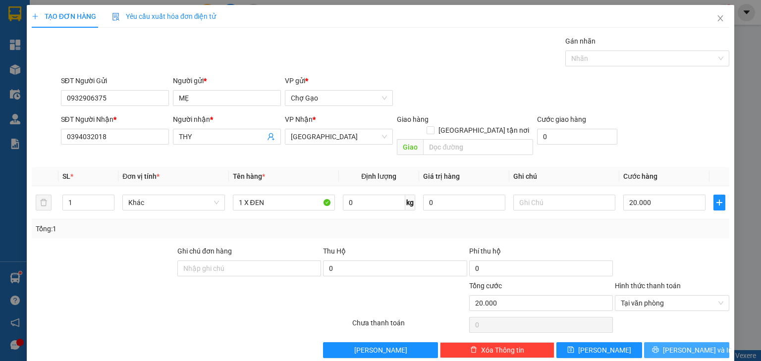
click at [704, 342] on button "[PERSON_NAME] và In" at bounding box center [687, 350] width 86 height 16
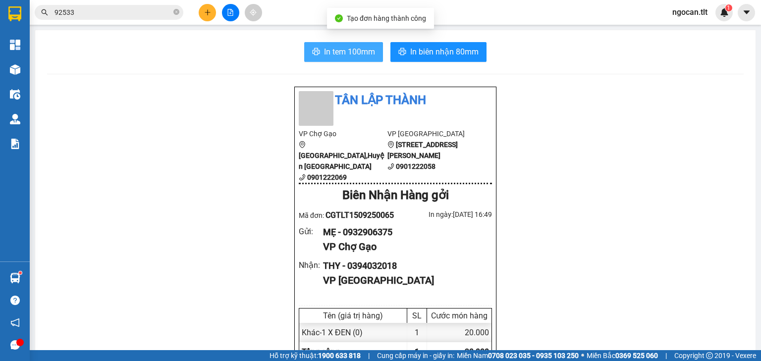
click at [325, 46] on span "In tem 100mm" at bounding box center [349, 52] width 51 height 12
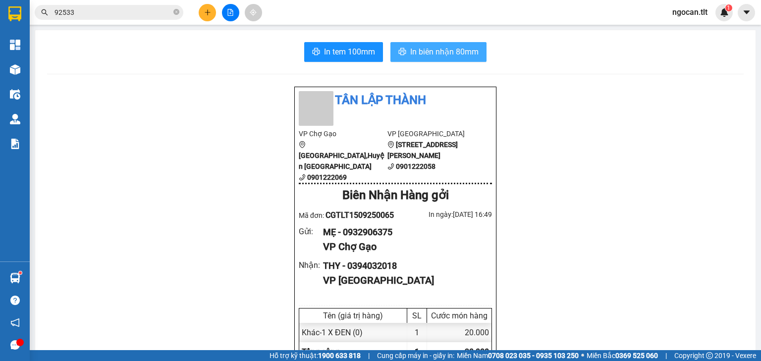
click at [434, 51] on span "In biên nhận 80mm" at bounding box center [444, 52] width 68 height 12
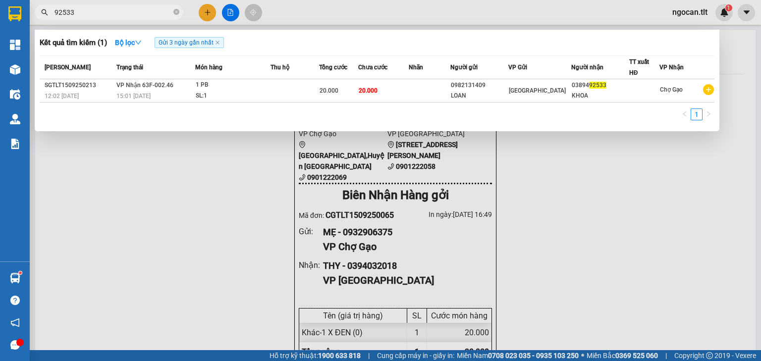
click at [74, 12] on input "92533" at bounding box center [112, 12] width 117 height 11
click at [93, 15] on input "92533" at bounding box center [112, 12] width 117 height 11
click at [92, 13] on input "92533" at bounding box center [112, 12] width 117 height 11
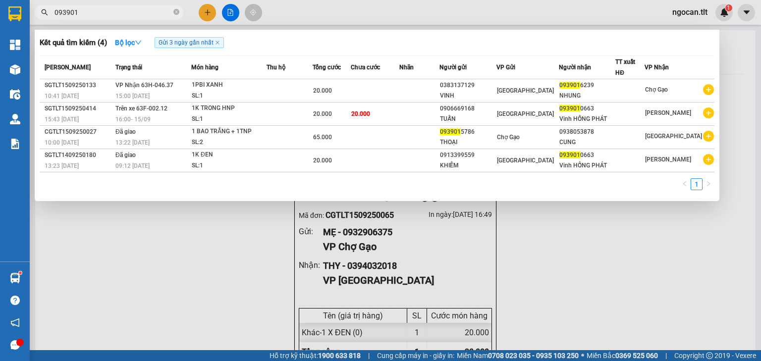
click at [90, 12] on input "093901" at bounding box center [112, 12] width 117 height 11
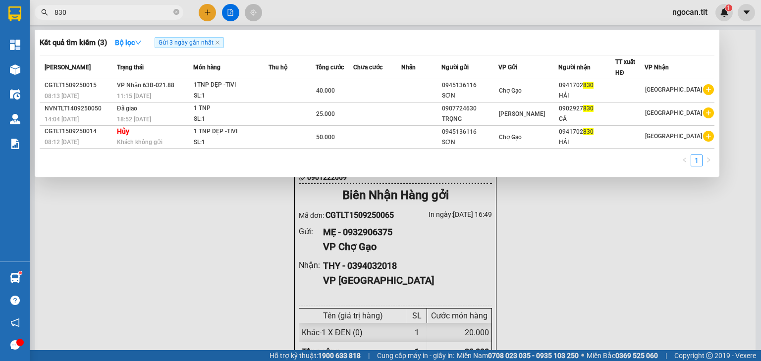
click at [114, 14] on input "830" at bounding box center [112, 12] width 117 height 11
click at [113, 15] on input "830" at bounding box center [112, 12] width 117 height 11
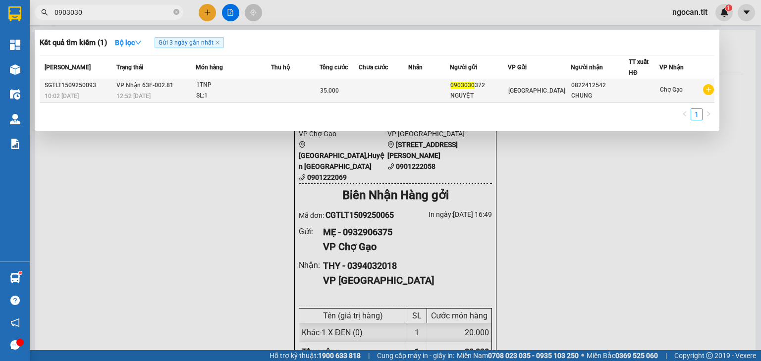
type input "0903030"
click at [260, 101] on div "SL: 1" at bounding box center [233, 96] width 74 height 11
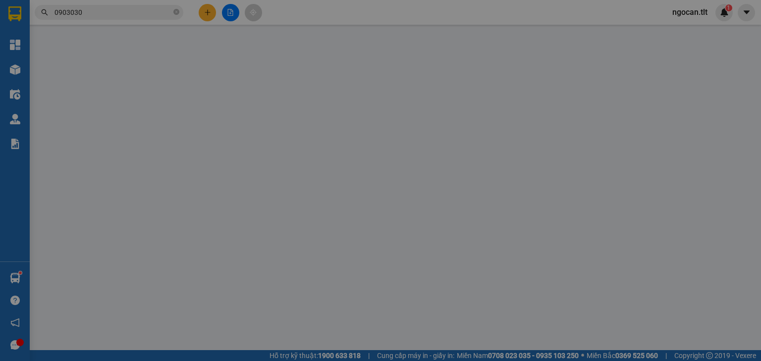
type input "0903030372"
type input "NGUYỆT"
type input "0822412542"
type input "CHUNG"
type input "35.000"
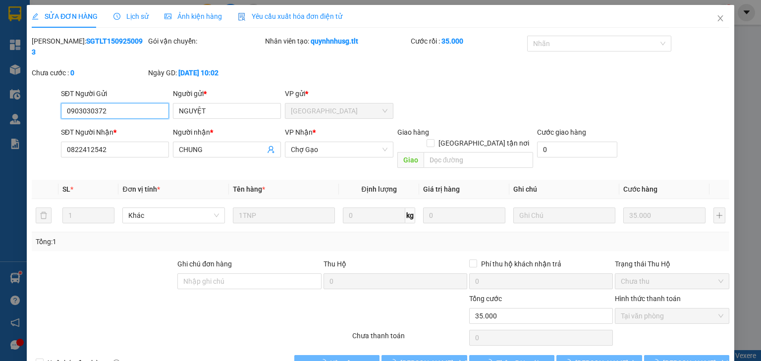
scroll to position [2, 0]
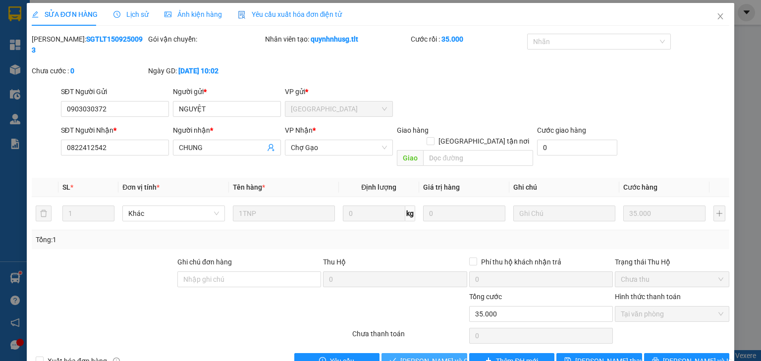
click at [420, 355] on span "[PERSON_NAME] và Giao hàng" at bounding box center [447, 360] width 95 height 11
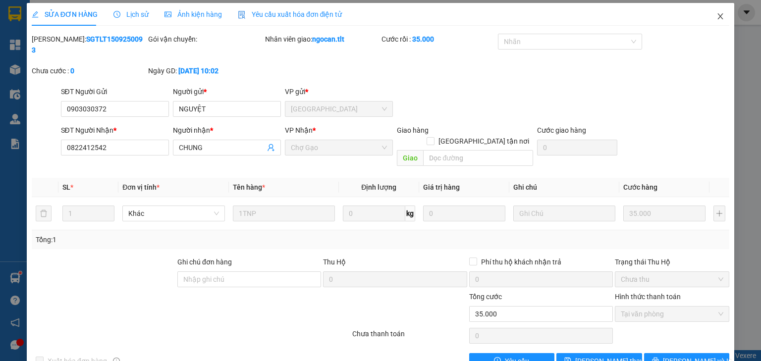
click at [717, 15] on icon "close" at bounding box center [719, 16] width 5 height 6
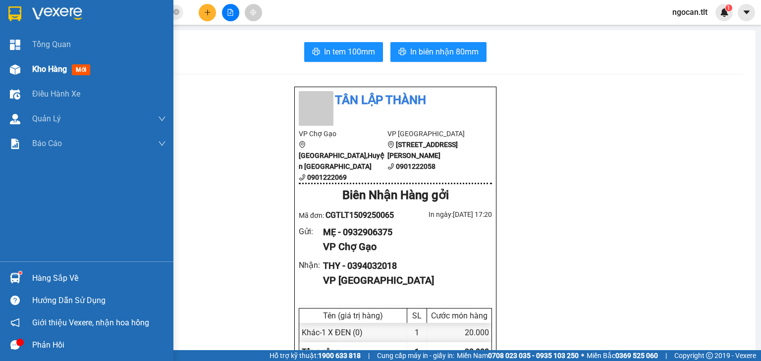
click at [41, 65] on span "Kho hàng" at bounding box center [49, 68] width 35 height 9
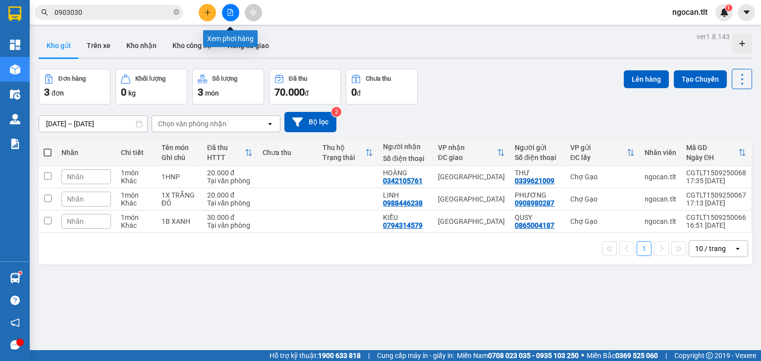
click at [224, 11] on button at bounding box center [230, 12] width 17 height 17
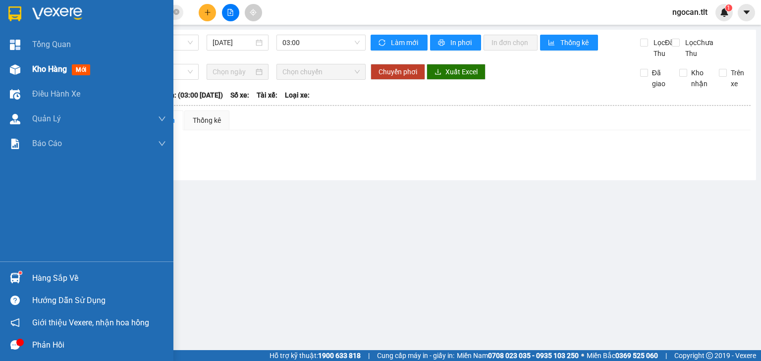
click at [51, 66] on span "Kho hàng" at bounding box center [49, 68] width 35 height 9
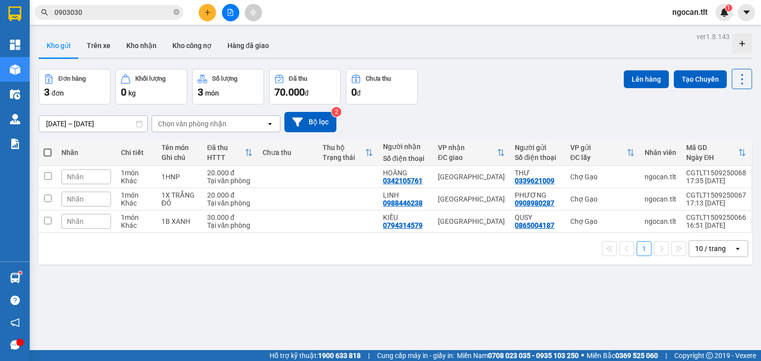
click at [301, 348] on div "ver 1.8.143 Kho gửi Trên xe Kho nhận Kho công nợ Hàng đã giao Đơn hàng 3 đơn Kh…" at bounding box center [395, 210] width 721 height 361
drag, startPoint x: 232, startPoint y: 4, endPoint x: 258, endPoint y: 23, distance: 32.3
click at [232, 5] on button at bounding box center [230, 12] width 17 height 17
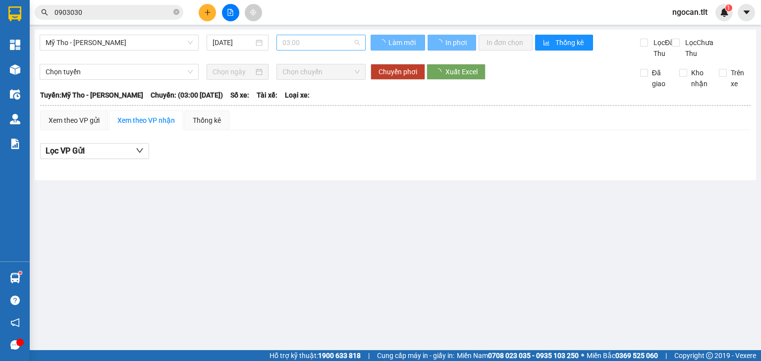
click at [303, 45] on span "03:00" at bounding box center [321, 42] width 78 height 15
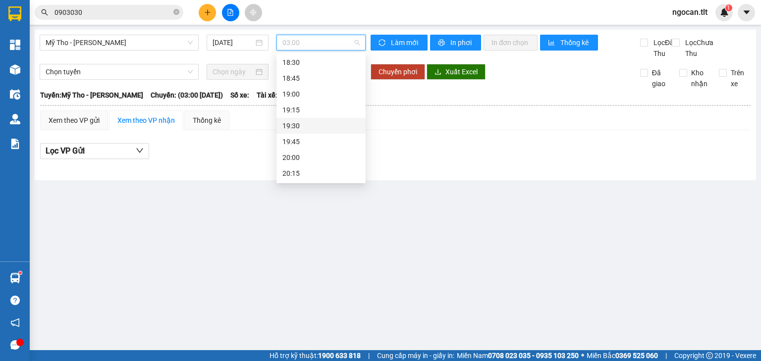
scroll to position [1180, 0]
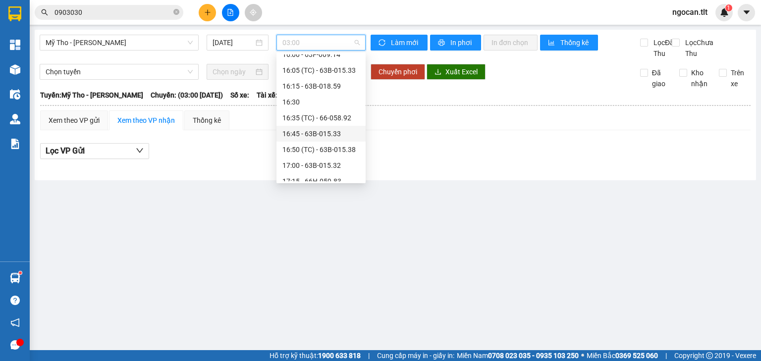
click at [111, 10] on input "0903030" at bounding box center [112, 12] width 117 height 11
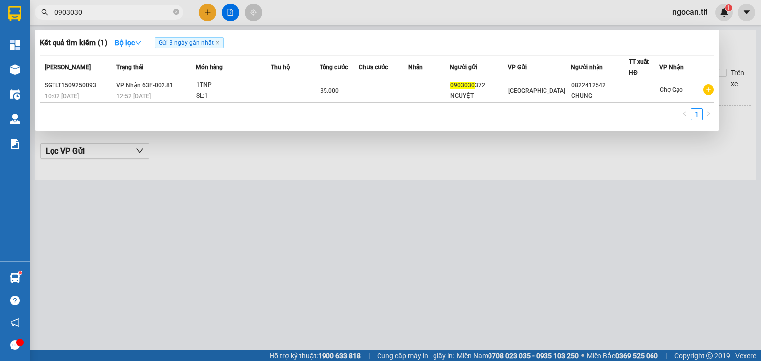
click at [111, 10] on input "0903030" at bounding box center [112, 12] width 117 height 11
click at [236, 10] on div at bounding box center [380, 180] width 761 height 361
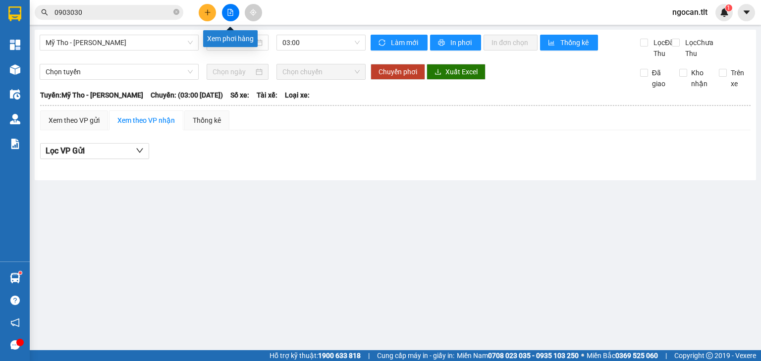
drag, startPoint x: 233, startPoint y: 14, endPoint x: 276, endPoint y: 33, distance: 46.8
click at [233, 14] on icon "file-add" at bounding box center [230, 12] width 7 height 7
click at [311, 45] on span "03:00" at bounding box center [321, 42] width 78 height 15
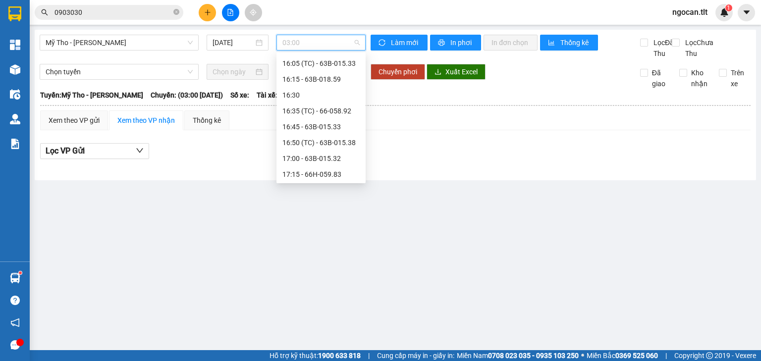
scroll to position [1198, 0]
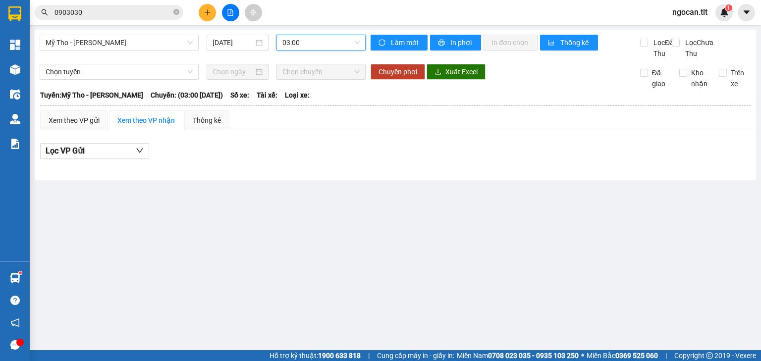
click at [327, 40] on span "03:00" at bounding box center [321, 42] width 78 height 15
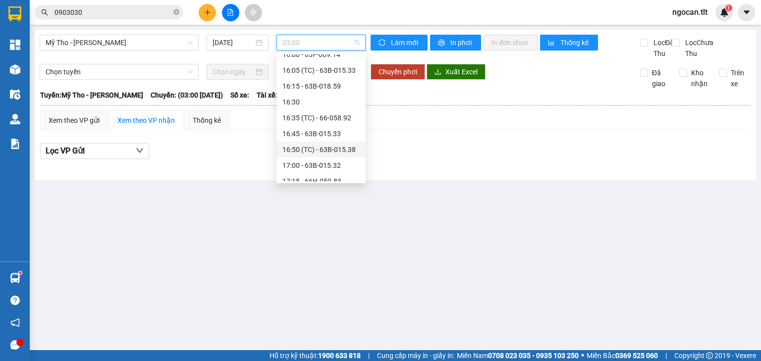
click at [335, 150] on div "16:50 (TC) - 63B-015.38" at bounding box center [320, 149] width 77 height 11
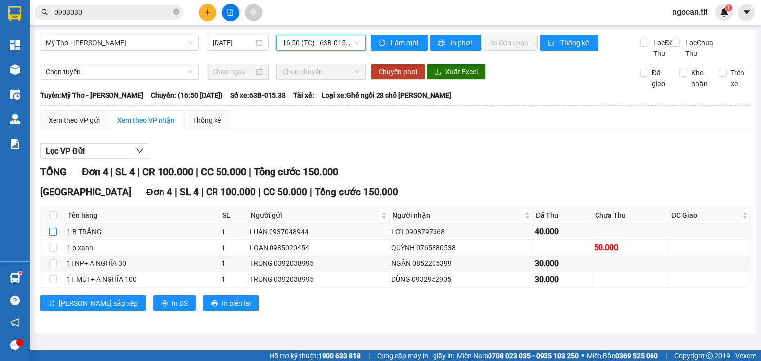
click at [53, 236] on input "checkbox" at bounding box center [53, 232] width 8 height 8
checkbox input "true"
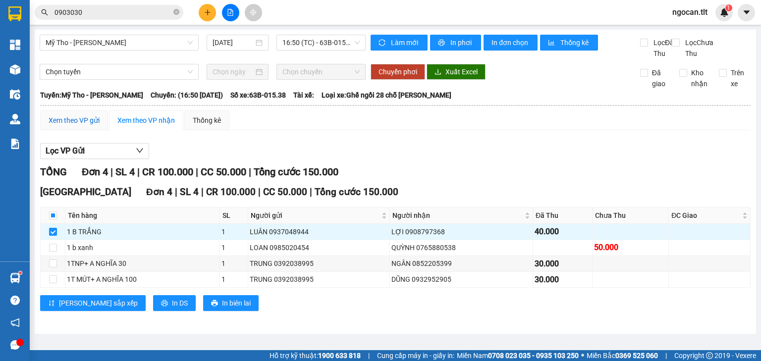
click at [79, 126] on div "Xem theo VP gửi" at bounding box center [74, 120] width 51 height 11
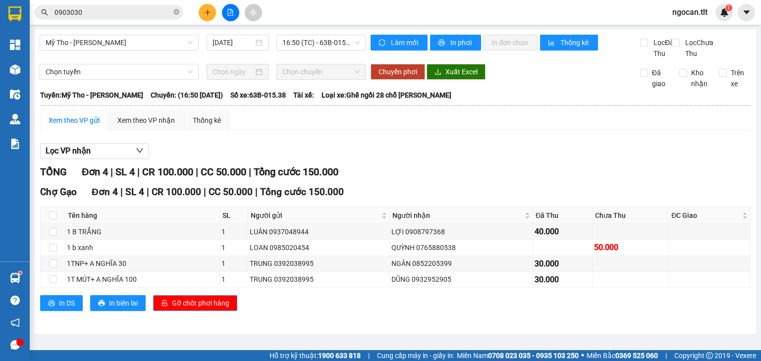
click at [212, 308] on span "Gỡ chốt phơi hàng" at bounding box center [200, 303] width 57 height 11
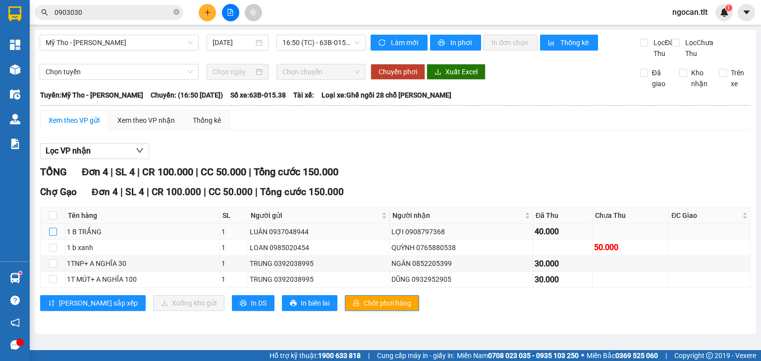
click at [53, 236] on input "checkbox" at bounding box center [53, 232] width 8 height 8
checkbox input "true"
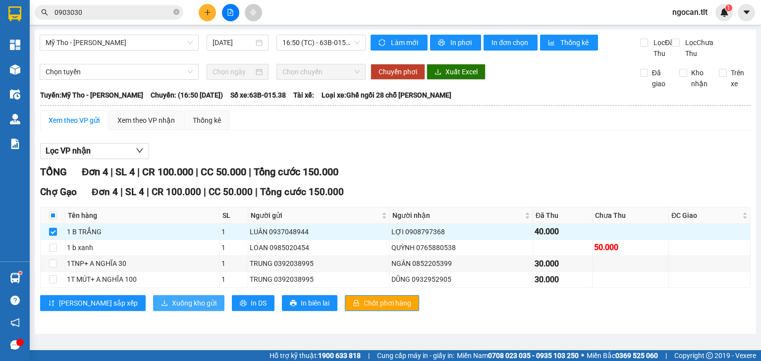
click at [172, 308] on span "Xuống kho gửi" at bounding box center [194, 303] width 45 height 11
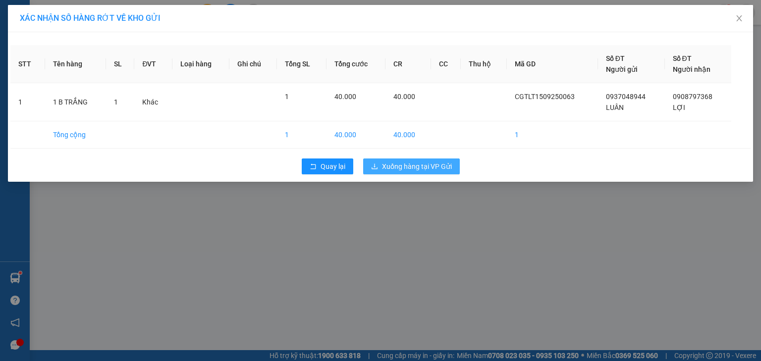
drag, startPoint x: 398, startPoint y: 164, endPoint x: 415, endPoint y: 187, distance: 27.9
click at [398, 164] on span "Xuống hàng tại VP Gửi" at bounding box center [417, 166] width 70 height 11
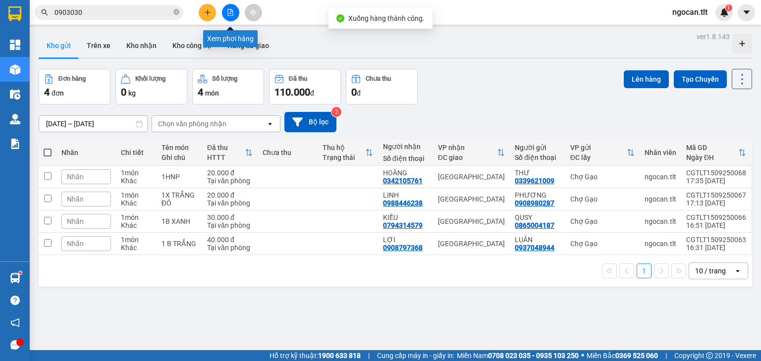
click at [231, 10] on icon "file-add" at bounding box center [230, 12] width 5 height 7
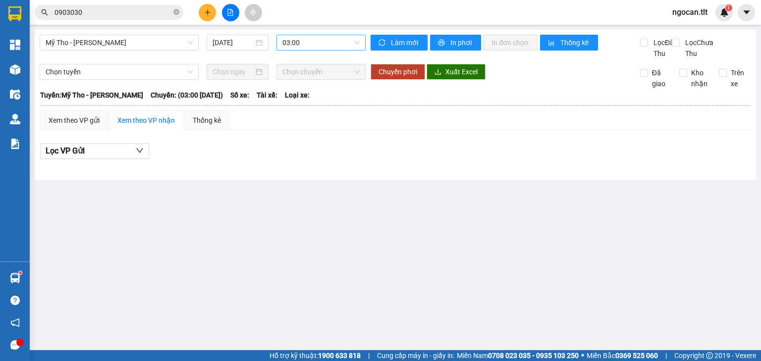
click at [327, 47] on span "03:00" at bounding box center [321, 42] width 78 height 15
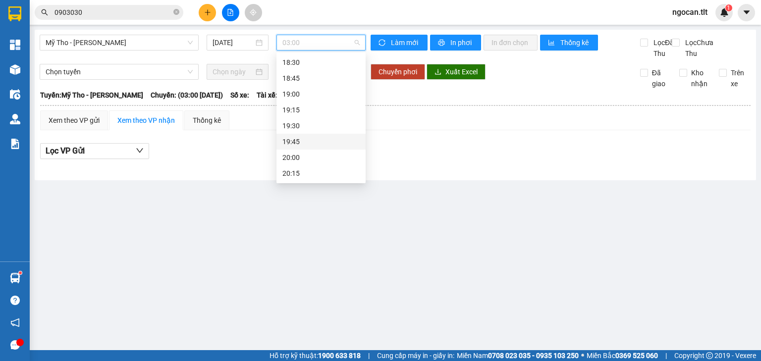
scroll to position [1180, 0]
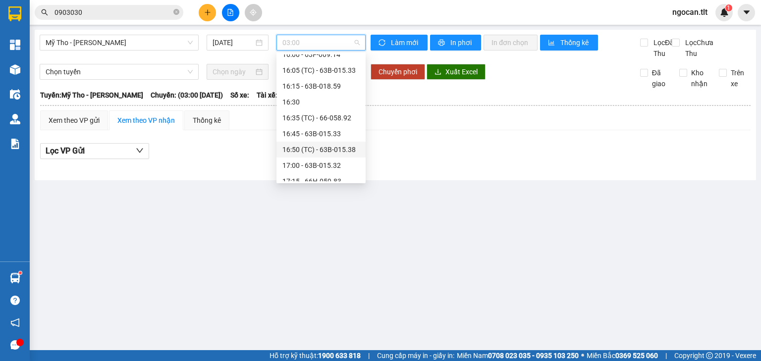
click at [335, 148] on div "16:50 (TC) - 63B-015.38" at bounding box center [320, 149] width 77 height 11
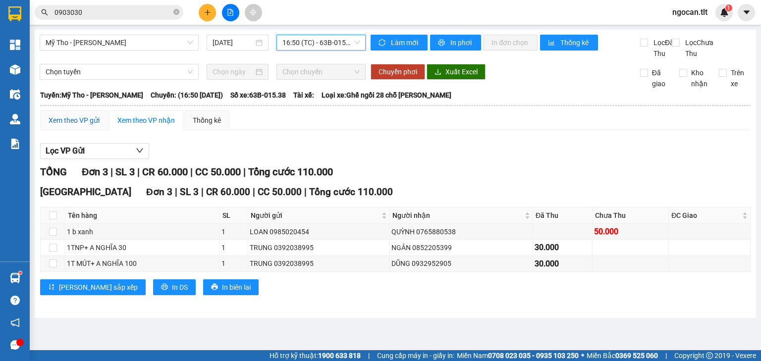
click at [70, 126] on div "Xem theo VP gửi" at bounding box center [74, 120] width 51 height 11
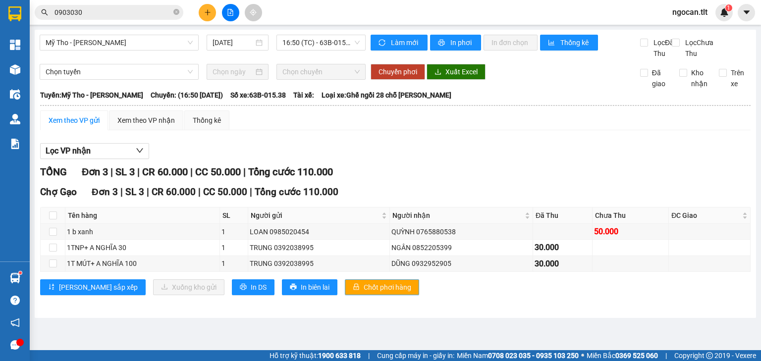
click at [363, 292] on span "Chốt phơi hàng" at bounding box center [387, 287] width 48 height 11
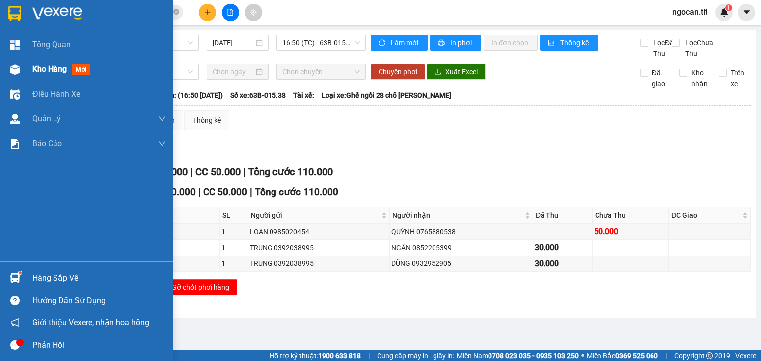
click at [47, 72] on span "Kho hàng" at bounding box center [49, 68] width 35 height 9
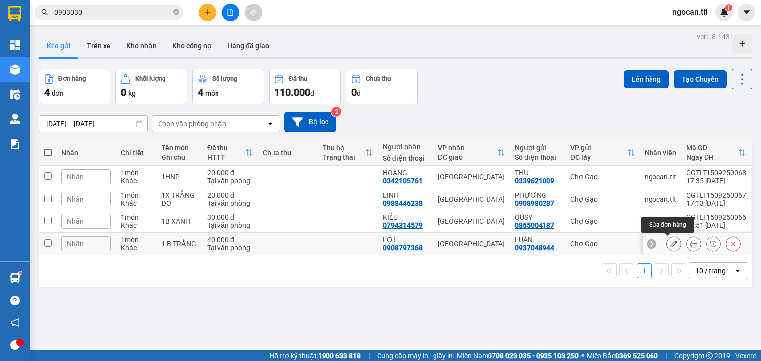
click at [670, 242] on icon at bounding box center [673, 243] width 7 height 7
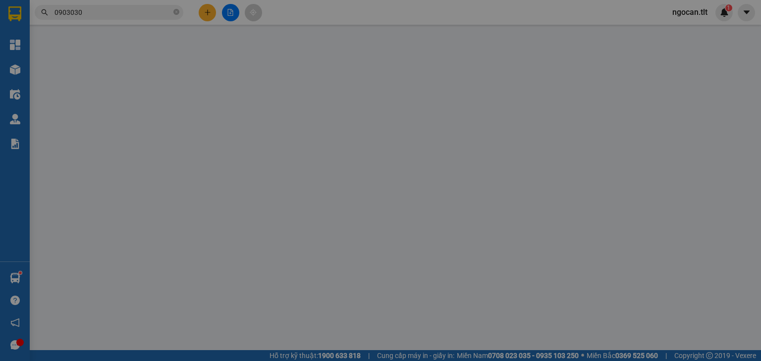
type input "0937048944"
type input "LUÂN"
type input "0908797368"
type input "LỢI"
type input "40.000"
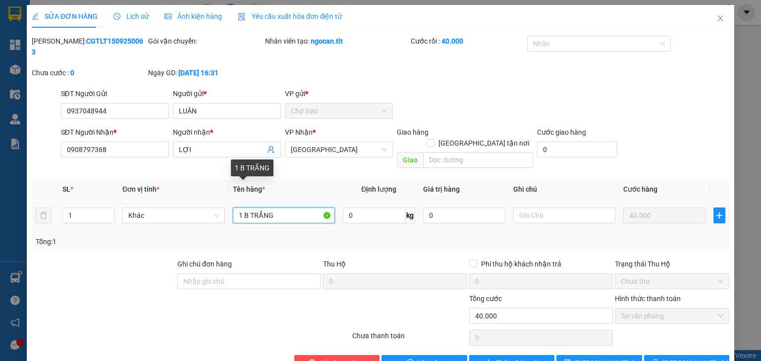
click at [311, 207] on input "1 B TRẮNG" at bounding box center [284, 215] width 102 height 16
type input "1 B TRẮNG VANGFFFFFFFFFFFFFFFFFFFFFFFFFFFFFFFFFFFFFFFFF"
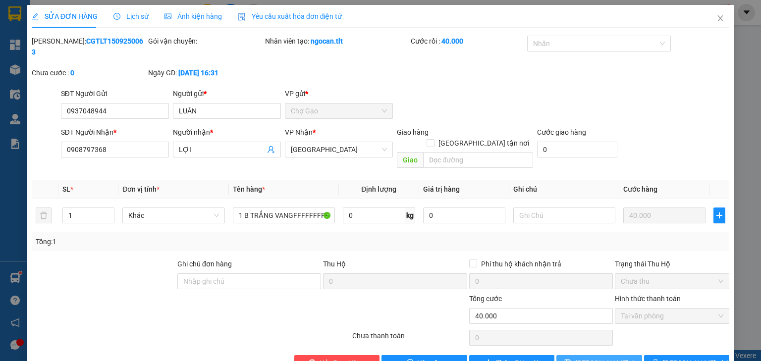
drag, startPoint x: 605, startPoint y: 344, endPoint x: 620, endPoint y: 345, distance: 15.9
click at [605, 357] on span "[PERSON_NAME] thay đổi" at bounding box center [614, 362] width 79 height 11
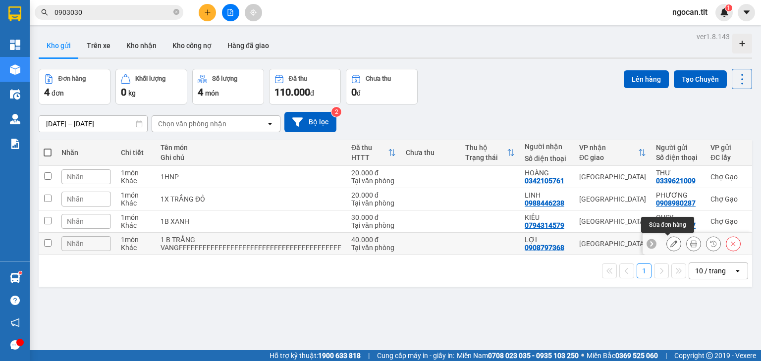
click at [670, 244] on icon at bounding box center [673, 243] width 7 height 7
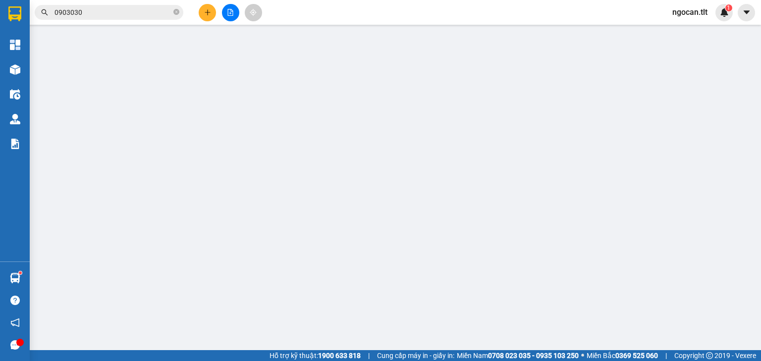
type input "0937048944"
type input "LUÂN"
type input "0908797368"
type input "LỢI"
type input "40.000"
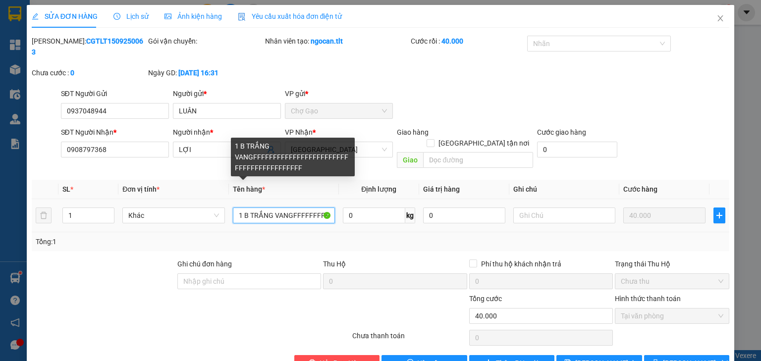
scroll to position [0, 103]
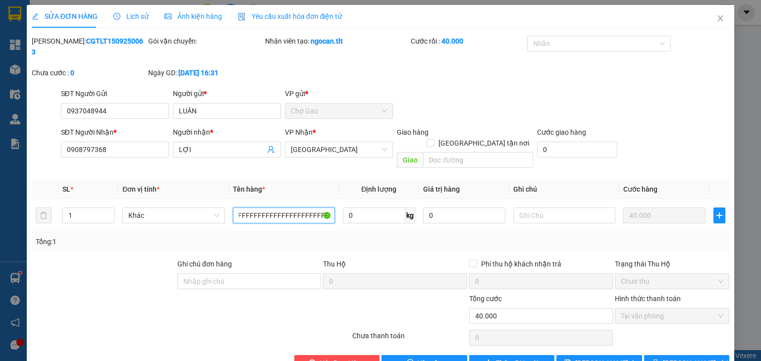
drag, startPoint x: 292, startPoint y: 195, endPoint x: 662, endPoint y: 272, distance: 378.3
click at [662, 272] on div "Total Paid Fee 40.000 Total UnPaid Fee 0 Cash Collection Total Fee Mã ĐH: CGTLT…" at bounding box center [380, 203] width 697 height 335
type input "1 B TRẮNG VÀNG"
click at [598, 357] on span "[PERSON_NAME] thay đổi" at bounding box center [614, 362] width 79 height 11
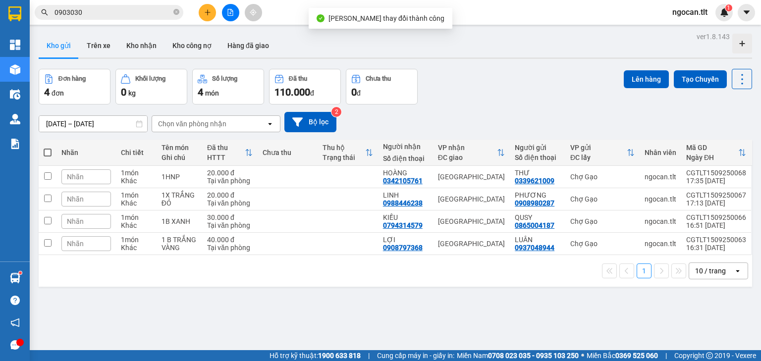
click at [49, 150] on span at bounding box center [48, 153] width 8 height 8
click at [48, 148] on input "checkbox" at bounding box center [48, 148] width 0 height 0
checkbox input "true"
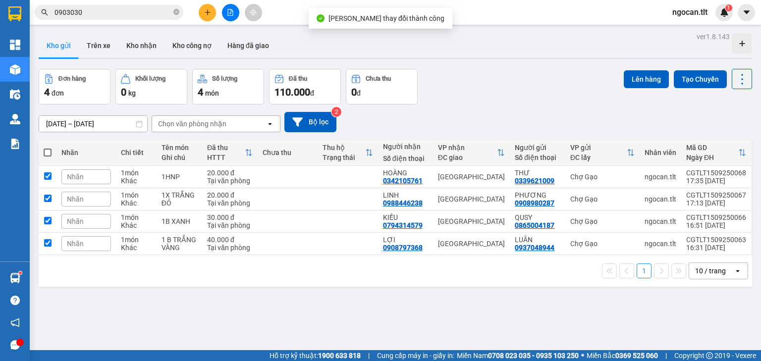
checkbox input "true"
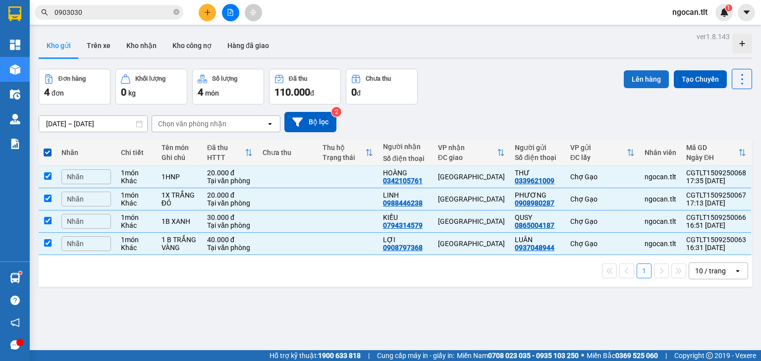
click at [636, 80] on button "Lên hàng" at bounding box center [645, 79] width 45 height 18
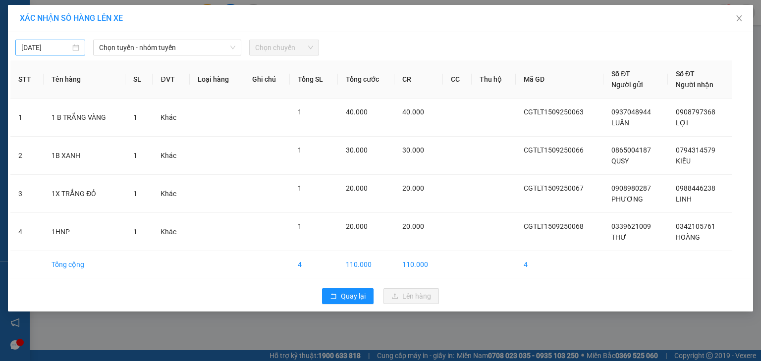
type input "[DATE]"
click at [47, 46] on input "[DATE]" at bounding box center [45, 47] width 49 height 11
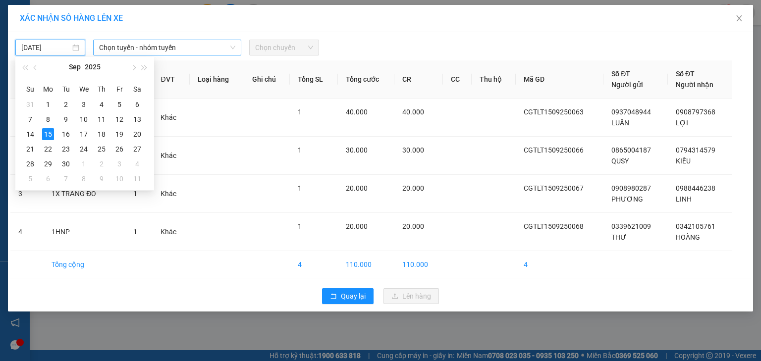
click at [169, 47] on span "Chọn tuyến - nhóm tuyến" at bounding box center [167, 47] width 136 height 15
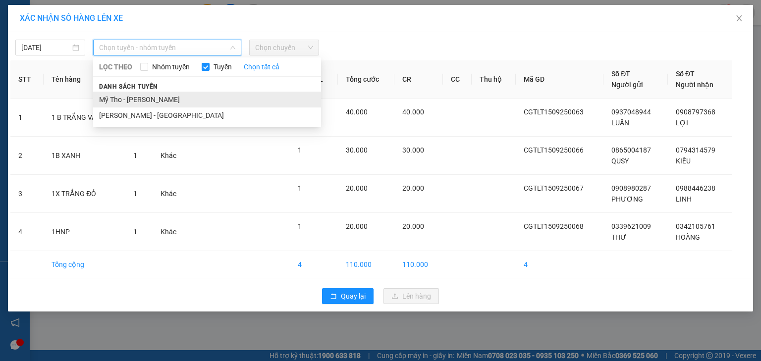
drag, startPoint x: 146, startPoint y: 99, endPoint x: 156, endPoint y: 99, distance: 10.9
click at [146, 99] on li "Mỹ Tho - [PERSON_NAME]" at bounding box center [207, 100] width 228 height 16
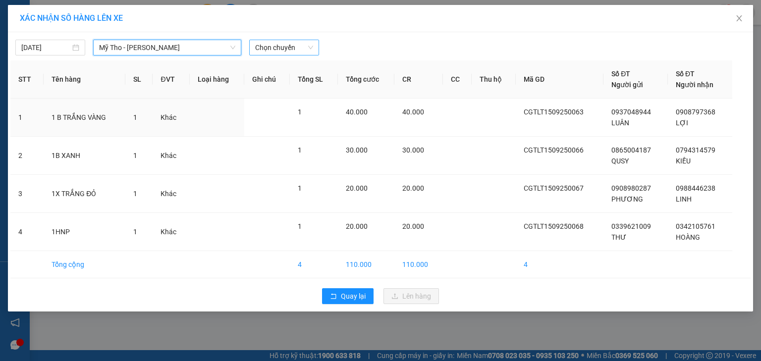
click at [295, 47] on span "Chọn chuyến" at bounding box center [284, 47] width 58 height 15
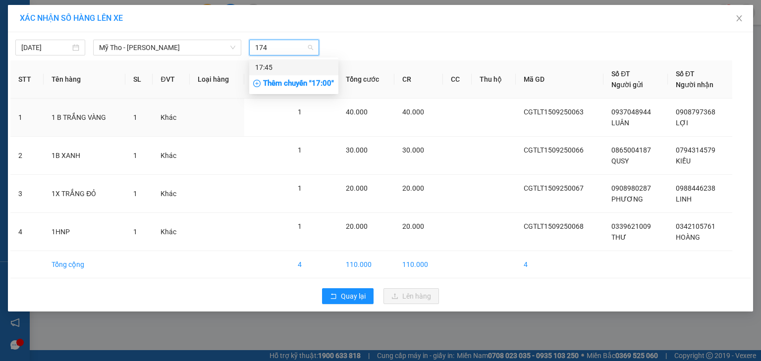
type input "1745"
click at [305, 67] on div "17:45" at bounding box center [293, 67] width 77 height 11
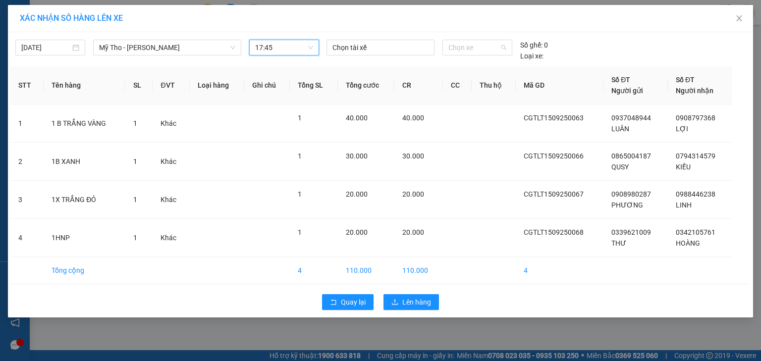
drag, startPoint x: 472, startPoint y: 48, endPoint x: 445, endPoint y: 76, distance: 39.2
click at [471, 48] on span "Chọn xe" at bounding box center [476, 47] width 57 height 15
type input "934"
click at [464, 113] on div "Thêm xe" at bounding box center [476, 112] width 69 height 17
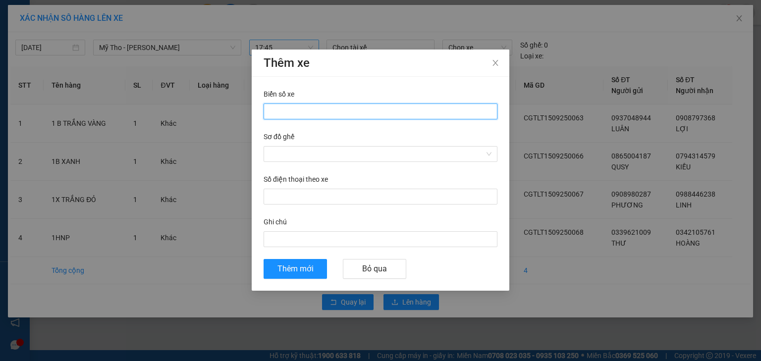
click at [325, 115] on input "Biển số xe" at bounding box center [380, 111] width 234 height 16
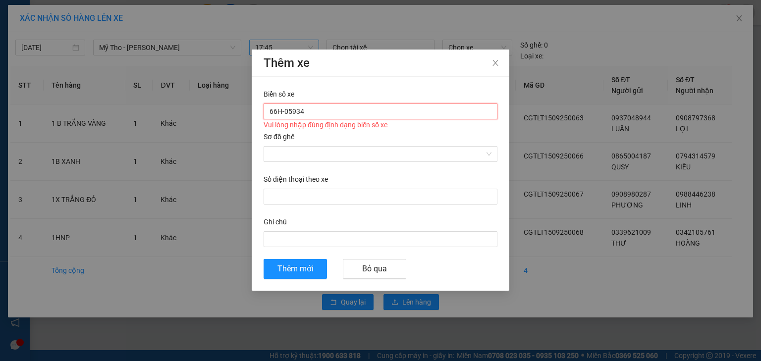
click at [297, 111] on input "66H-05934" at bounding box center [380, 111] width 234 height 16
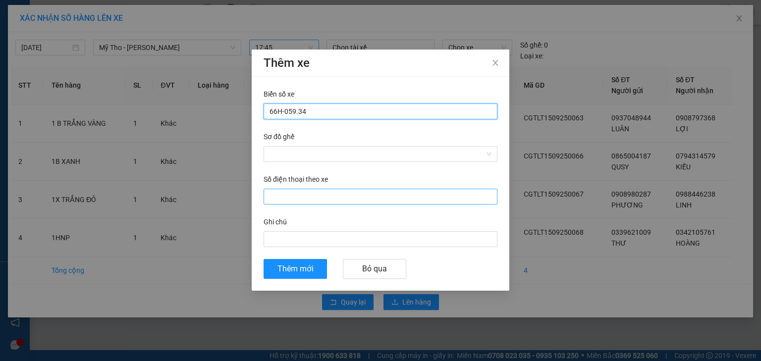
type input "66H-059.34"
click at [287, 195] on input "Số điện thoại theo xe" at bounding box center [380, 197] width 234 height 16
click at [305, 199] on input "Số điện thoại theo xe" at bounding box center [380, 197] width 234 height 16
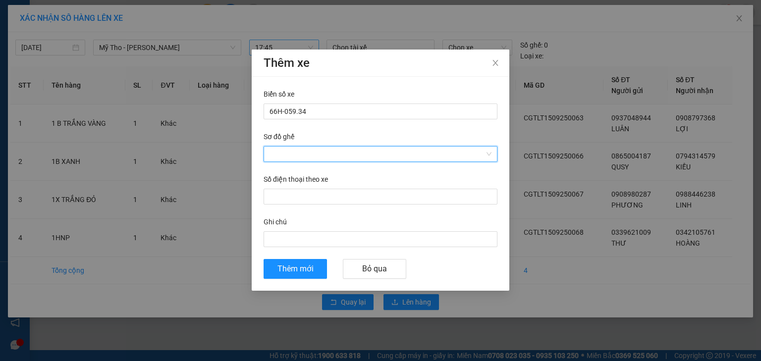
click at [337, 150] on input "Sơ đồ ghế" at bounding box center [376, 154] width 215 height 15
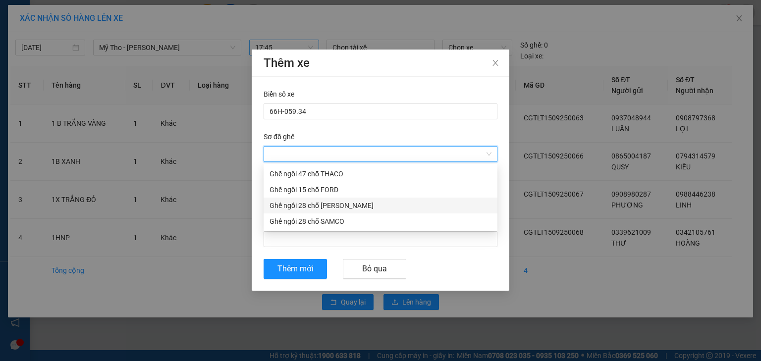
click at [317, 207] on div "Ghế ngồi 28 chỗ [PERSON_NAME]" at bounding box center [380, 205] width 222 height 11
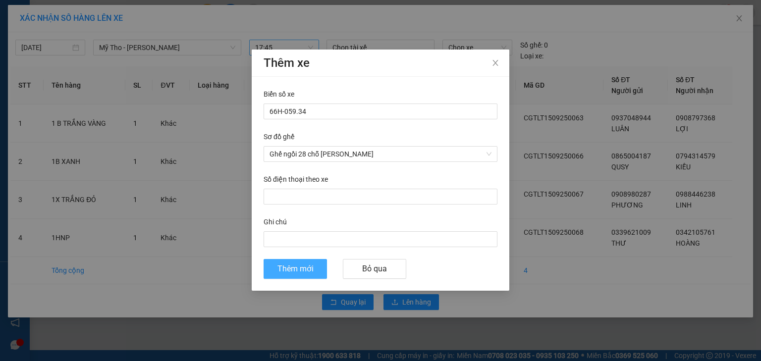
click at [303, 269] on span "Thêm mới" at bounding box center [295, 268] width 36 height 12
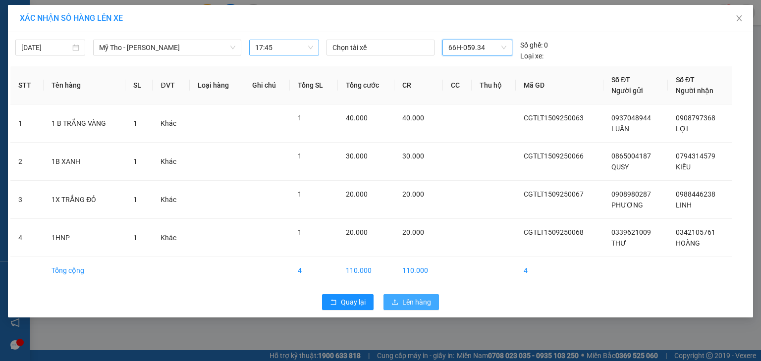
click at [422, 302] on span "Lên hàng" at bounding box center [416, 302] width 29 height 11
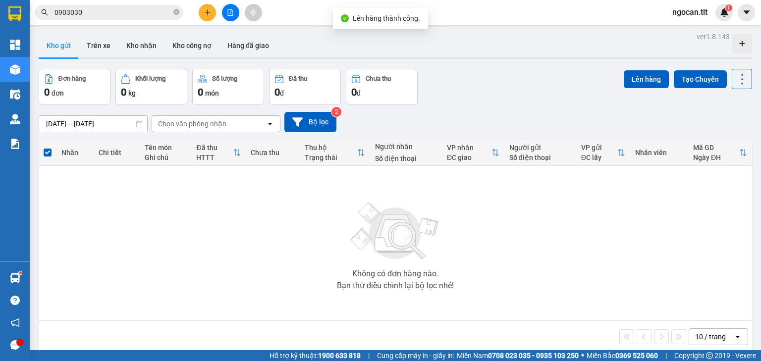
click at [225, 8] on button at bounding box center [230, 12] width 17 height 17
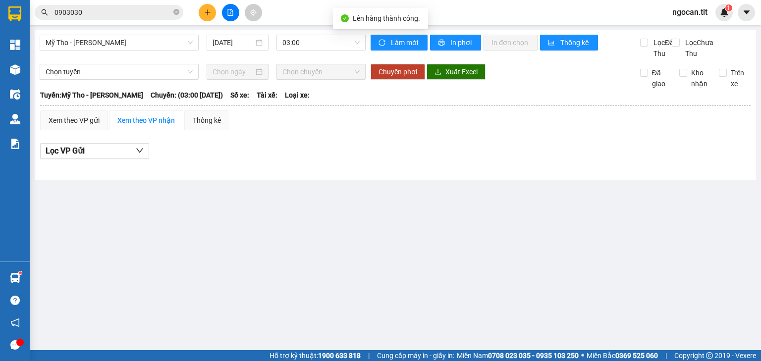
drag, startPoint x: 295, startPoint y: 35, endPoint x: 305, endPoint y: 34, distance: 10.0
click at [295, 34] on div "Mỹ Tho - Hồ Chí Minh 15/09/2025 03:00 Làm mới In phơi In đơn chọn Thống kê Lọc …" at bounding box center [395, 105] width 721 height 151
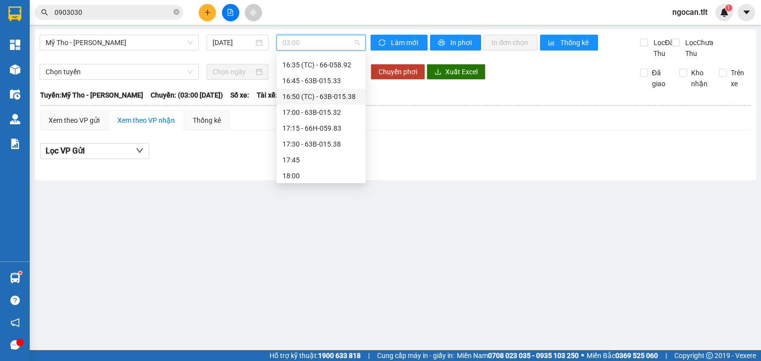
scroll to position [1228, 0]
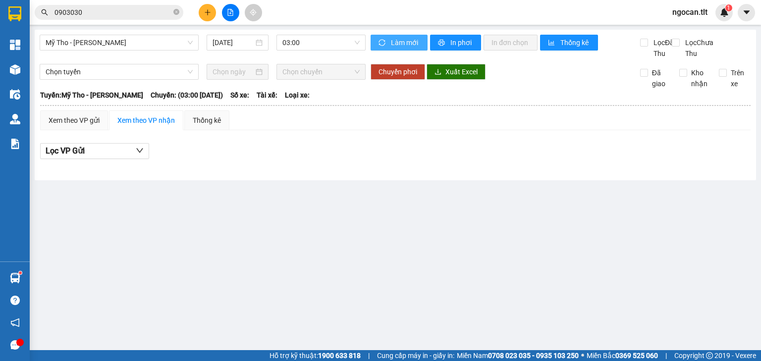
click at [388, 40] on button "Làm mới" at bounding box center [398, 43] width 57 height 16
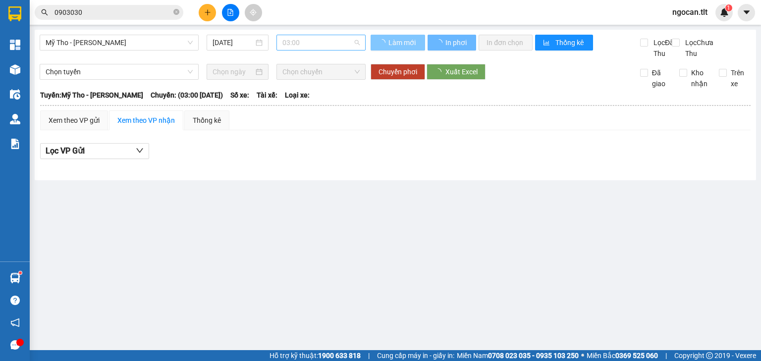
drag, startPoint x: 309, startPoint y: 44, endPoint x: 315, endPoint y: 47, distance: 6.6
click at [309, 45] on span "03:00" at bounding box center [321, 42] width 78 height 15
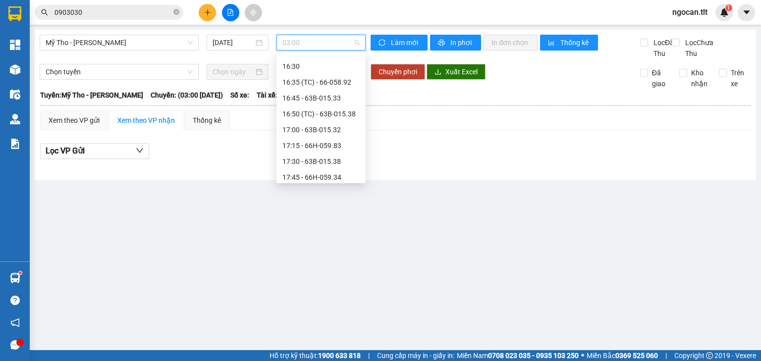
scroll to position [1248, 0]
click at [331, 144] on div "17:45 - 66H-059.34" at bounding box center [320, 145] width 77 height 11
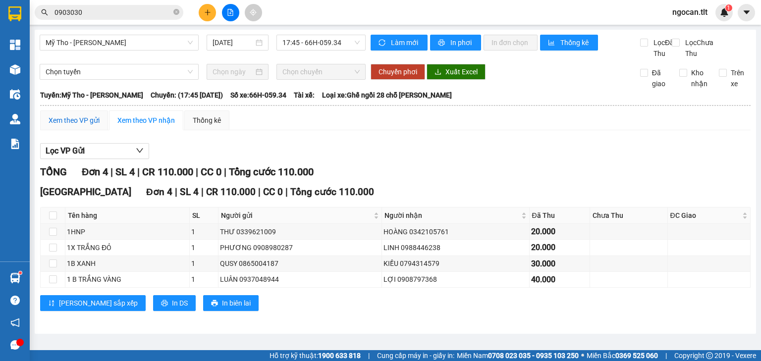
click at [68, 126] on div "Xem theo VP gửi" at bounding box center [74, 120] width 51 height 11
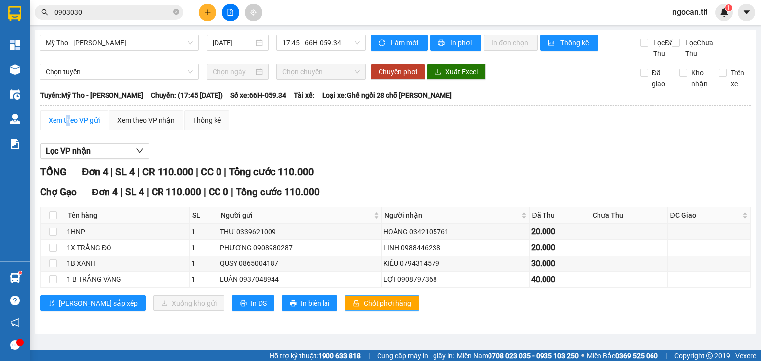
click at [354, 307] on button "Chốt phơi hàng" at bounding box center [382, 303] width 74 height 16
click at [105, 8] on input "0903030" at bounding box center [112, 12] width 117 height 11
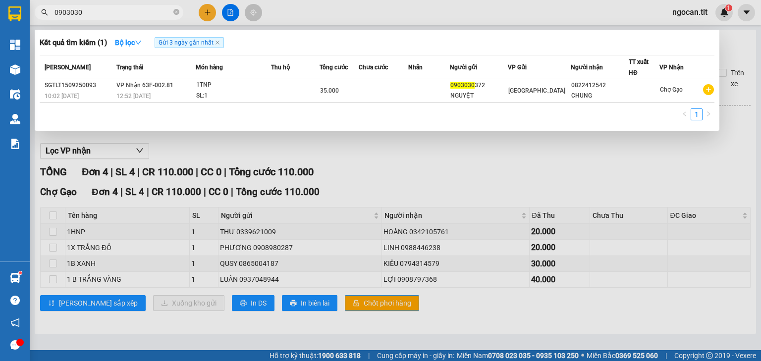
click at [105, 8] on input "0903030" at bounding box center [112, 12] width 117 height 11
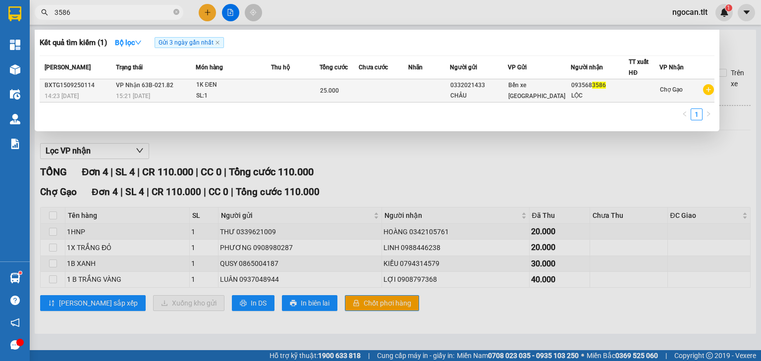
click at [461, 91] on div "CHÂU" at bounding box center [478, 96] width 57 height 10
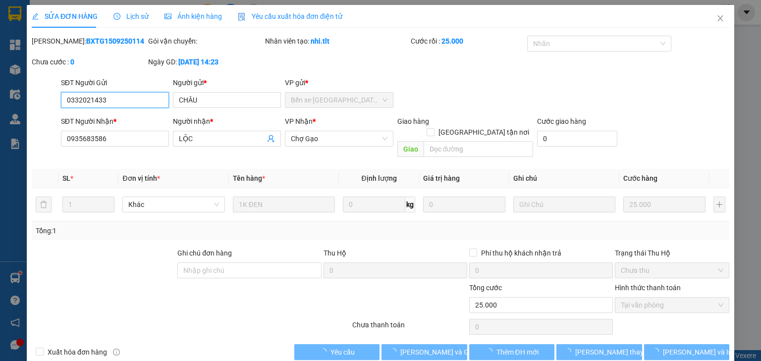
scroll to position [7, 0]
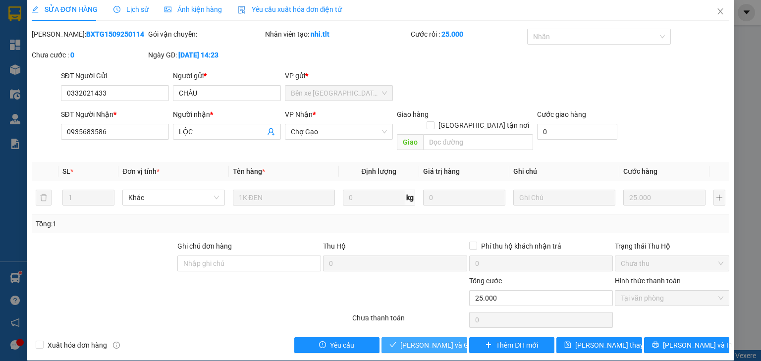
click at [436, 340] on span "[PERSON_NAME] và Giao hàng" at bounding box center [447, 345] width 95 height 11
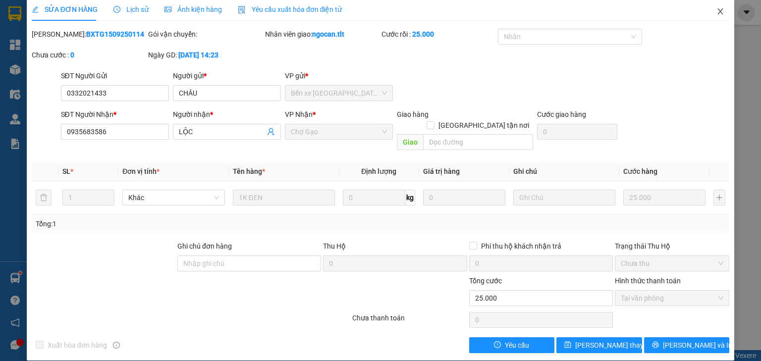
click at [718, 13] on span "Close" at bounding box center [720, 12] width 28 height 28
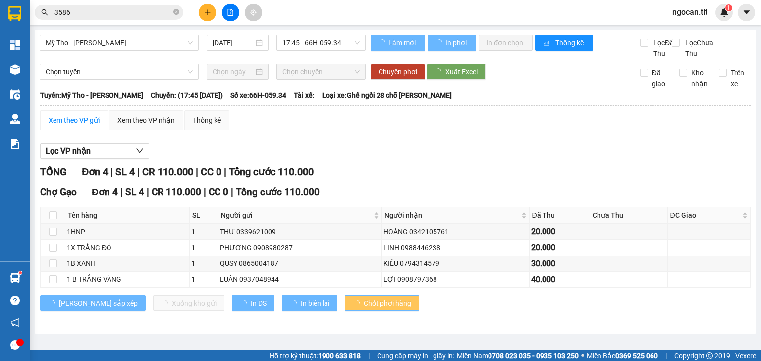
click at [113, 16] on input "3586" at bounding box center [112, 12] width 117 height 11
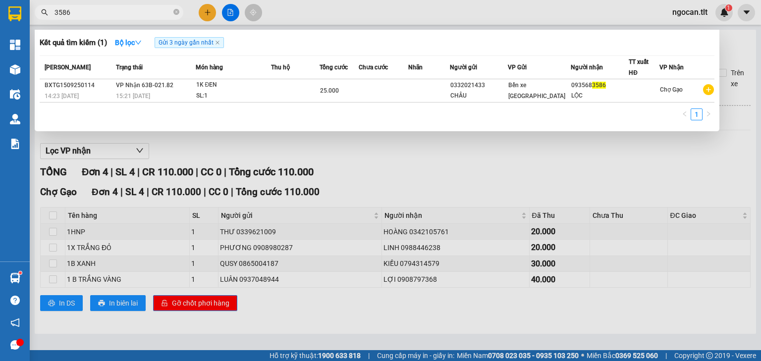
click at [112, 16] on input "3586" at bounding box center [112, 12] width 117 height 11
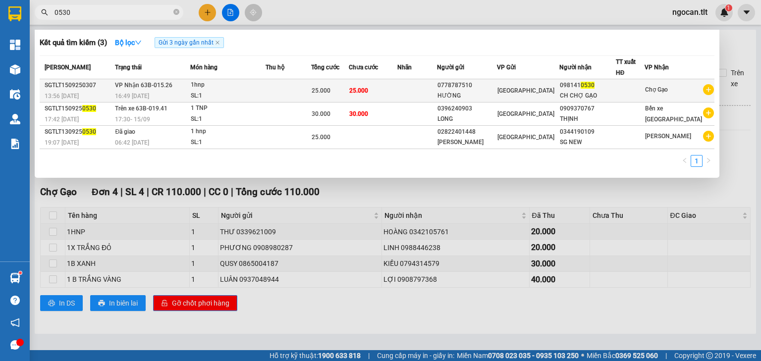
type input "0530"
click at [397, 91] on td "25.000" at bounding box center [373, 90] width 49 height 23
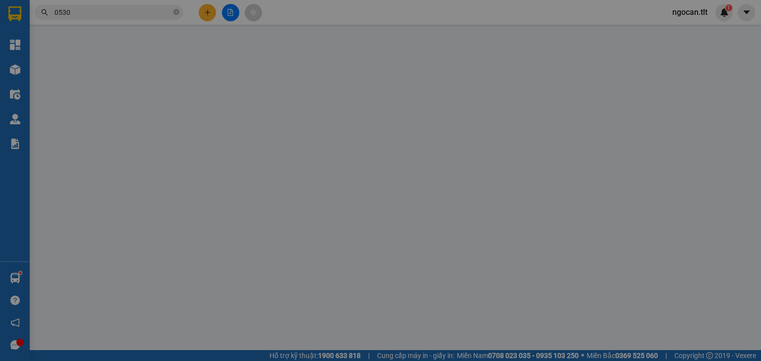
type input "0778787510"
type input "HƯỜNG"
type input "0981410530"
type input "CH CHỢ GẠO"
type input "25.000"
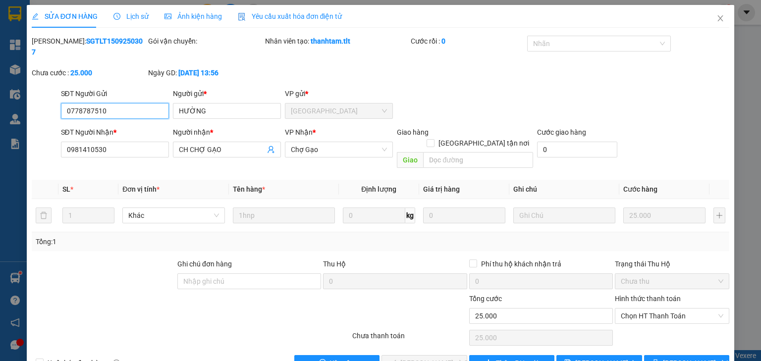
scroll to position [7, 0]
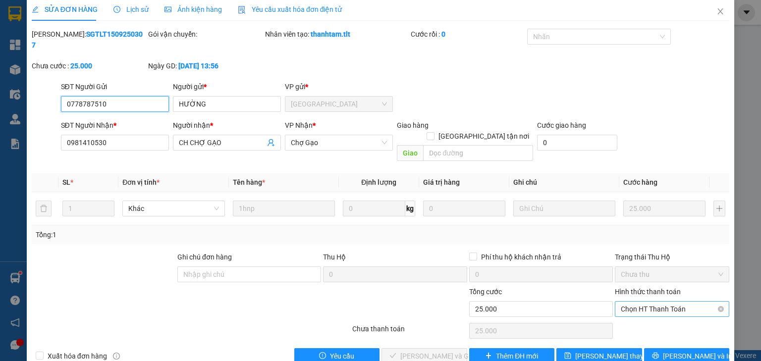
click at [666, 302] on span "Chọn HT Thanh Toán" at bounding box center [671, 309] width 102 height 15
drag, startPoint x: 654, startPoint y: 301, endPoint x: 637, endPoint y: 312, distance: 20.1
click at [650, 304] on div "Tại văn phòng" at bounding box center [666, 306] width 102 height 11
type input "0"
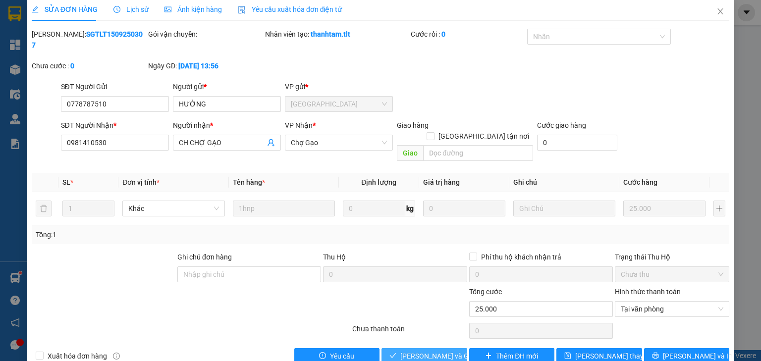
click at [418, 351] on span "[PERSON_NAME] và Giao hàng" at bounding box center [447, 356] width 95 height 11
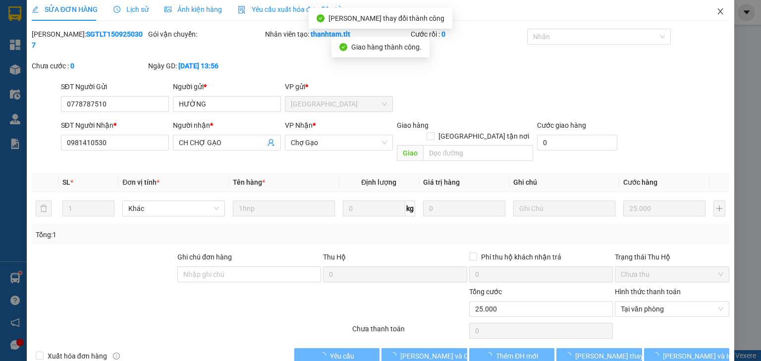
click at [716, 13] on icon "close" at bounding box center [720, 11] width 8 height 8
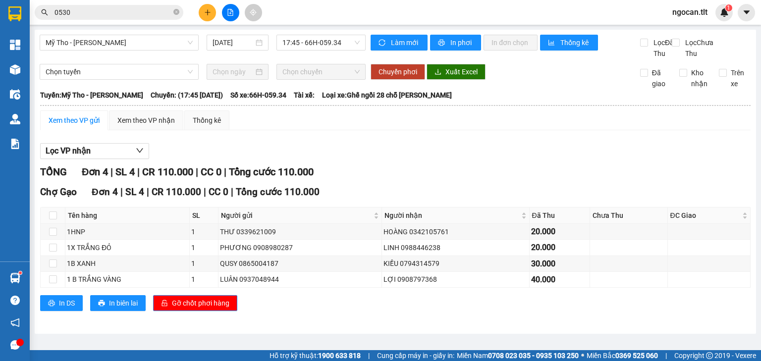
click at [88, 5] on span "0530" at bounding box center [109, 12] width 149 height 15
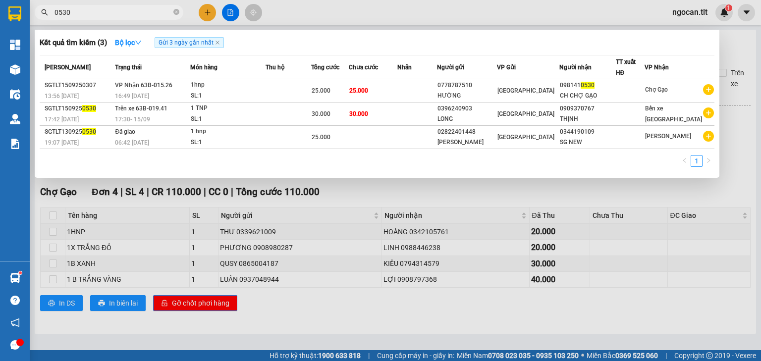
click at [88, 5] on span "0530" at bounding box center [109, 12] width 149 height 15
click at [86, 15] on input "0530" at bounding box center [112, 12] width 117 height 11
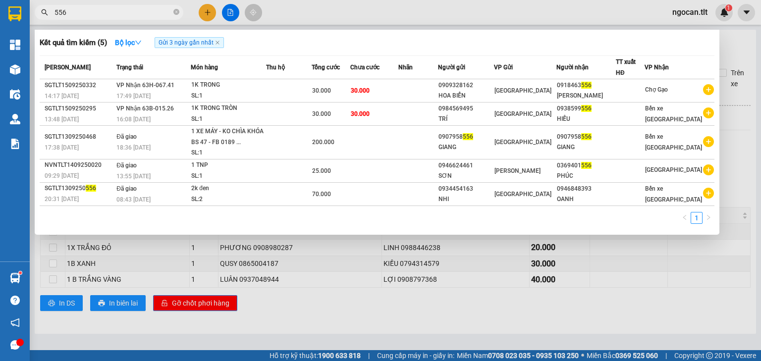
click at [93, 11] on input "556" at bounding box center [112, 12] width 117 height 11
click at [92, 11] on input "556" at bounding box center [112, 12] width 117 height 11
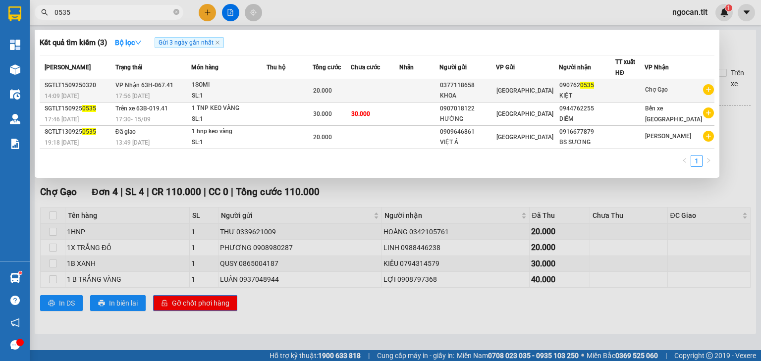
type input "0535"
click at [420, 91] on td at bounding box center [419, 90] width 40 height 23
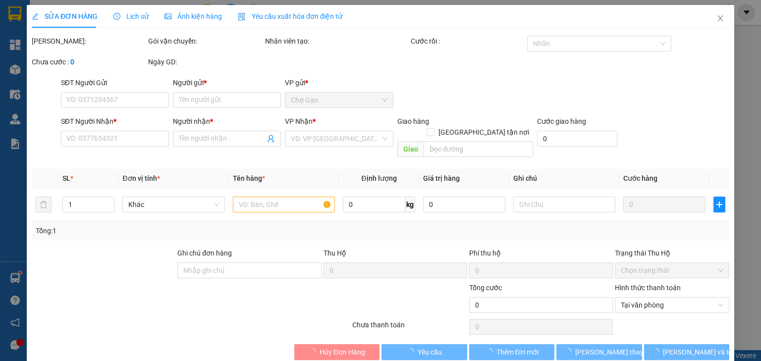
type input "0377118658"
type input "KHOA"
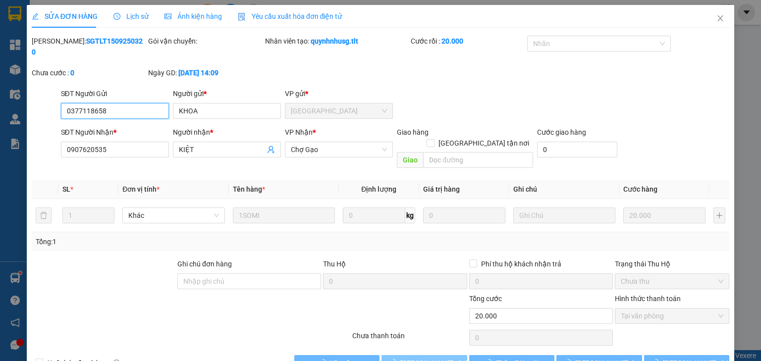
scroll to position [2, 0]
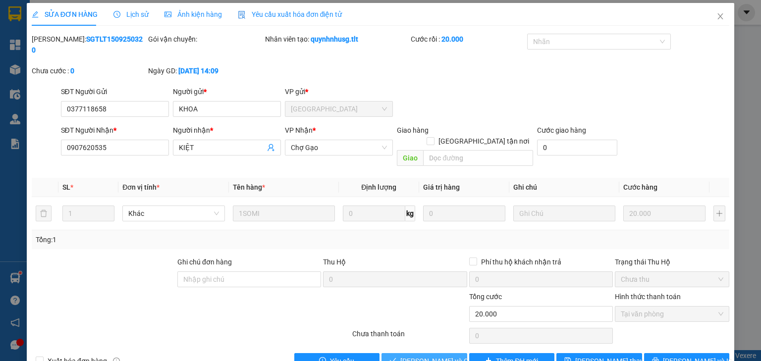
drag, startPoint x: 428, startPoint y: 340, endPoint x: 418, endPoint y: 345, distance: 11.1
click at [427, 355] on span "[PERSON_NAME] và Giao hàng" at bounding box center [447, 360] width 95 height 11
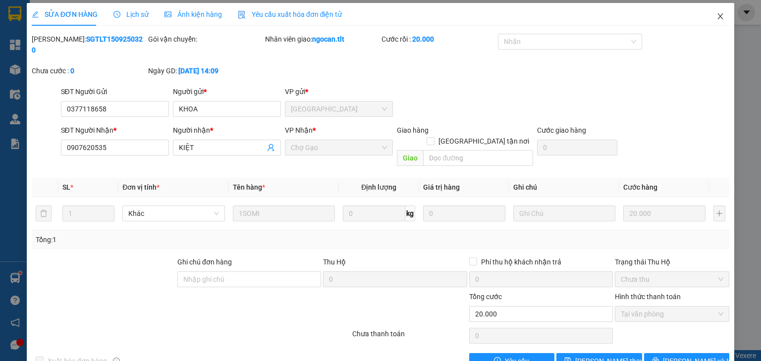
click at [717, 16] on icon "close" at bounding box center [719, 16] width 5 height 6
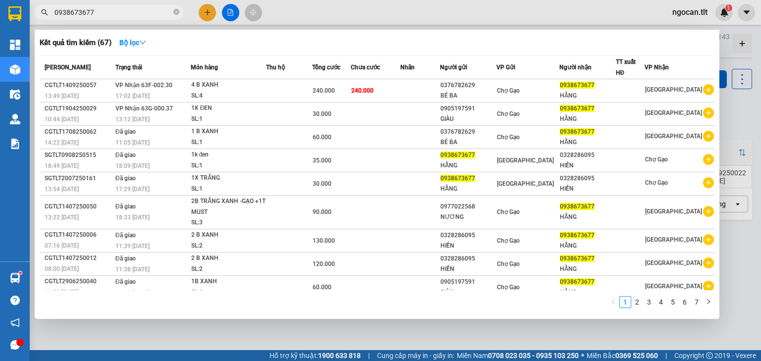
click at [95, 6] on span "0938673677" at bounding box center [109, 12] width 149 height 15
drag, startPoint x: 95, startPoint y: 6, endPoint x: 94, endPoint y: 12, distance: 6.0
click at [95, 6] on span "0938673677" at bounding box center [109, 12] width 149 height 15
click at [95, 11] on input "0938673677" at bounding box center [112, 12] width 117 height 11
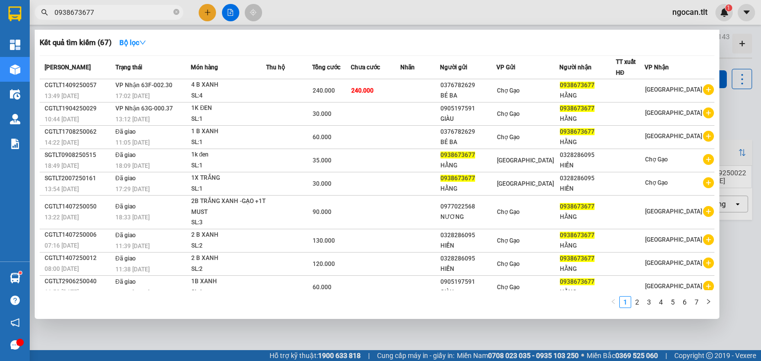
paste input "396663"
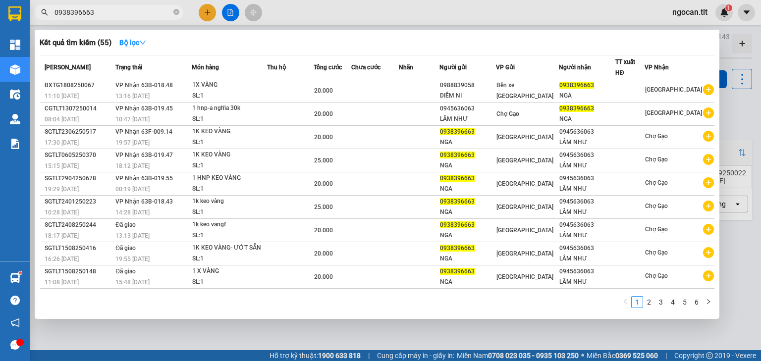
click at [690, 342] on div at bounding box center [380, 180] width 761 height 361
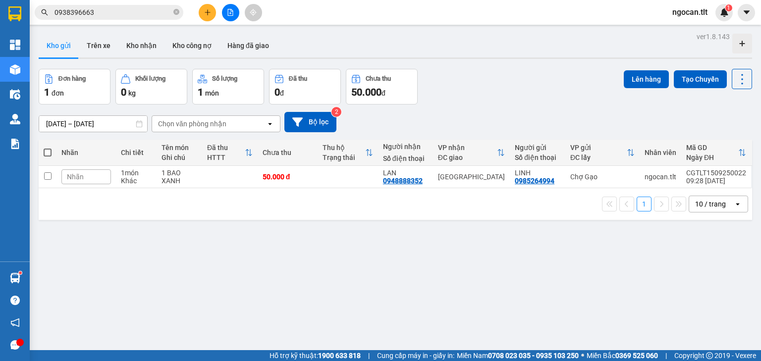
click at [113, 12] on input "0938396663" at bounding box center [112, 12] width 117 height 11
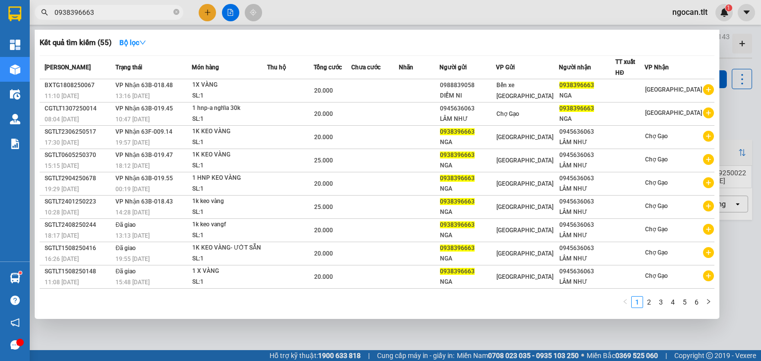
click at [113, 12] on input "0938396663" at bounding box center [112, 12] width 117 height 11
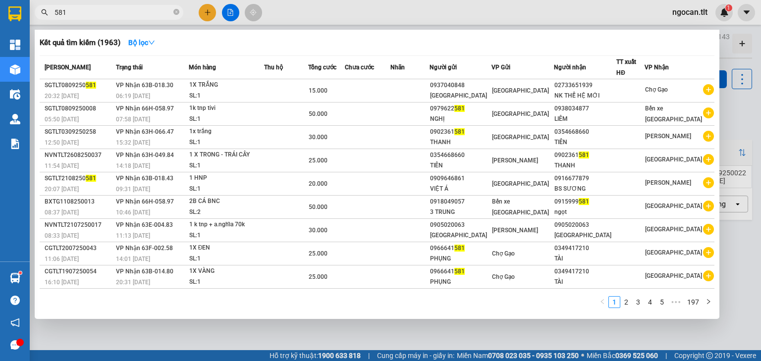
click at [75, 12] on input "581" at bounding box center [112, 12] width 117 height 11
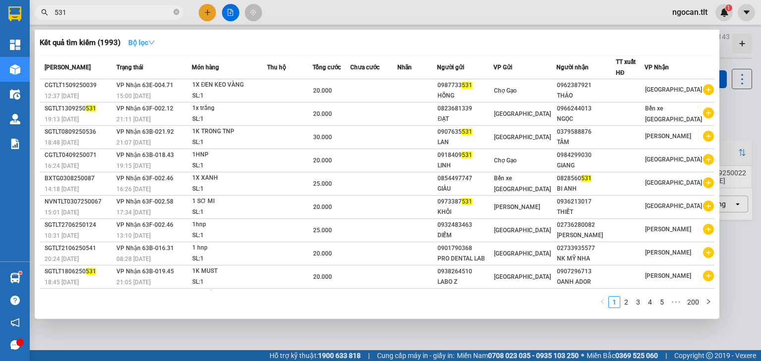
type input "531"
click at [154, 45] on icon "down" at bounding box center [151, 42] width 7 height 7
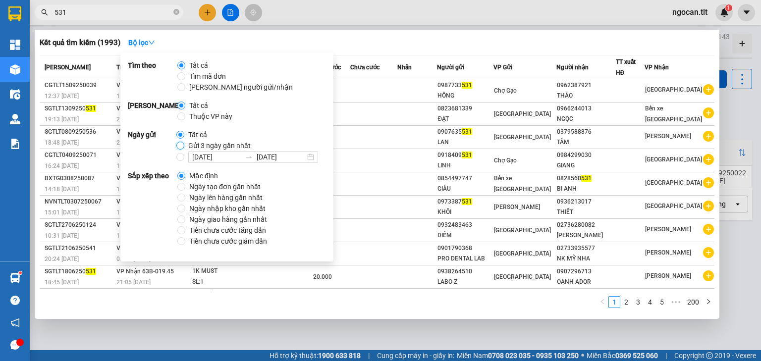
click at [178, 146] on input "Gửi 3 ngày gần nhất" at bounding box center [180, 146] width 8 height 8
radio input "true"
radio input "false"
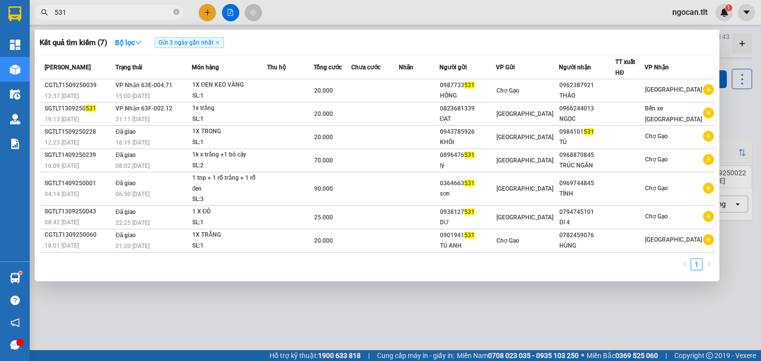
click at [126, 15] on input "531" at bounding box center [112, 12] width 117 height 11
click at [203, 12] on div at bounding box center [380, 180] width 761 height 361
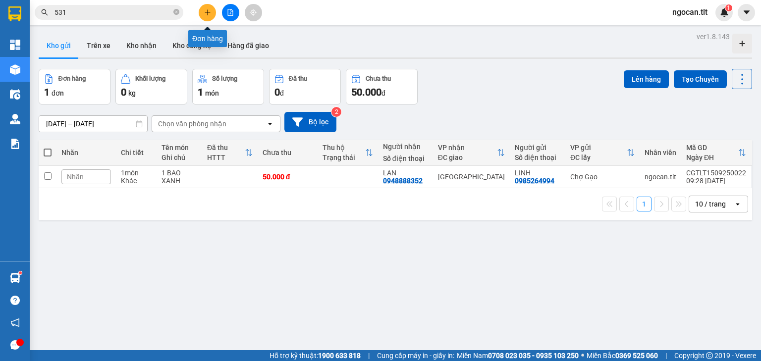
click at [204, 10] on icon "plus" at bounding box center [207, 12] width 7 height 7
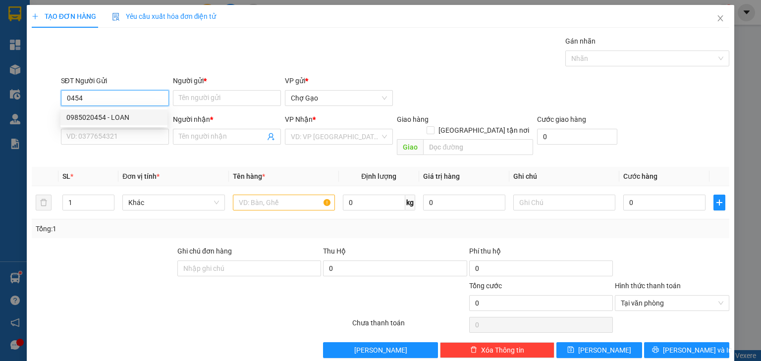
click at [107, 116] on div "0985020454 - LOAN" at bounding box center [113, 117] width 95 height 11
type input "0985020454"
click at [107, 139] on input "SĐT Người Nhận *" at bounding box center [115, 137] width 108 height 16
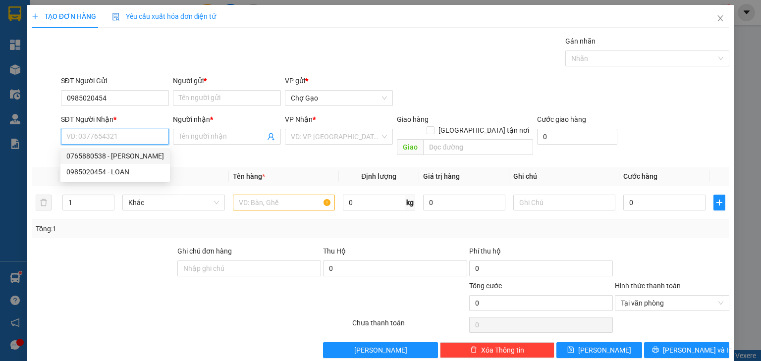
drag, startPoint x: 105, startPoint y: 157, endPoint x: 148, endPoint y: 155, distance: 43.1
click at [107, 157] on div "0765880538 - QUỲNH" at bounding box center [115, 156] width 98 height 11
type input "0765880538"
type input "QUỲNH"
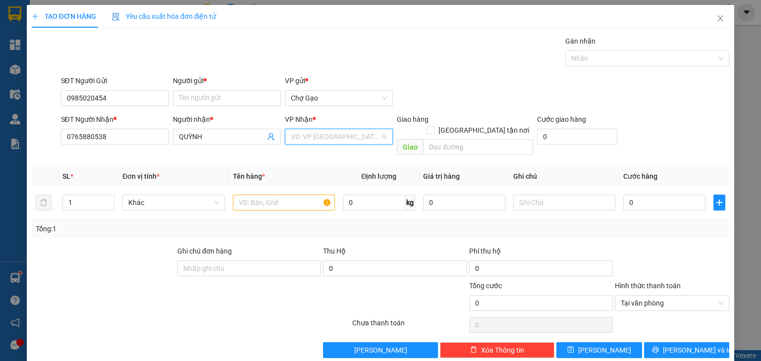
click at [299, 138] on input "search" at bounding box center [335, 136] width 89 height 15
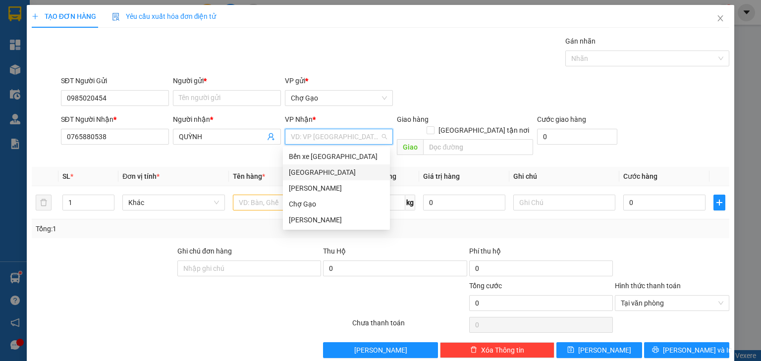
click at [305, 168] on div "[GEOGRAPHIC_DATA]" at bounding box center [336, 172] width 95 height 11
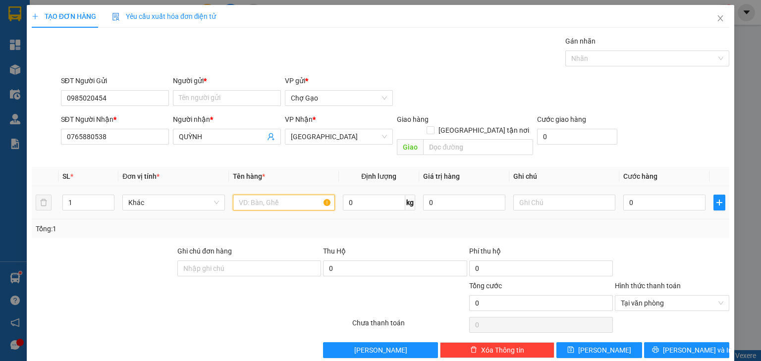
click at [273, 195] on input "text" at bounding box center [284, 203] width 102 height 16
type input "1 b xanh"
drag, startPoint x: 640, startPoint y: 193, endPoint x: 647, endPoint y: 196, distance: 7.7
click at [640, 195] on input "0" at bounding box center [664, 203] width 82 height 16
type input "5"
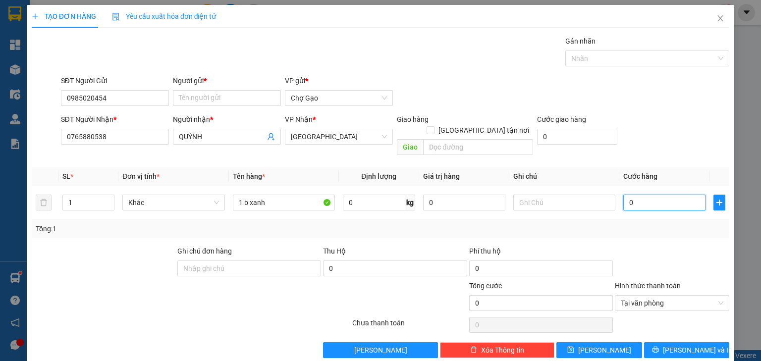
type input "5"
type input "50"
type input "50.000"
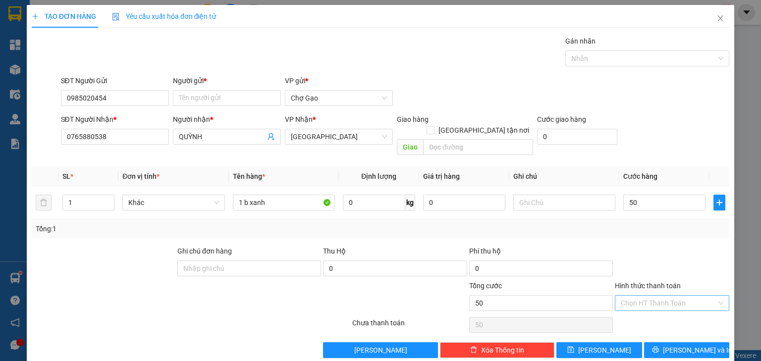
type input "50.000"
click at [693, 326] on div "Transit Pickup Surcharge Ids Transit Deliver Surcharge Ids Transit Deliver Surc…" at bounding box center [380, 197] width 697 height 322
click at [686, 345] on span "[PERSON_NAME] và In" at bounding box center [696, 350] width 69 height 11
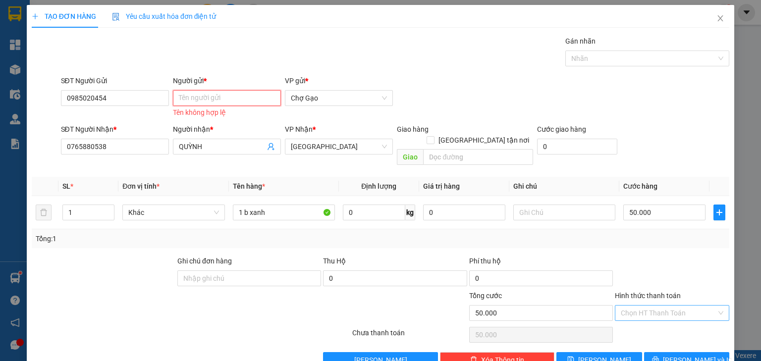
click at [226, 97] on input "Người gửi *" at bounding box center [227, 98] width 108 height 16
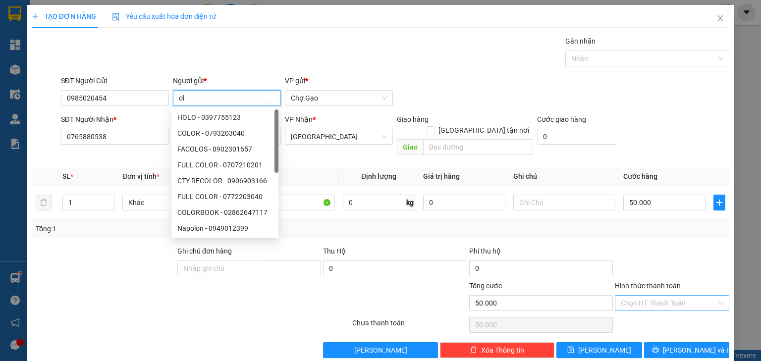
type input "o"
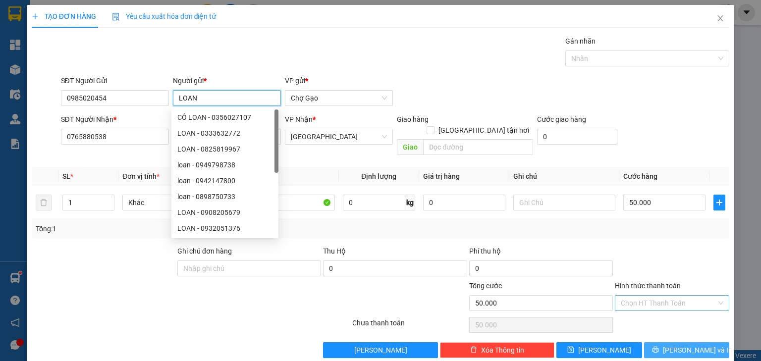
type input "LOAN"
click at [703, 345] on button "[PERSON_NAME] và In" at bounding box center [687, 350] width 86 height 16
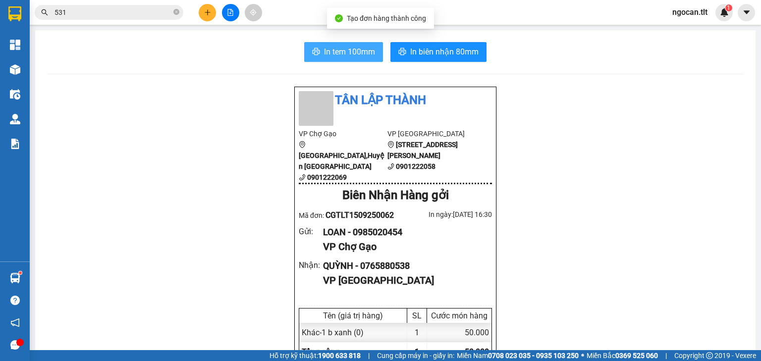
click at [340, 53] on span "In tem 100mm" at bounding box center [349, 52] width 51 height 12
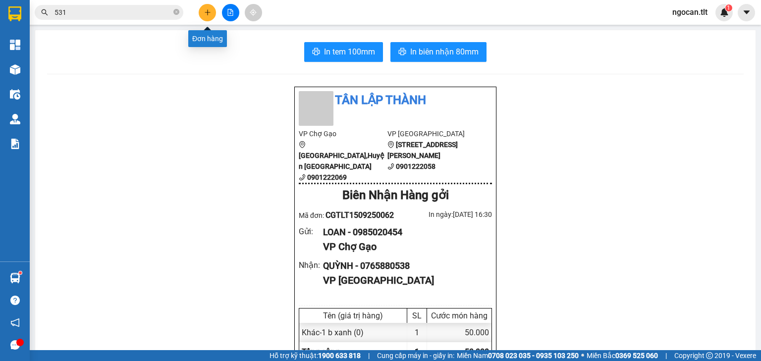
click at [212, 12] on button at bounding box center [207, 12] width 17 height 17
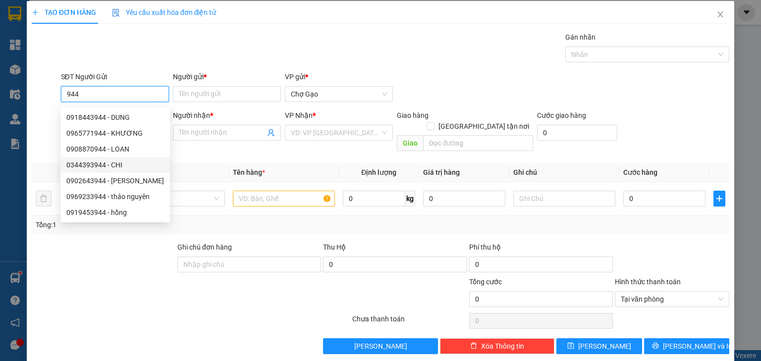
scroll to position [4, 0]
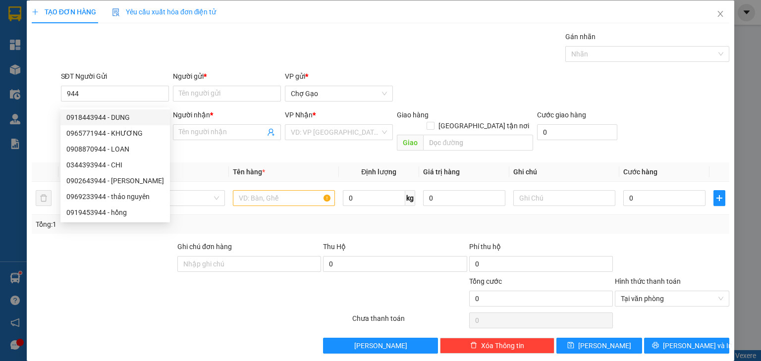
click at [107, 103] on div "SĐT Người Gửi 944" at bounding box center [115, 88] width 108 height 35
click at [107, 97] on input "944" at bounding box center [115, 94] width 108 height 16
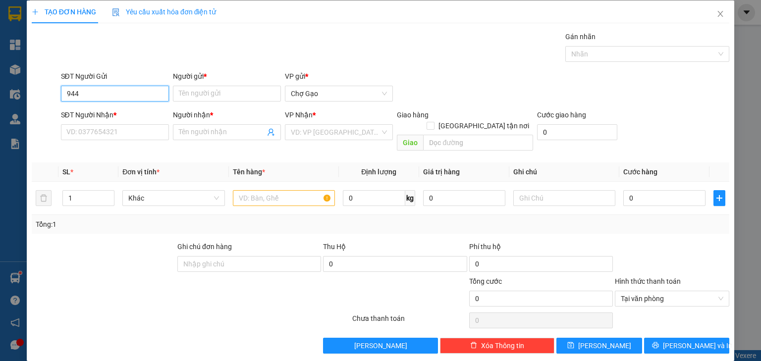
click at [107, 97] on input "944" at bounding box center [115, 94] width 108 height 16
click at [135, 116] on div "0937048944 - luân" at bounding box center [113, 112] width 95 height 11
type input "0937048944"
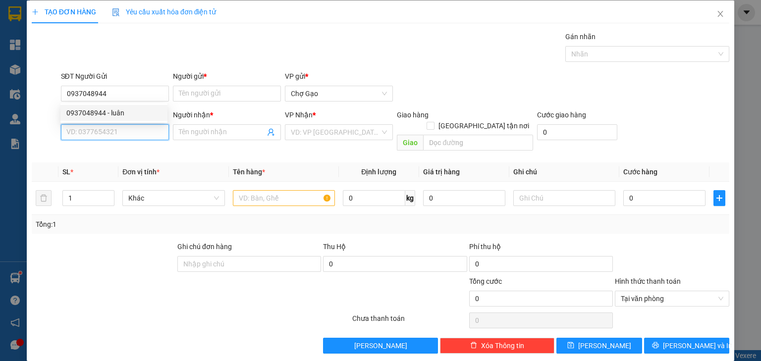
click at [135, 132] on input "SĐT Người Nhận *" at bounding box center [115, 132] width 108 height 16
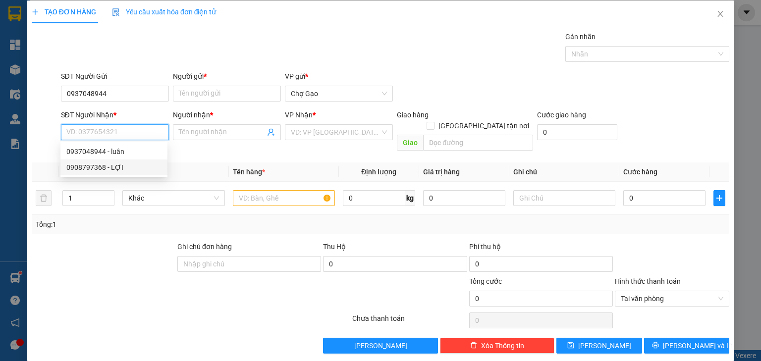
click at [115, 166] on div "0908797368 - LỢI" at bounding box center [113, 167] width 95 height 11
type input "0908797368"
type input "LỢI"
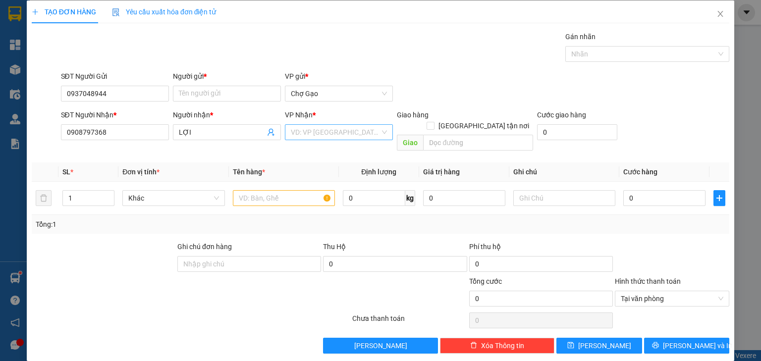
click at [334, 138] on input "search" at bounding box center [335, 132] width 89 height 15
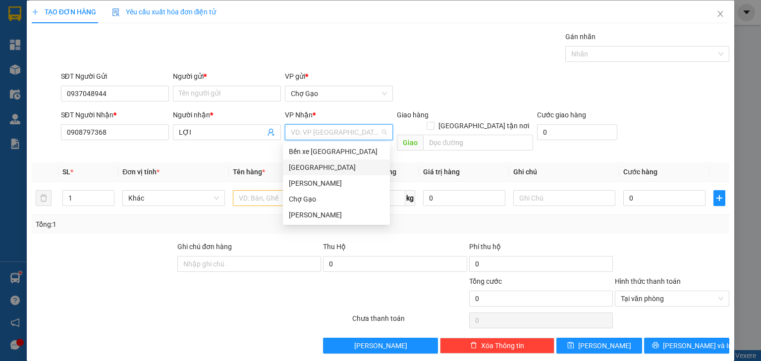
click at [305, 165] on div "[GEOGRAPHIC_DATA]" at bounding box center [336, 167] width 95 height 11
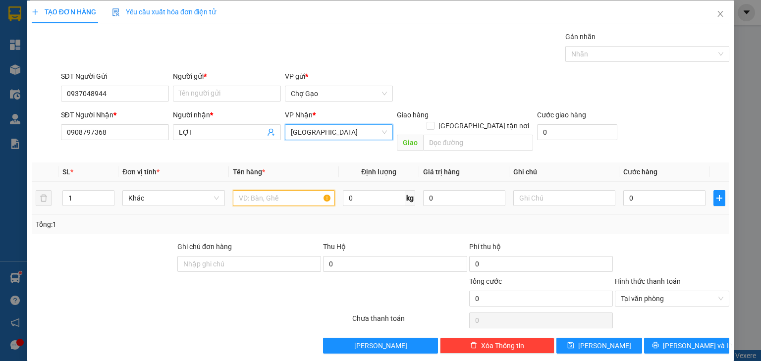
click at [259, 190] on input "text" at bounding box center [284, 198] width 102 height 16
click at [238, 85] on div "Người gửi *" at bounding box center [227, 78] width 108 height 15
click at [218, 97] on input "Người gửi *" at bounding box center [227, 94] width 108 height 16
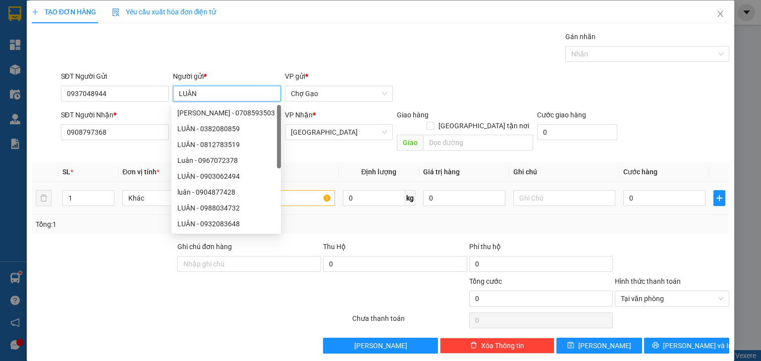
type input "LUÂN"
click at [298, 188] on div at bounding box center [284, 198] width 102 height 20
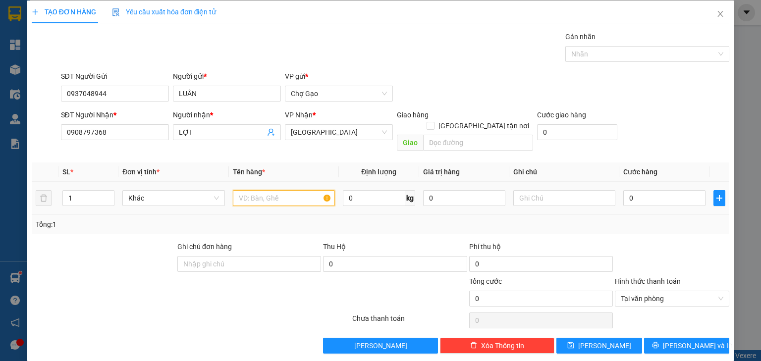
click at [295, 190] on input "text" at bounding box center [284, 198] width 102 height 16
type input "1 B TRẮNG"
click at [654, 188] on div "0" at bounding box center [664, 198] width 82 height 20
click at [650, 190] on input "0" at bounding box center [664, 198] width 82 height 16
type input "4"
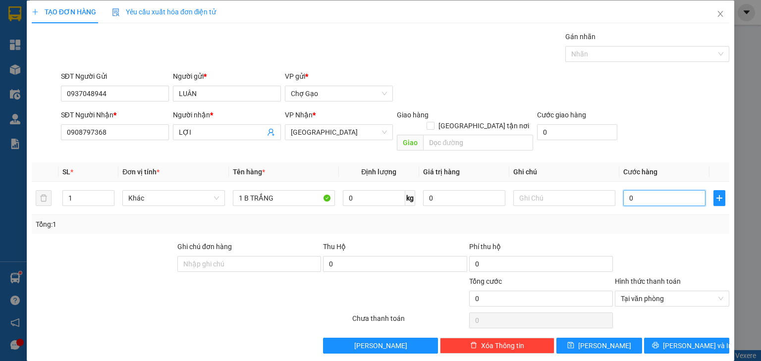
type input "4"
type input "40"
type input "40.000"
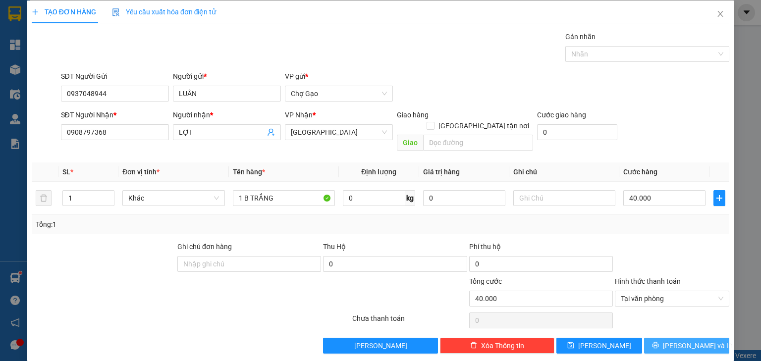
click at [698, 340] on span "[PERSON_NAME] và In" at bounding box center [696, 345] width 69 height 11
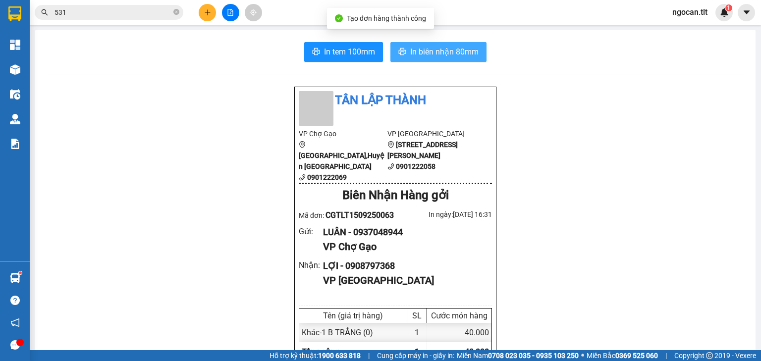
click at [465, 46] on span "In biên nhận 80mm" at bounding box center [444, 52] width 68 height 12
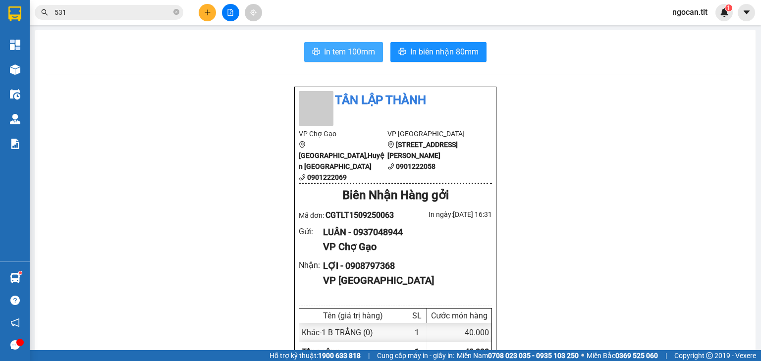
click at [334, 57] on button "In tem 100mm" at bounding box center [343, 52] width 79 height 20
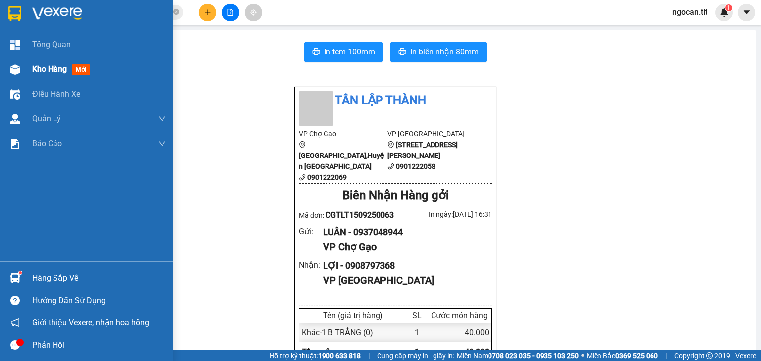
drag, startPoint x: 44, startPoint y: 71, endPoint x: 159, endPoint y: 112, distance: 122.3
click at [44, 71] on span "Kho hàng" at bounding box center [49, 68] width 35 height 9
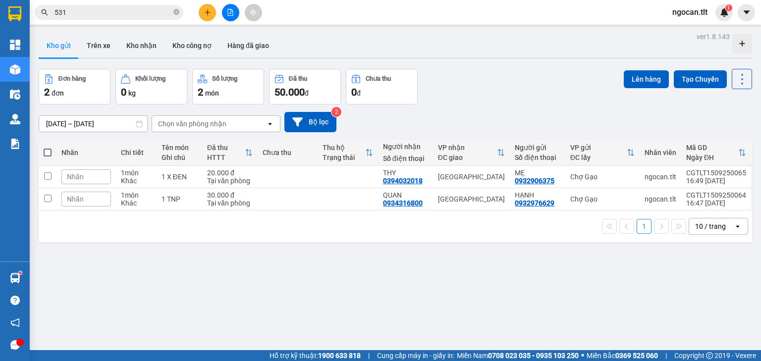
click at [49, 153] on span at bounding box center [48, 153] width 8 height 8
click at [48, 148] on input "checkbox" at bounding box center [48, 148] width 0 height 0
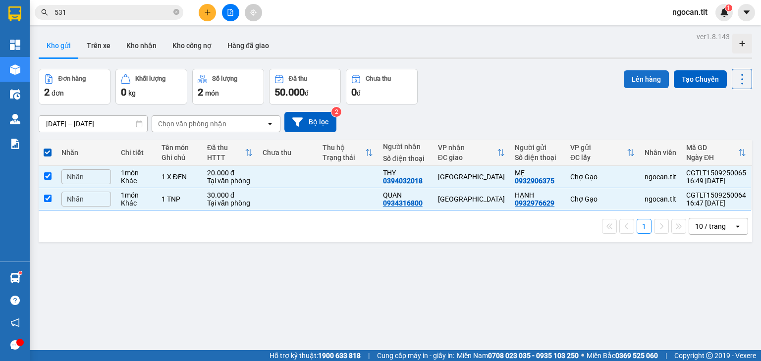
click at [638, 79] on button "Lên hàng" at bounding box center [645, 79] width 45 height 18
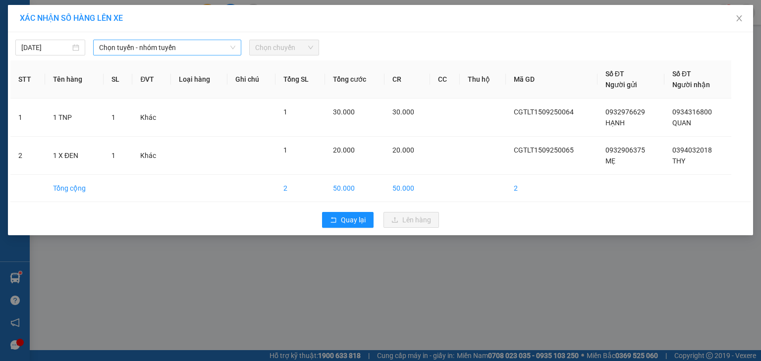
click at [140, 48] on span "Chọn tuyến - nhóm tuyến" at bounding box center [167, 47] width 136 height 15
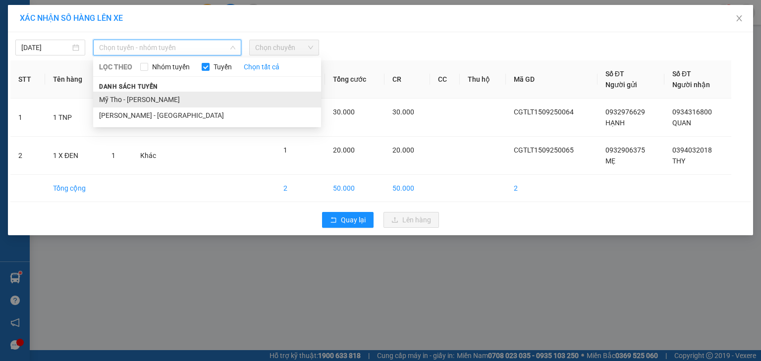
click at [153, 95] on li "Mỹ Tho - [PERSON_NAME]" at bounding box center [207, 100] width 228 height 16
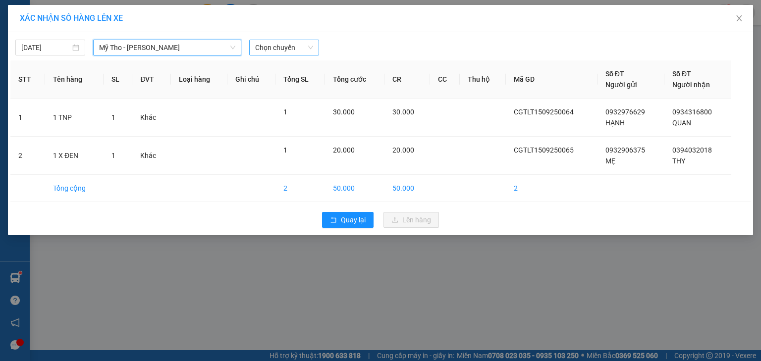
click at [299, 49] on span "Chọn chuyến" at bounding box center [284, 47] width 58 height 15
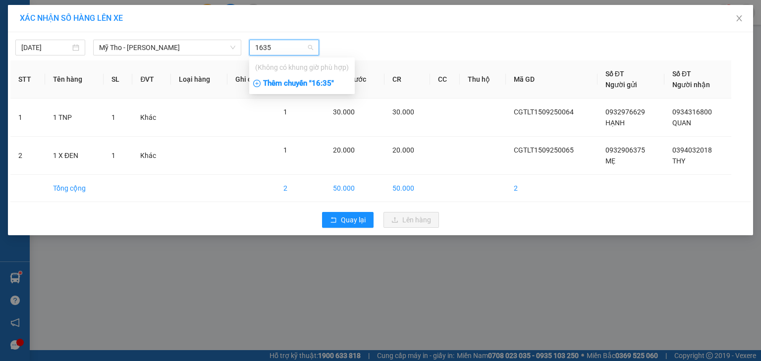
type input "1635"
drag, startPoint x: 330, startPoint y: 84, endPoint x: 335, endPoint y: 86, distance: 5.3
click at [331, 85] on div "Thêm chuyến " 16:35 "" at bounding box center [301, 83] width 105 height 17
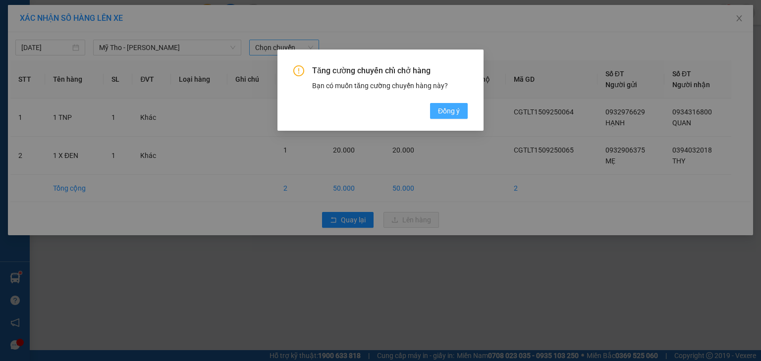
click at [456, 110] on span "Đồng ý" at bounding box center [449, 110] width 22 height 11
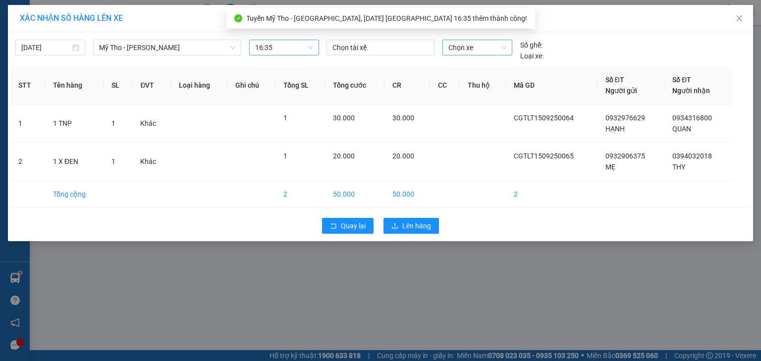
click at [474, 41] on span "Chọn xe" at bounding box center [476, 47] width 57 height 15
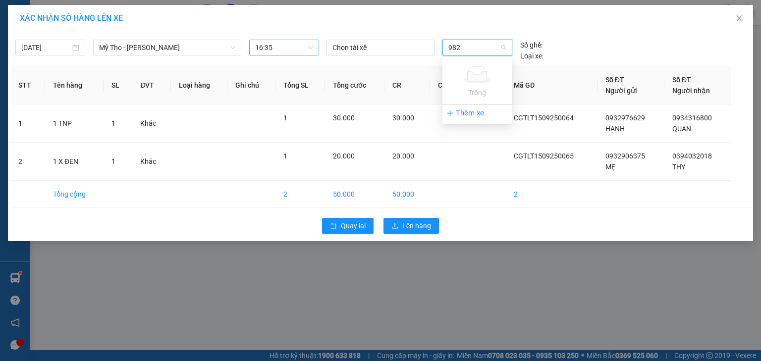
type input "982"
click at [479, 119] on div "Thêm xe" at bounding box center [476, 112] width 69 height 17
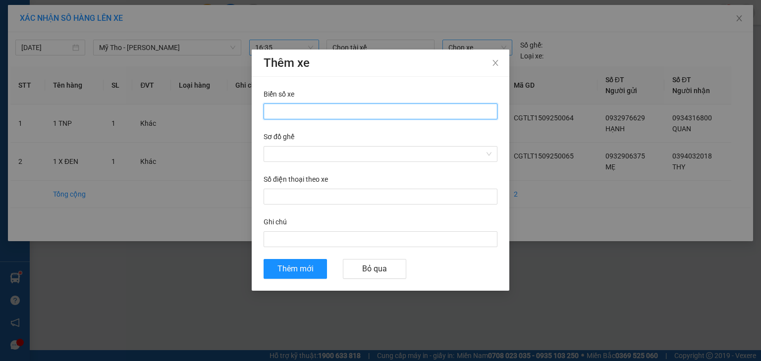
click at [301, 110] on input "Biển số xe" at bounding box center [380, 111] width 234 height 16
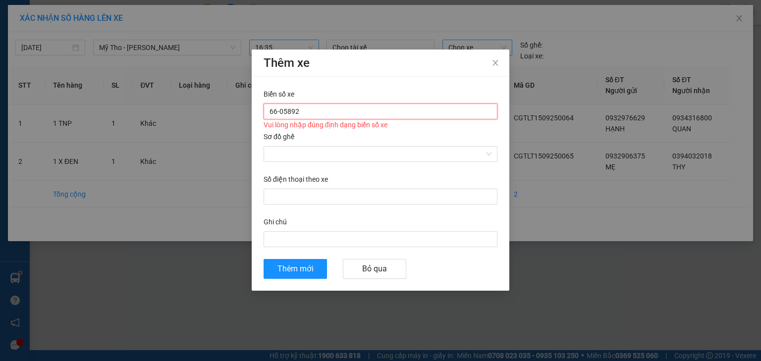
click at [291, 111] on input "66-05892" at bounding box center [380, 111] width 234 height 16
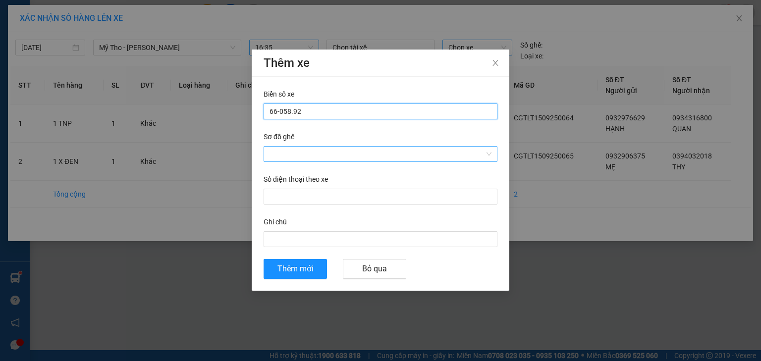
type input "66-058.92"
click at [302, 151] on input "Sơ đồ ghế" at bounding box center [376, 154] width 215 height 15
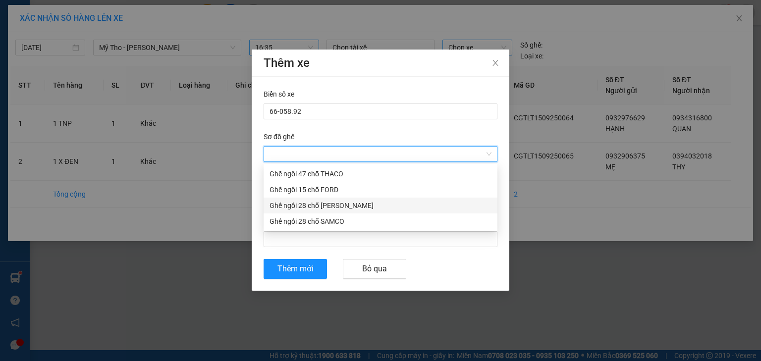
click at [311, 208] on div "Ghế ngồi 28 chỗ [PERSON_NAME]" at bounding box center [380, 205] width 222 height 11
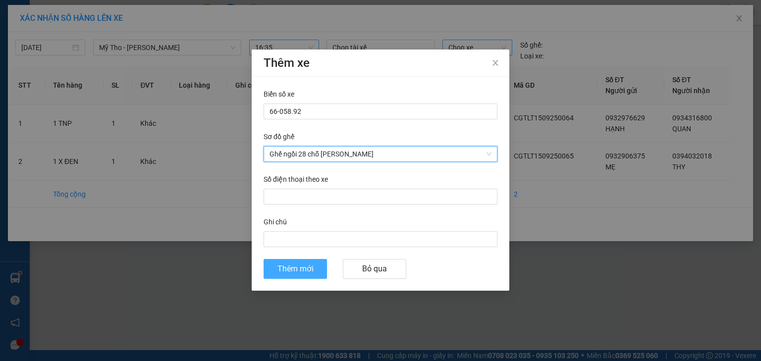
click at [306, 271] on span "Thêm mới" at bounding box center [295, 268] width 36 height 12
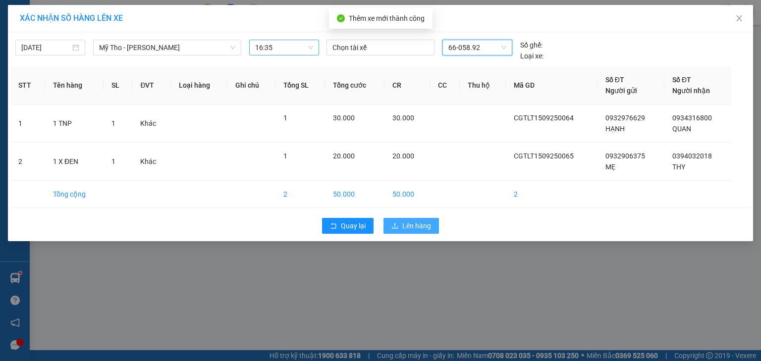
click at [419, 228] on span "Lên hàng" at bounding box center [416, 225] width 29 height 11
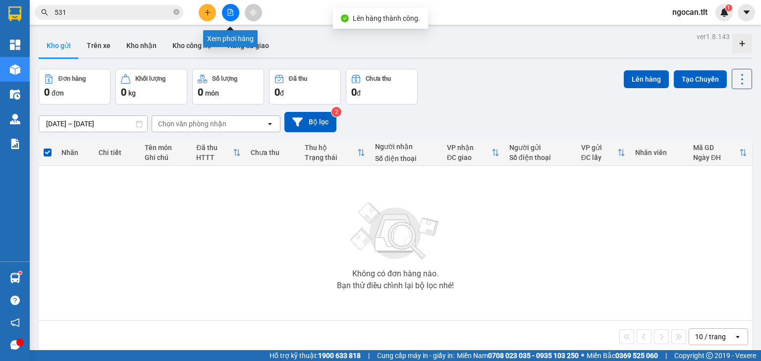
click at [232, 13] on icon "file-add" at bounding box center [230, 12] width 7 height 7
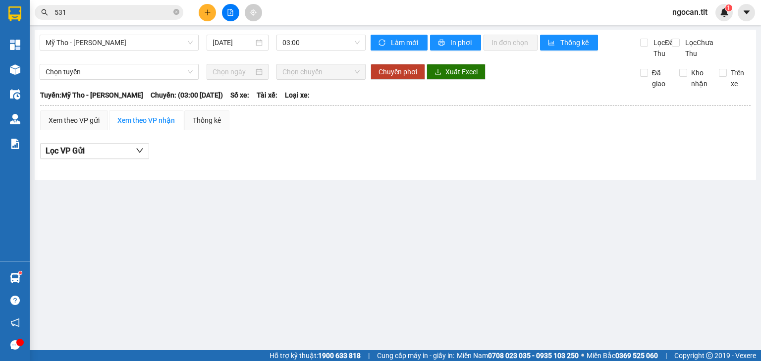
click at [312, 46] on span "03:00" at bounding box center [321, 42] width 78 height 15
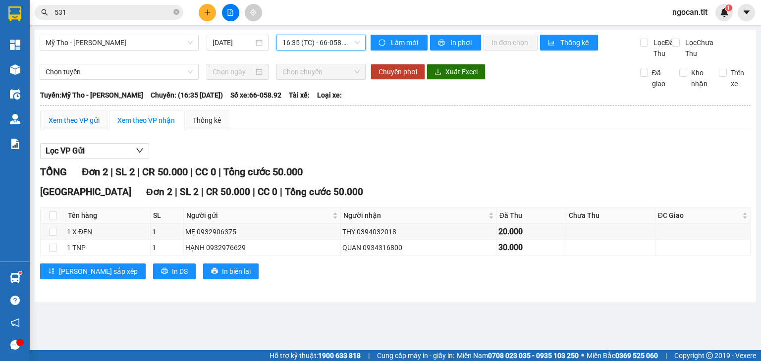
click at [78, 126] on div "Xem theo VP gửi" at bounding box center [74, 120] width 51 height 11
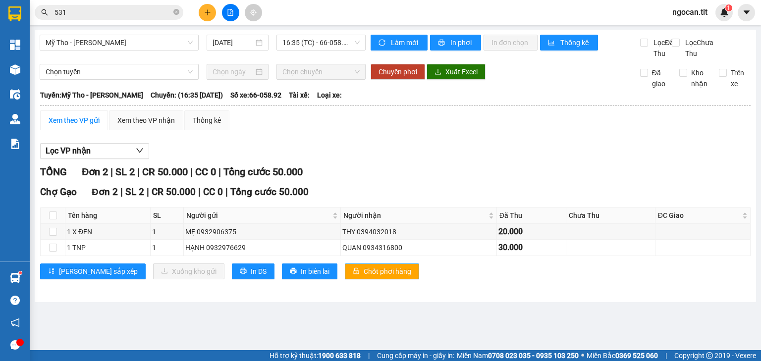
click at [345, 275] on button "Chốt phơi hàng" at bounding box center [382, 271] width 74 height 16
click at [363, 277] on span "Chốt phơi hàng" at bounding box center [387, 271] width 48 height 11
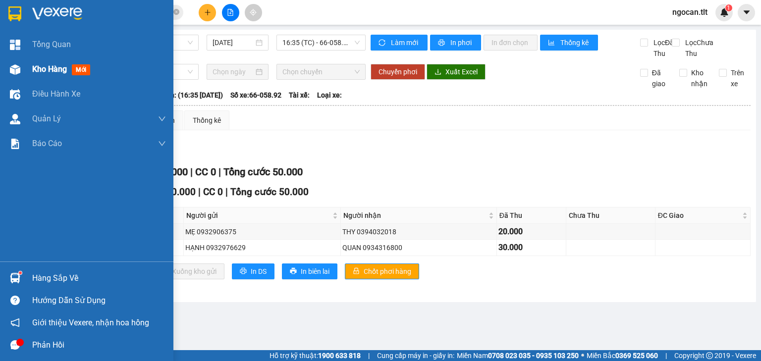
click at [36, 70] on span "Kho hàng" at bounding box center [49, 68] width 35 height 9
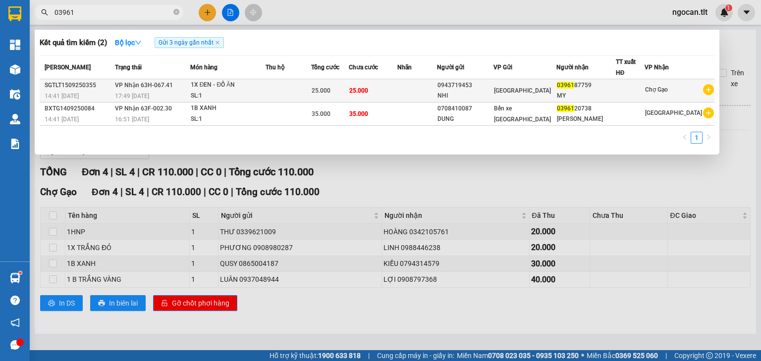
type input "03961"
click at [391, 83] on td "25.000" at bounding box center [373, 90] width 49 height 23
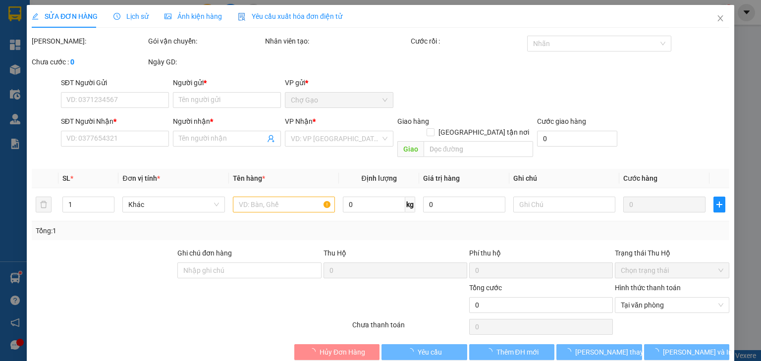
type input "0943719453"
type input "NHI"
type input "0396187759"
type input "MY"
type input "25.000"
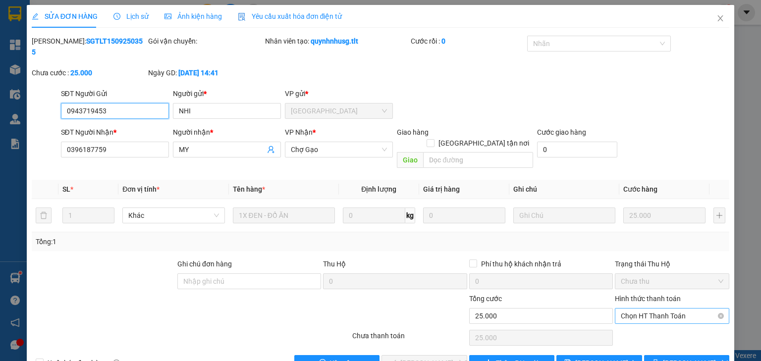
click at [668, 308] on span "Chọn HT Thanh Toán" at bounding box center [671, 315] width 102 height 15
drag, startPoint x: 661, startPoint y: 309, endPoint x: 581, endPoint y: 337, distance: 84.2
click at [660, 310] on div "Tại văn phòng" at bounding box center [666, 313] width 102 height 11
type input "0"
click at [442, 357] on span "[PERSON_NAME] và Giao hàng" at bounding box center [447, 362] width 95 height 11
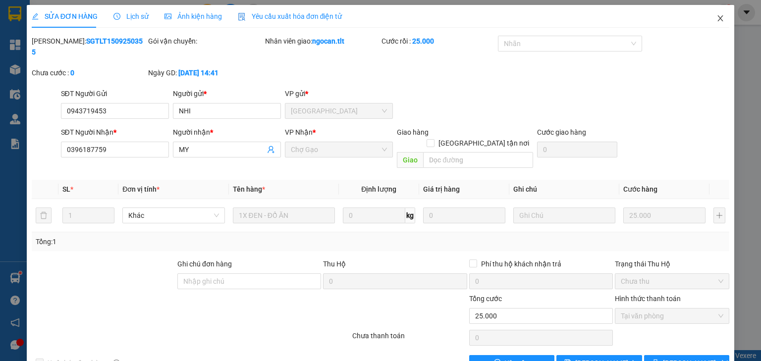
click at [719, 19] on span "Close" at bounding box center [720, 19] width 28 height 28
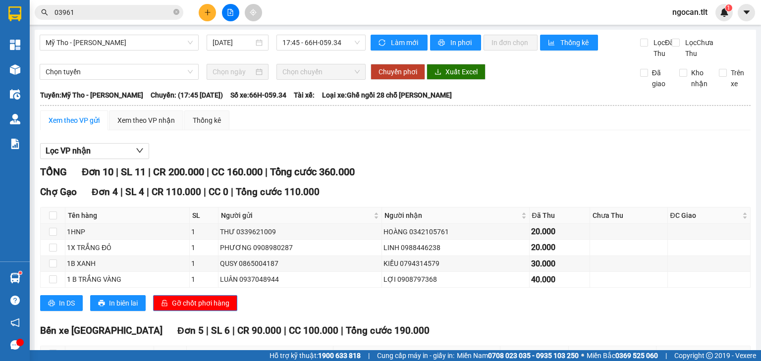
click at [105, 20] on div "Kết quả tìm kiếm ( 2 ) Bộ lọc Gửi 3 ngày gần nhất Mã ĐH Trạng thái Món hàng Thu…" at bounding box center [96, 12] width 193 height 17
click at [106, 16] on input "03961" at bounding box center [112, 12] width 117 height 11
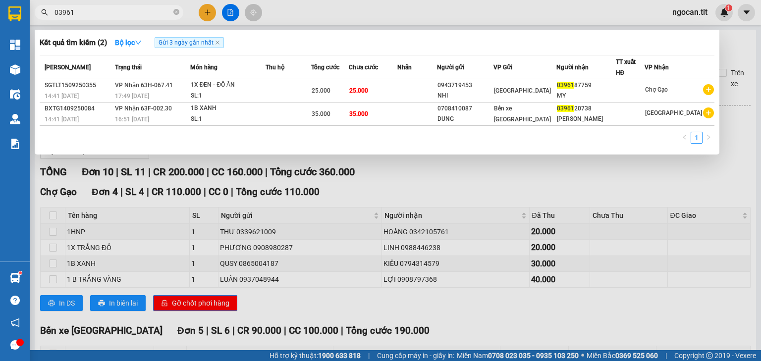
click at [106, 16] on input "03961" at bounding box center [112, 12] width 117 height 11
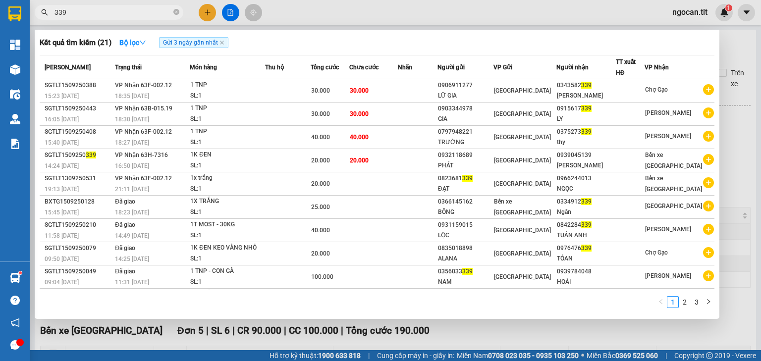
type input "339"
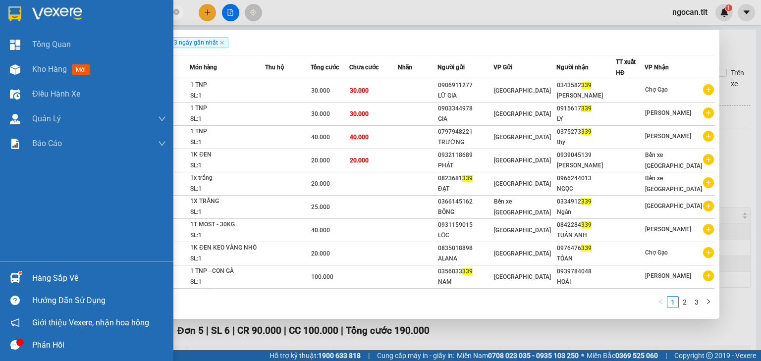
click at [51, 283] on div "Hàng sắp về" at bounding box center [99, 278] width 134 height 15
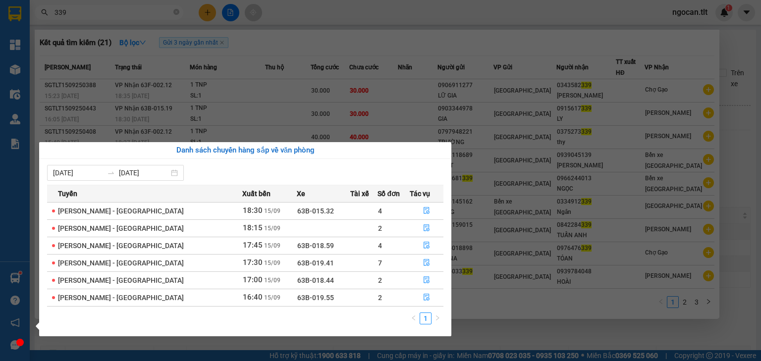
click at [207, 17] on section "Kết quả tìm kiếm ( 21 ) Bộ lọc Gửi 3 ngày gần nhất Mã ĐH Trạng thái Món hàng Th…" at bounding box center [380, 180] width 761 height 361
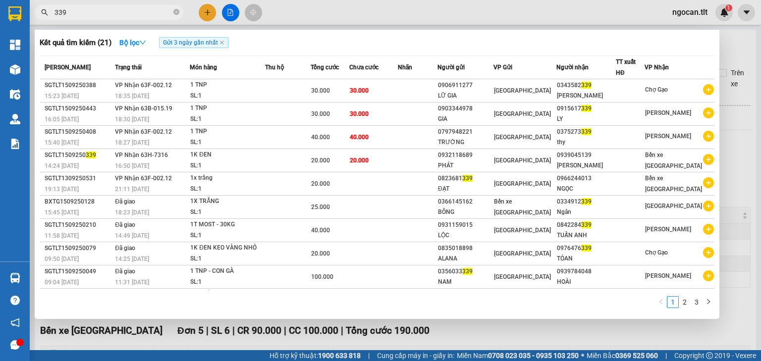
click at [207, 17] on div at bounding box center [380, 180] width 761 height 361
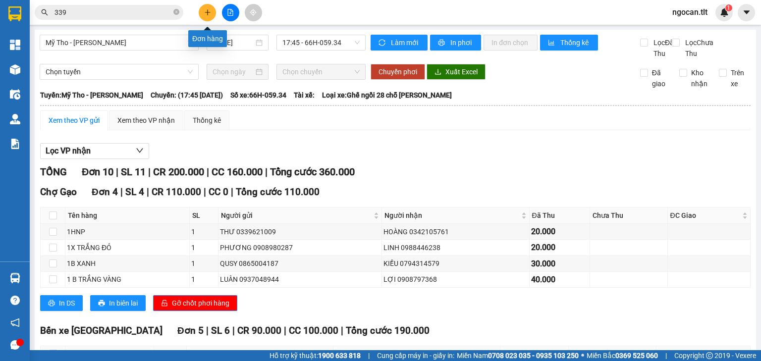
click at [205, 18] on button at bounding box center [207, 12] width 17 height 17
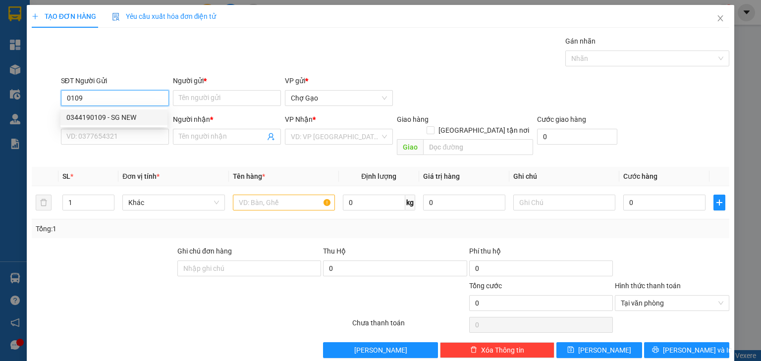
click at [135, 124] on div "0344190109 - SG NEW" at bounding box center [113, 117] width 107 height 16
type input "0344190109"
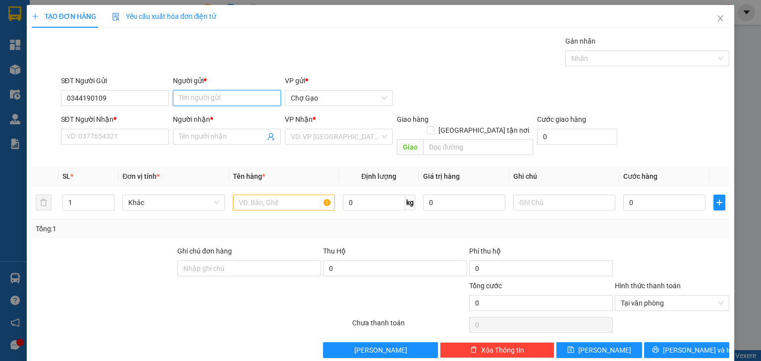
click at [207, 95] on input "Người gửi *" at bounding box center [227, 98] width 108 height 16
type input "SG NEW 2"
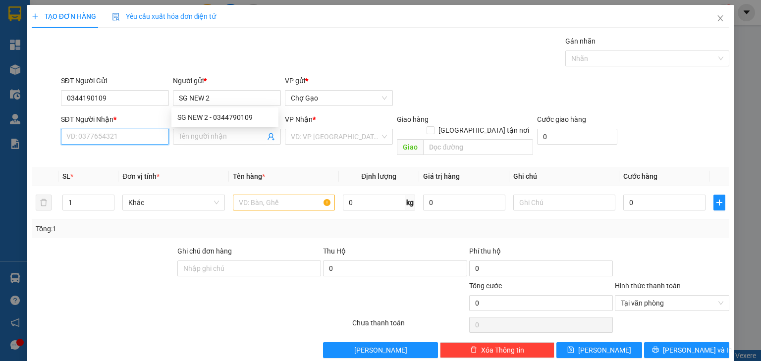
click at [95, 136] on input "SĐT Người Nhận *" at bounding box center [115, 137] width 108 height 16
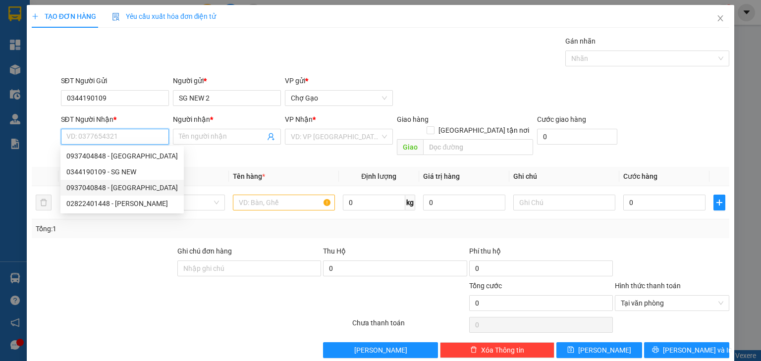
click at [135, 189] on div "0937040848 - [GEOGRAPHIC_DATA]" at bounding box center [121, 187] width 111 height 11
type input "0937040848"
type input "[GEOGRAPHIC_DATA]"
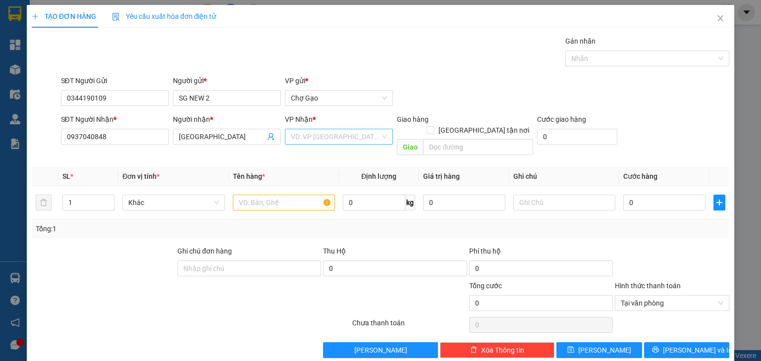
click at [318, 141] on input "search" at bounding box center [335, 136] width 89 height 15
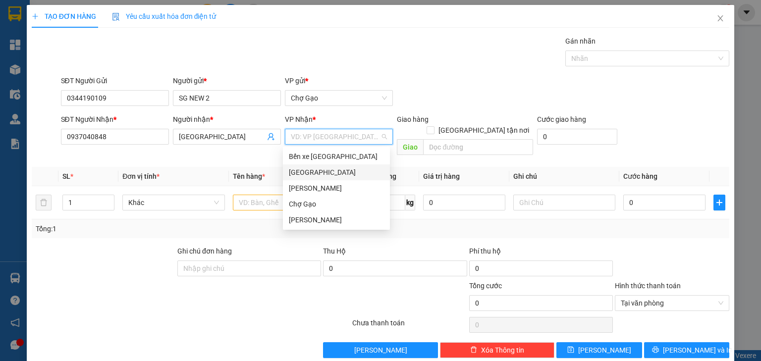
click at [306, 172] on div "[GEOGRAPHIC_DATA]" at bounding box center [336, 172] width 95 height 11
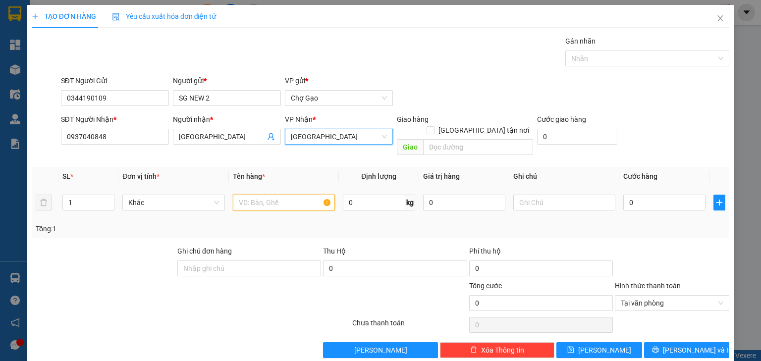
click at [282, 195] on input "text" at bounding box center [284, 203] width 102 height 16
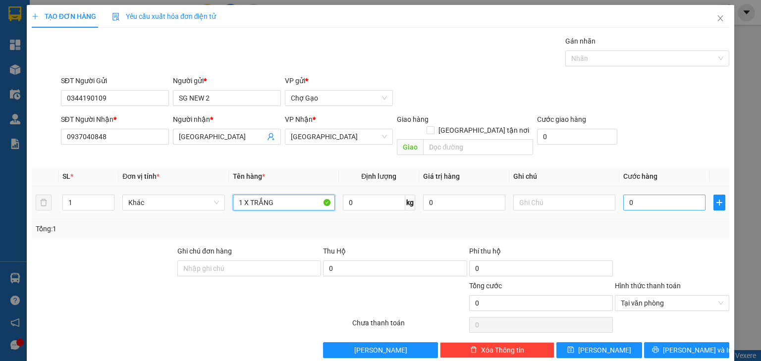
type input "1 X TRẮNG"
click at [666, 196] on input "0" at bounding box center [664, 203] width 82 height 16
type input "1"
type input "15"
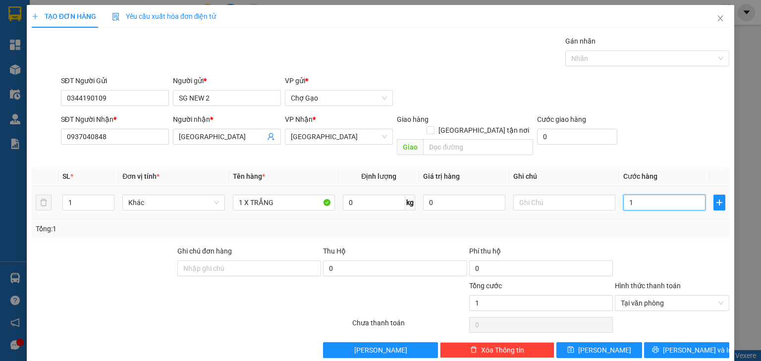
type input "15"
click at [720, 296] on div "Tại văn phòng" at bounding box center [671, 303] width 114 height 16
type input "15.000"
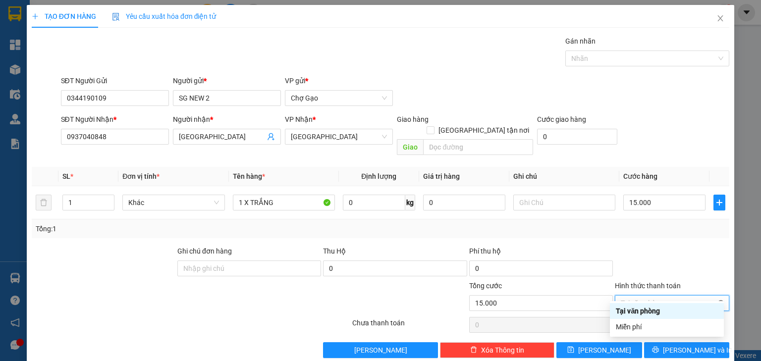
type input "15.000"
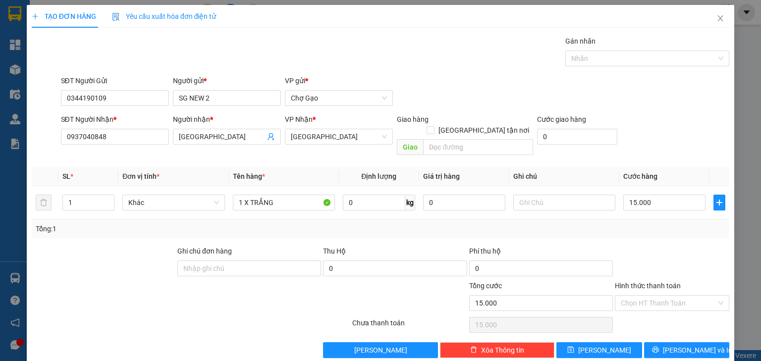
click at [741, 227] on div "TẠO ĐƠN HÀNG Yêu cầu xuất hóa đơn điện tử Transit Pickup Surcharge Ids Transit …" at bounding box center [380, 180] width 761 height 361
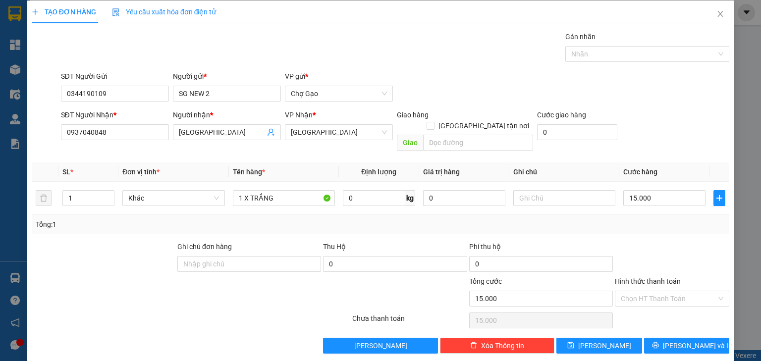
click at [685, 325] on div "Transit Pickup Surcharge Ids Transit Deliver Surcharge Ids Transit Deliver Surc…" at bounding box center [380, 192] width 697 height 322
click at [658, 342] on icon "printer" at bounding box center [655, 345] width 6 height 6
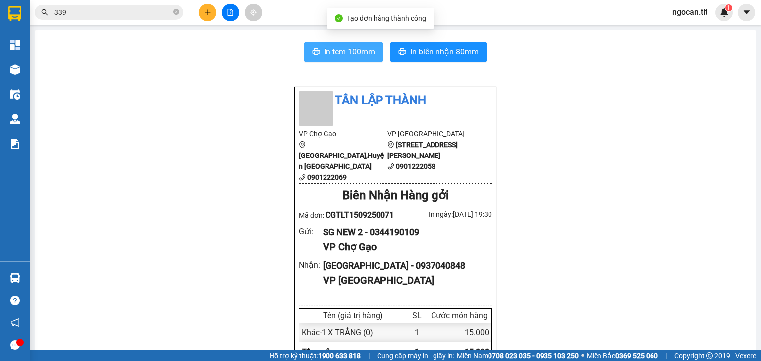
click at [362, 48] on span "In tem 100mm" at bounding box center [349, 52] width 51 height 12
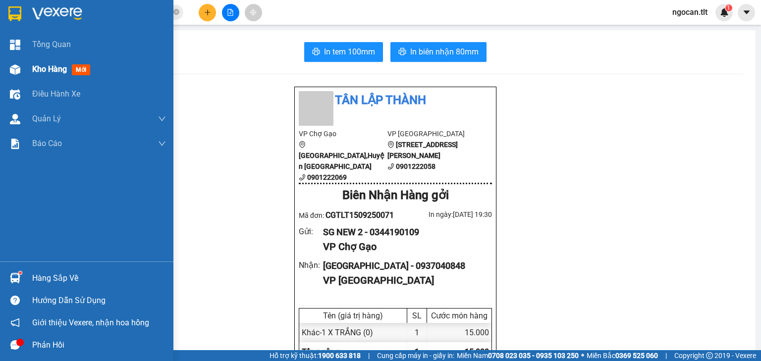
click at [32, 67] on span "Kho hàng" at bounding box center [49, 68] width 35 height 9
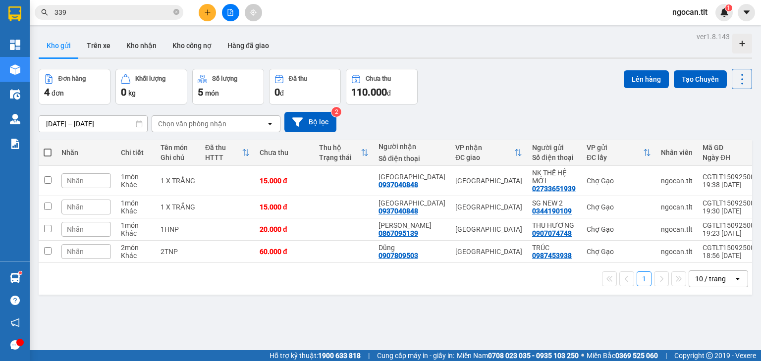
click at [93, 13] on input "339" at bounding box center [112, 12] width 117 height 11
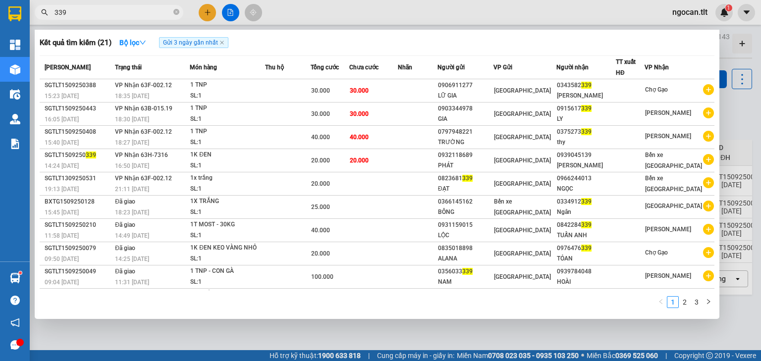
click at [94, 13] on input "339" at bounding box center [112, 12] width 117 height 11
click at [94, 12] on input "339" at bounding box center [112, 12] width 117 height 11
click at [178, 11] on icon "close-circle" at bounding box center [176, 12] width 6 height 6
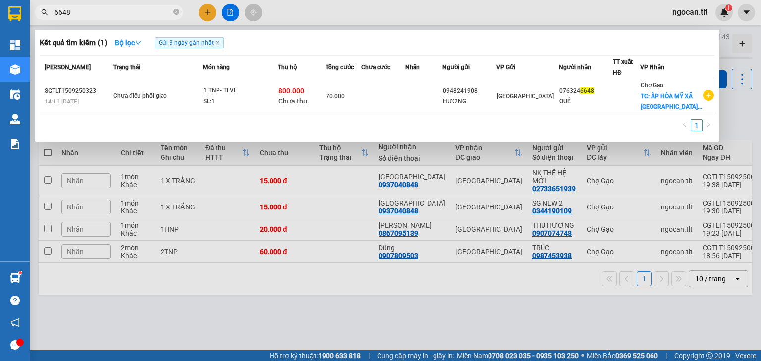
click at [88, 9] on input "6648" at bounding box center [112, 12] width 117 height 11
drag, startPoint x: 88, startPoint y: 8, endPoint x: 89, endPoint y: 0, distance: 8.5
click at [88, 8] on input "6648" at bounding box center [112, 12] width 117 height 11
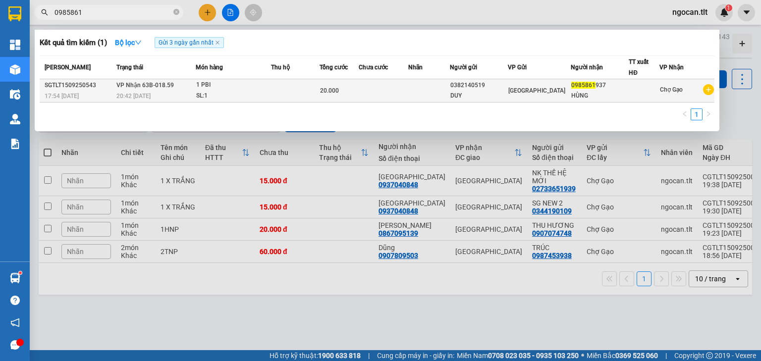
type input "0985861"
click at [229, 94] on div "SL: 1" at bounding box center [233, 96] width 74 height 11
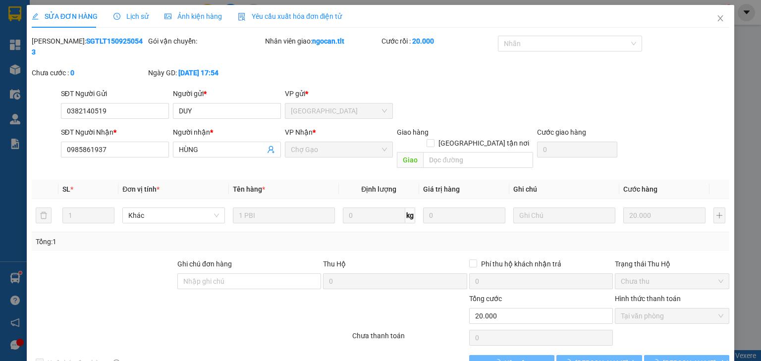
type input "0382140519"
type input "DUY"
type input "0985861937"
type input "HÙNG"
type input "20.000"
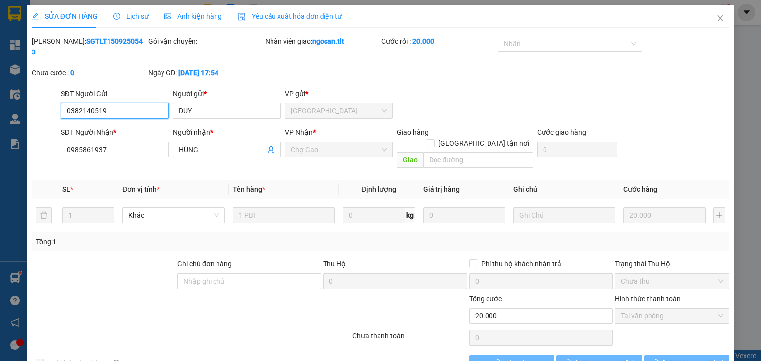
scroll to position [4, 0]
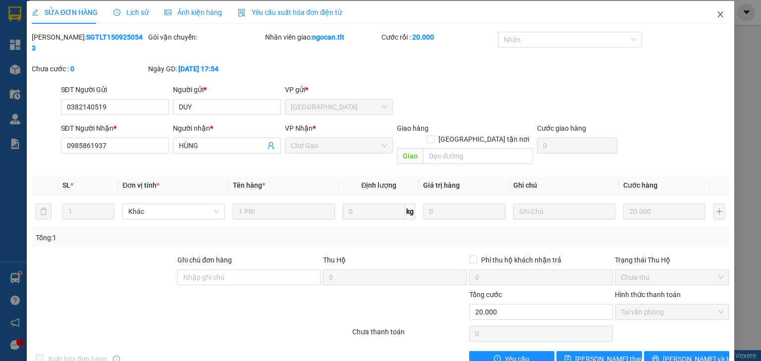
click at [715, 11] on span "Close" at bounding box center [720, 15] width 28 height 28
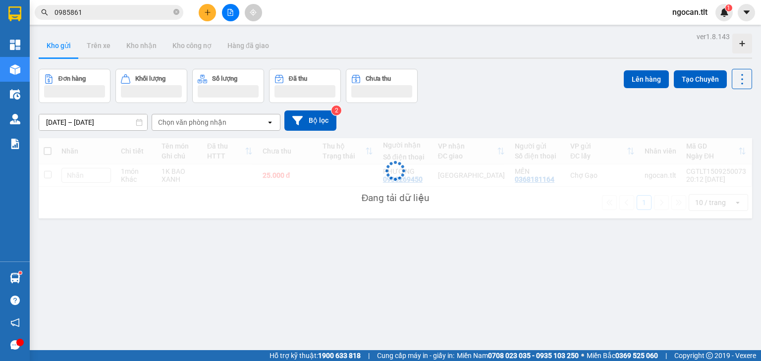
click at [120, 20] on div "Kết quả tìm kiếm ( 1 ) Bộ lọc Gửi 3 ngày gần nhất Mã ĐH Trạng thái Món hàng Thu…" at bounding box center [96, 12] width 193 height 17
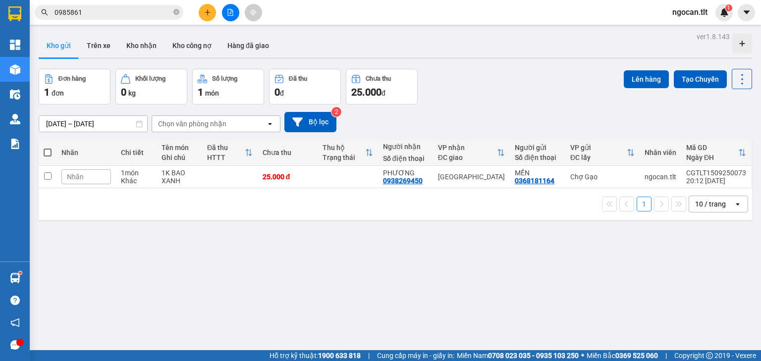
click at [120, 8] on input "0985861" at bounding box center [112, 12] width 117 height 11
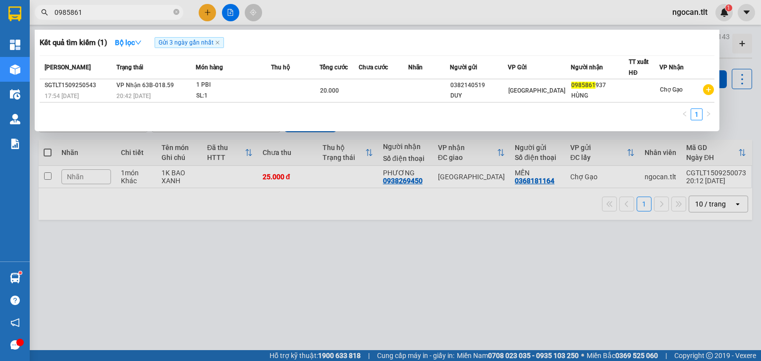
click at [120, 8] on input "0985861" at bounding box center [112, 12] width 117 height 11
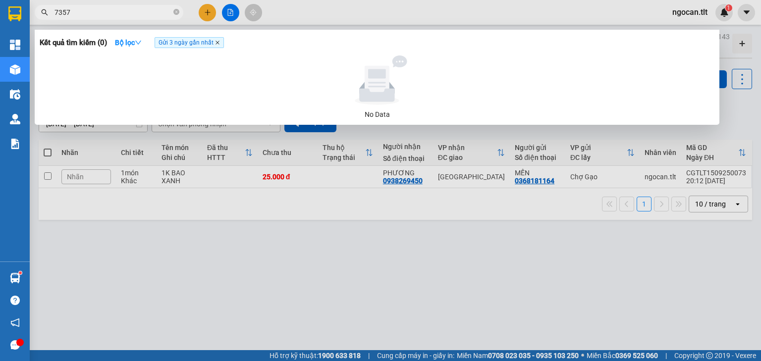
click at [220, 42] on icon "close" at bounding box center [217, 42] width 5 height 5
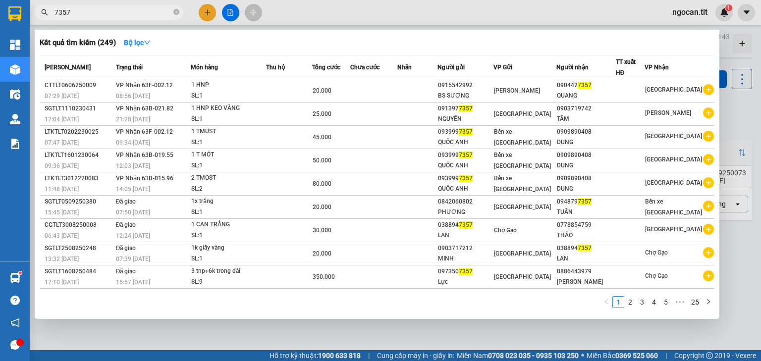
click at [80, 7] on input "7357" at bounding box center [112, 12] width 117 height 11
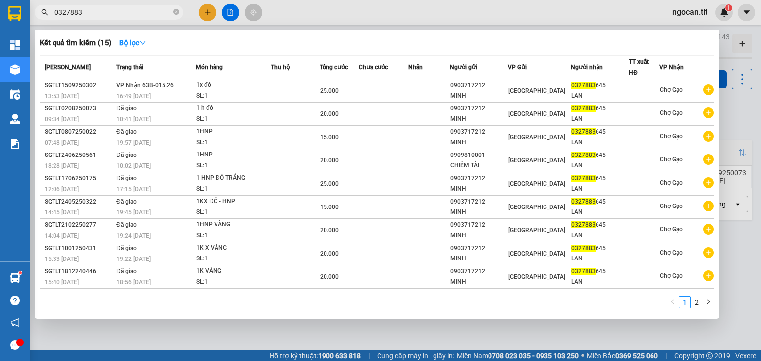
click at [100, 8] on input "0327883" at bounding box center [112, 12] width 117 height 11
click at [102, 8] on input "0327883" at bounding box center [112, 12] width 117 height 11
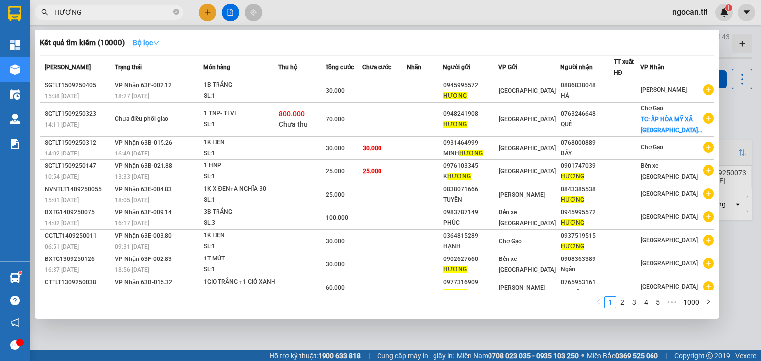
type input "HƯƠNG"
click at [157, 39] on strong "Bộ lọc" at bounding box center [146, 43] width 27 height 8
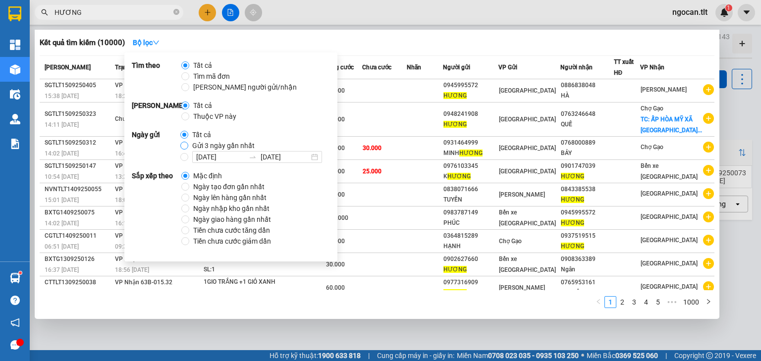
click at [184, 143] on label "Gửi 3 ngày gần nhất" at bounding box center [219, 145] width 78 height 11
click at [184, 145] on input "Gửi 3 ngày gần nhất" at bounding box center [184, 146] width 8 height 8
radio input "true"
radio input "false"
click at [97, 10] on input "HƯƠNG" at bounding box center [112, 12] width 117 height 11
